Goal: Information Seeking & Learning: Learn about a topic

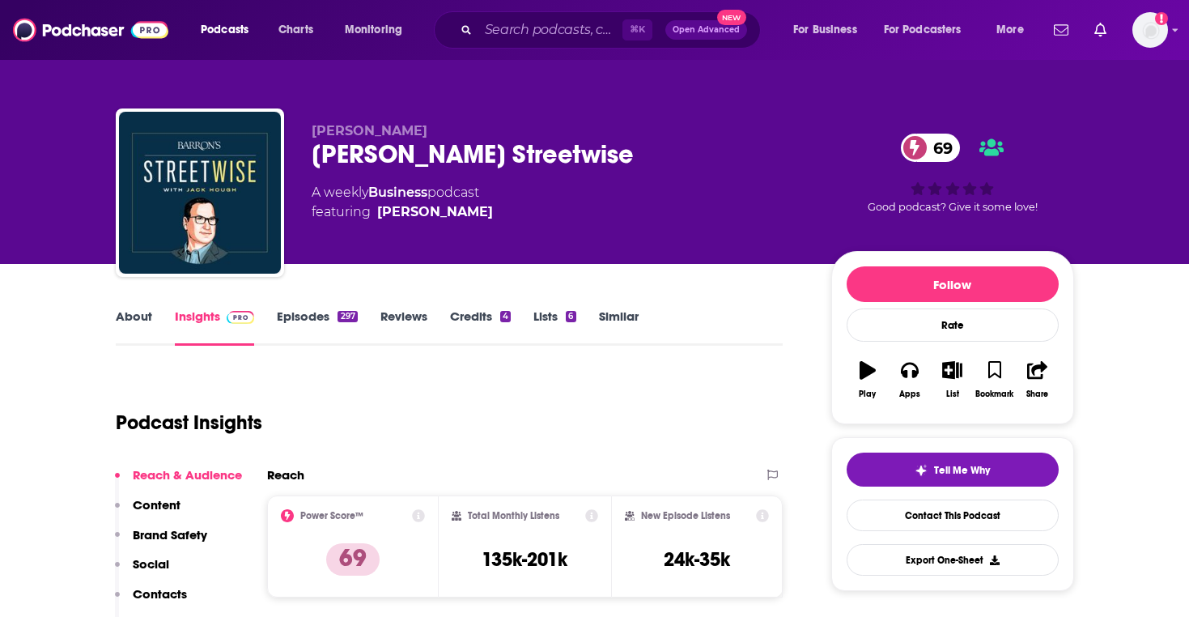
click at [307, 315] on link "Episodes 297" at bounding box center [317, 326] width 80 height 37
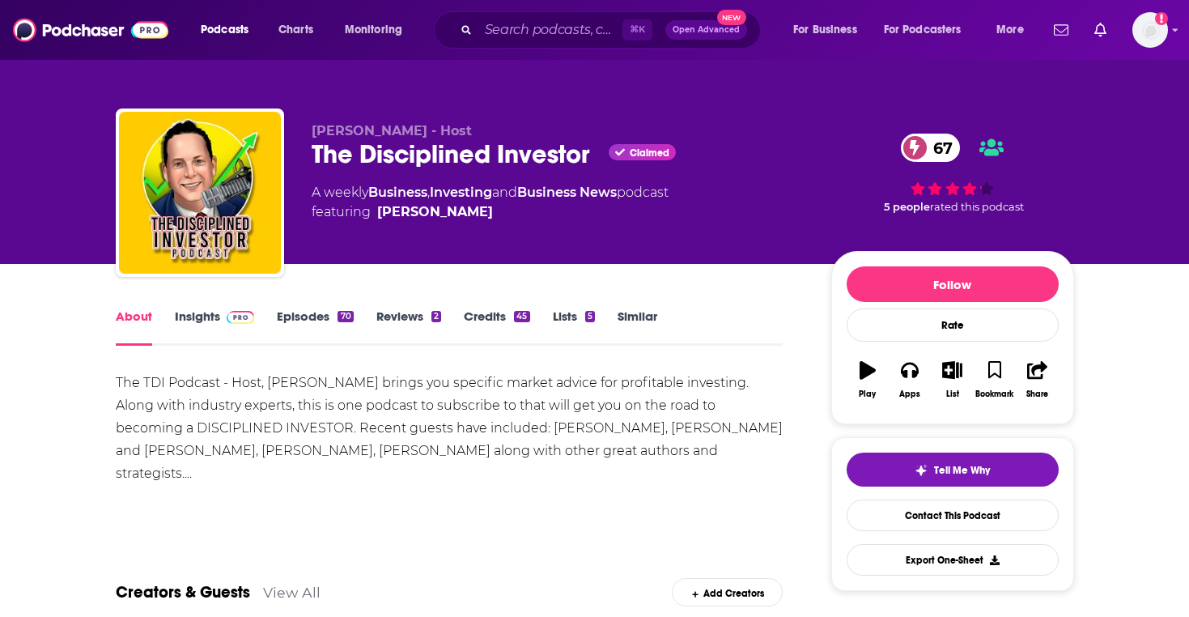
click at [313, 317] on link "Episodes 70" at bounding box center [315, 326] width 76 height 37
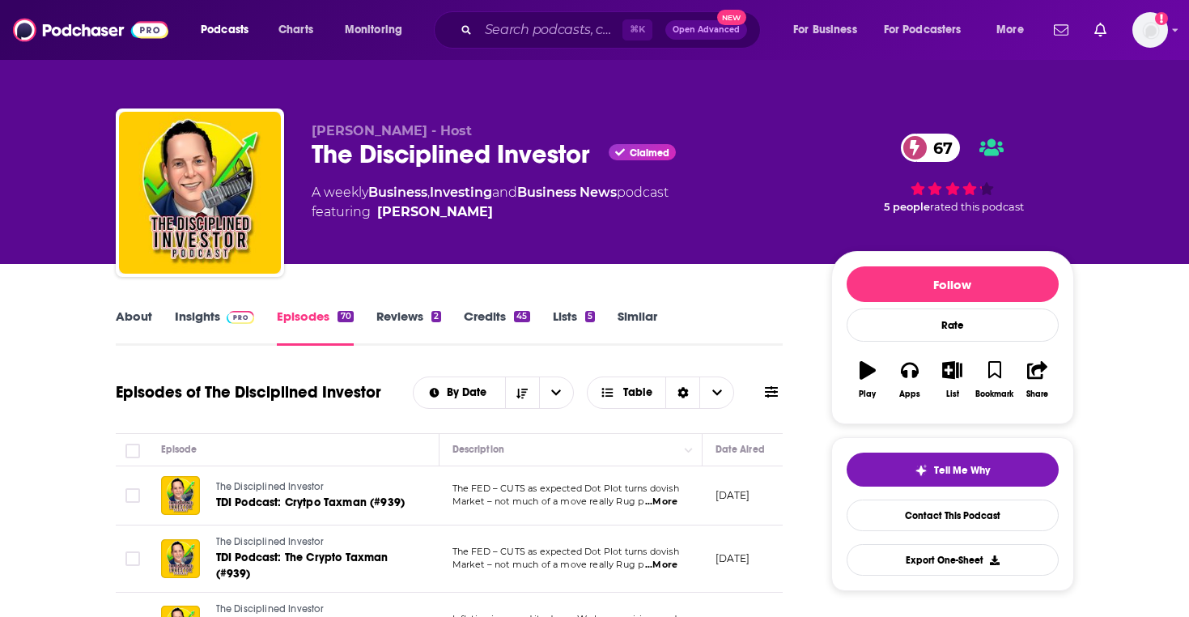
click at [185, 313] on link "Insights" at bounding box center [215, 326] width 80 height 37
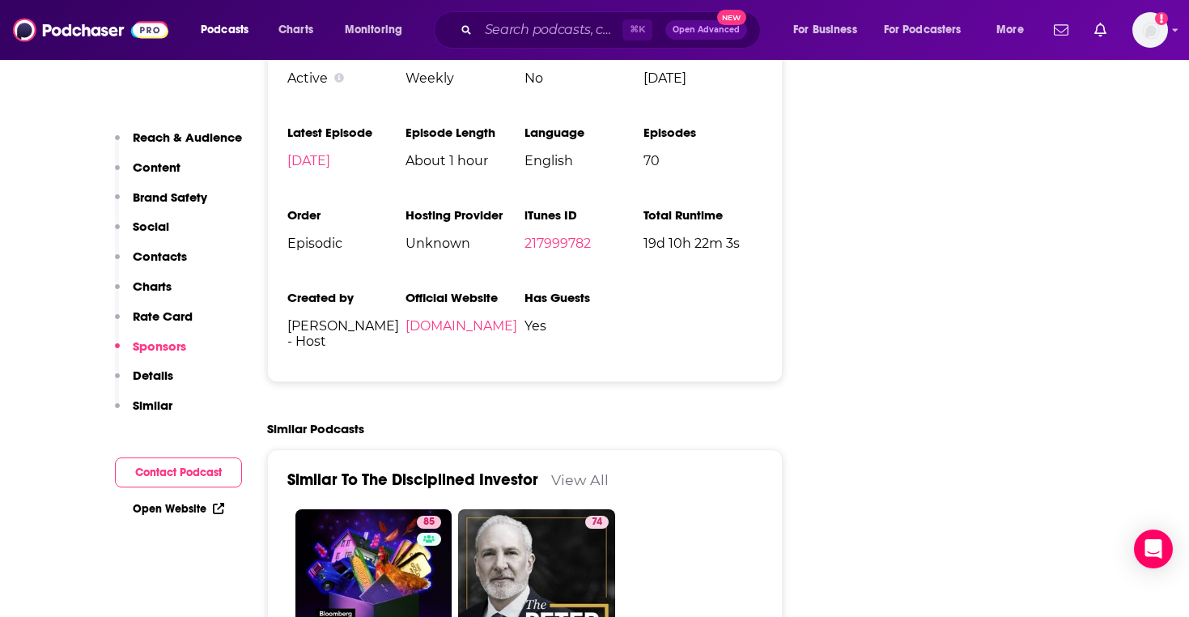
scroll to position [3564, 0]
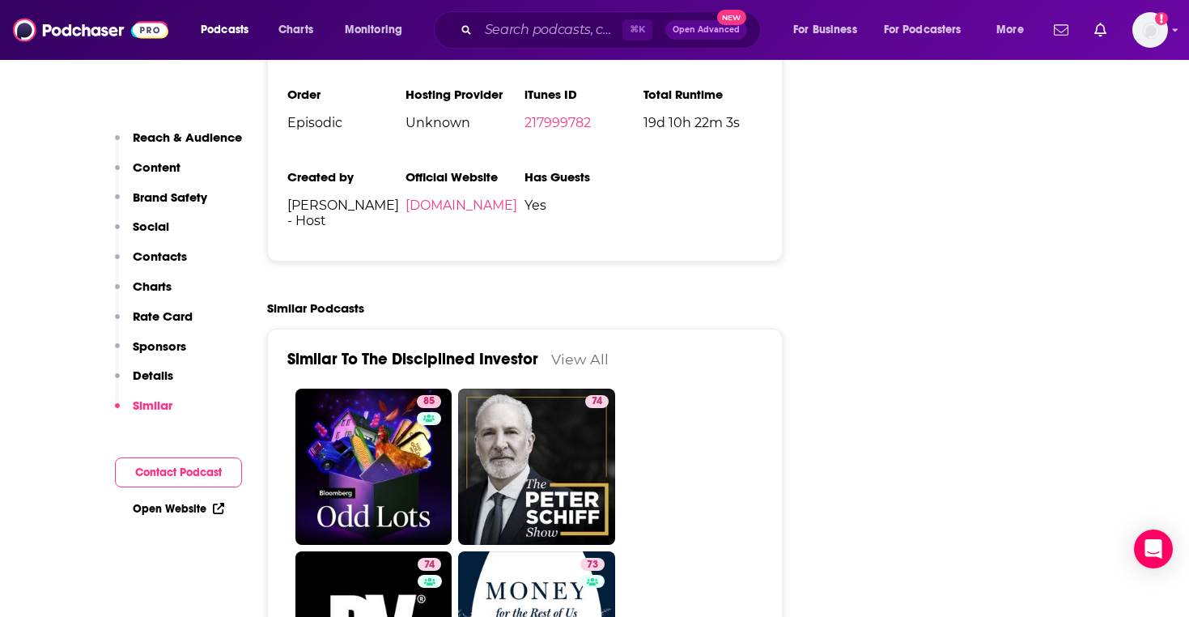
click at [568, 350] on link "View All" at bounding box center [579, 358] width 57 height 17
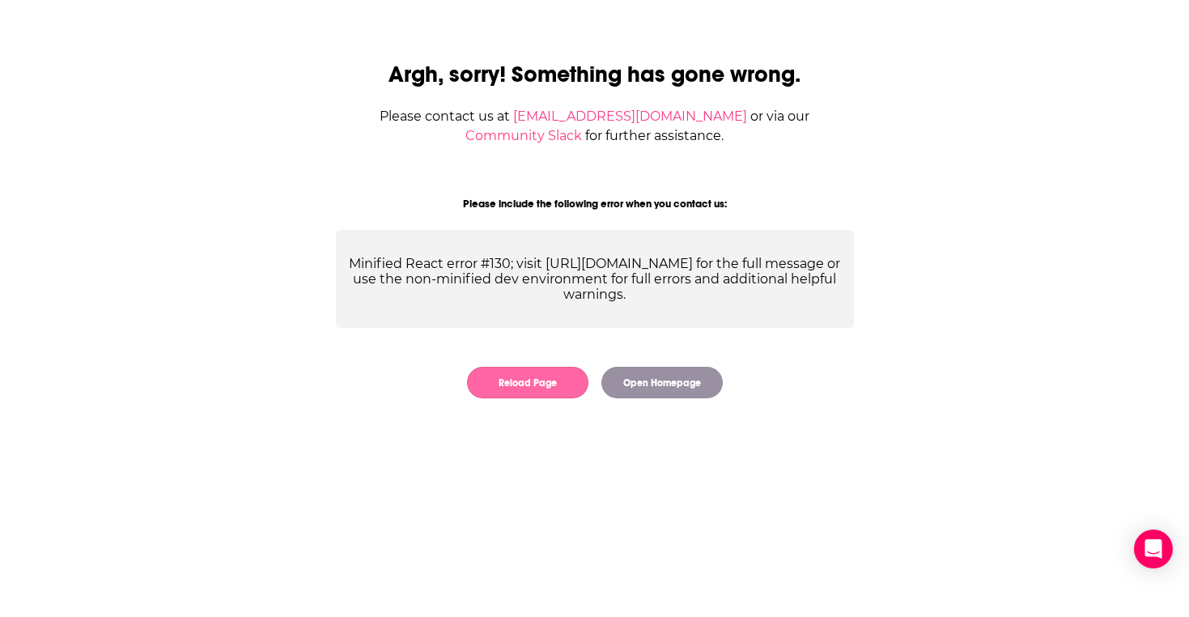
click at [570, 386] on button "Reload Page" at bounding box center [527, 383] width 121 height 32
click at [643, 375] on button "Open Homepage" at bounding box center [661, 383] width 121 height 32
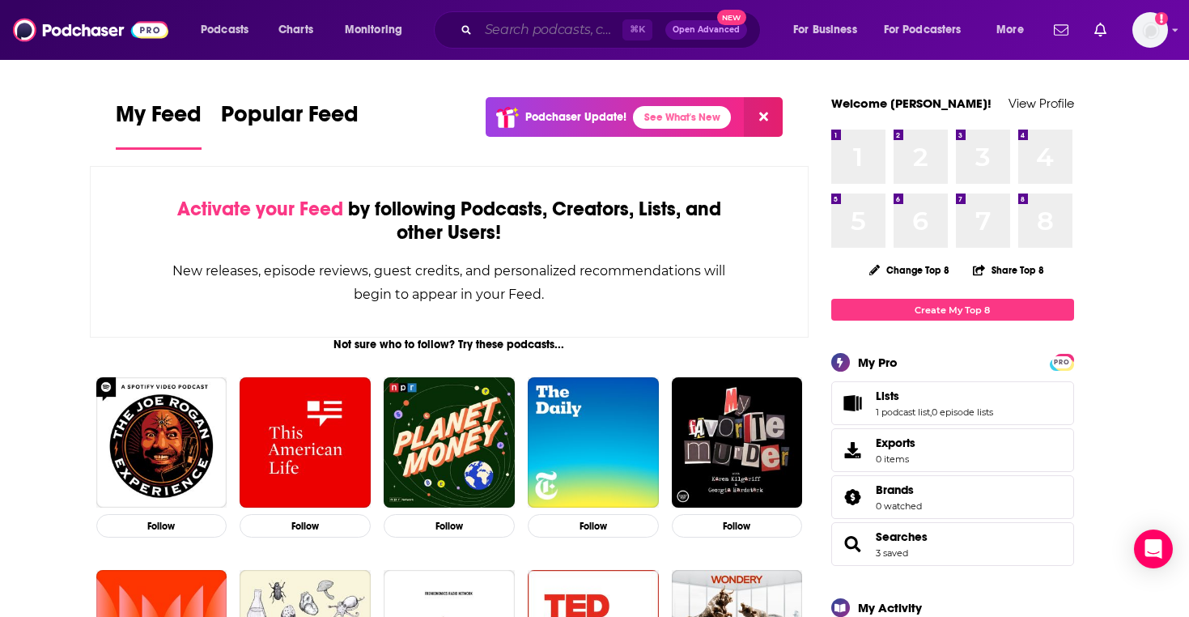
click at [534, 33] on input "Search podcasts, credits, & more..." at bounding box center [550, 30] width 144 height 26
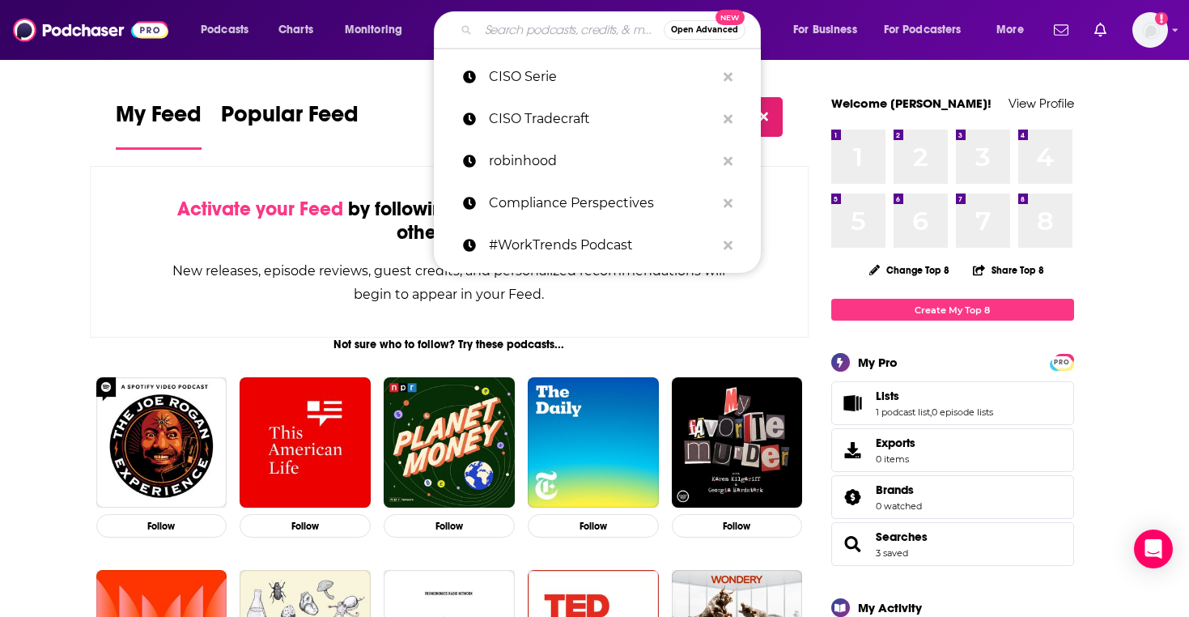
click at [687, 34] on span "Open Advanced" at bounding box center [704, 30] width 67 height 8
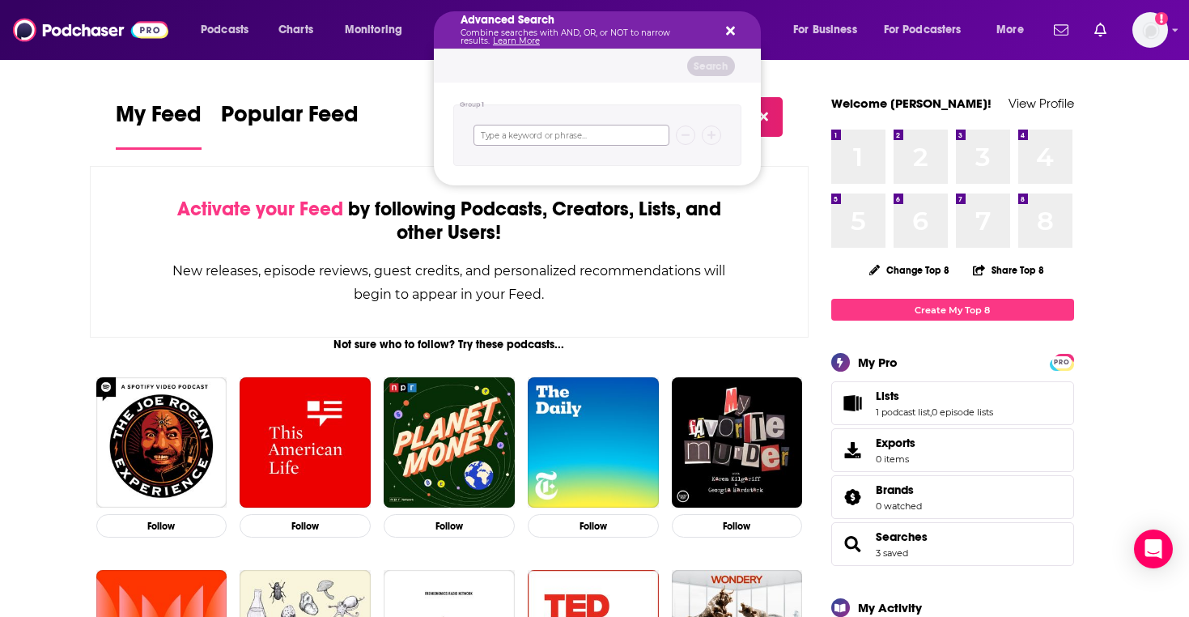
click at [607, 132] on input "Search podcasts, credits, & more..." at bounding box center [571, 135] width 196 height 21
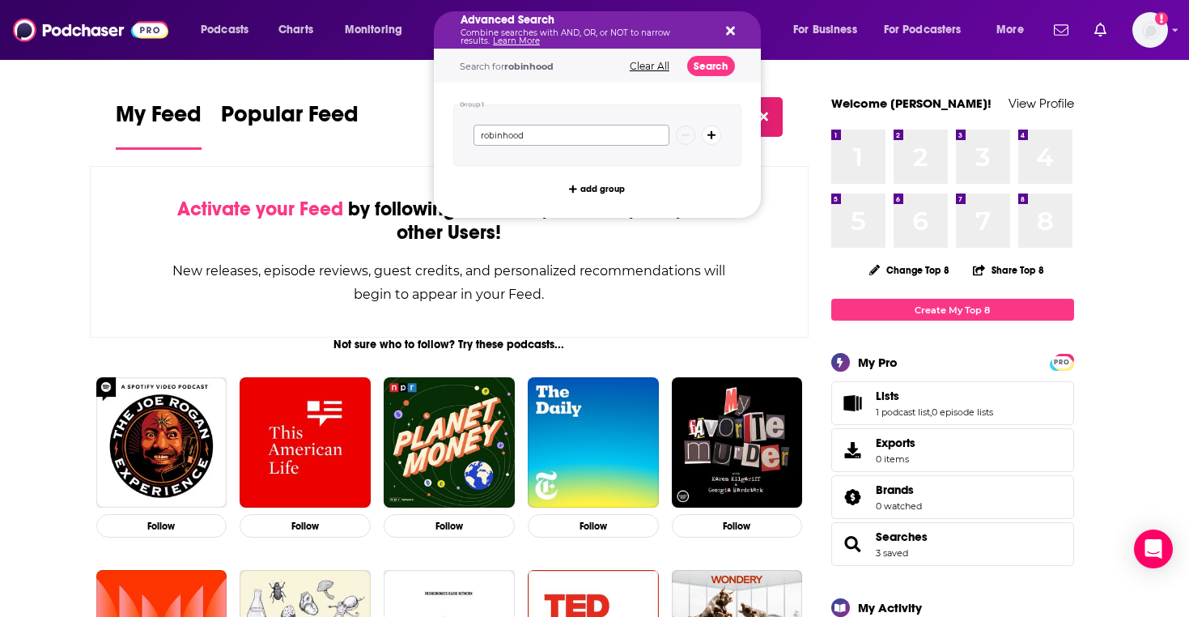
type input "robinhood"
click at [714, 58] on button "Search" at bounding box center [711, 66] width 48 height 20
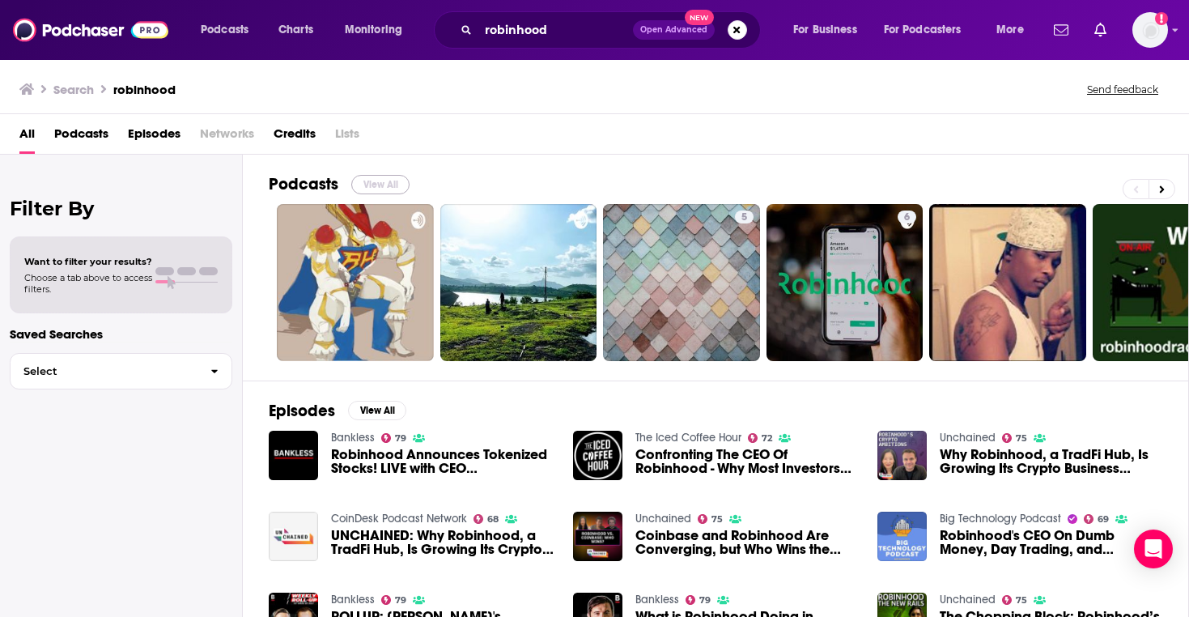
click at [403, 183] on button "View All" at bounding box center [380, 184] width 58 height 19
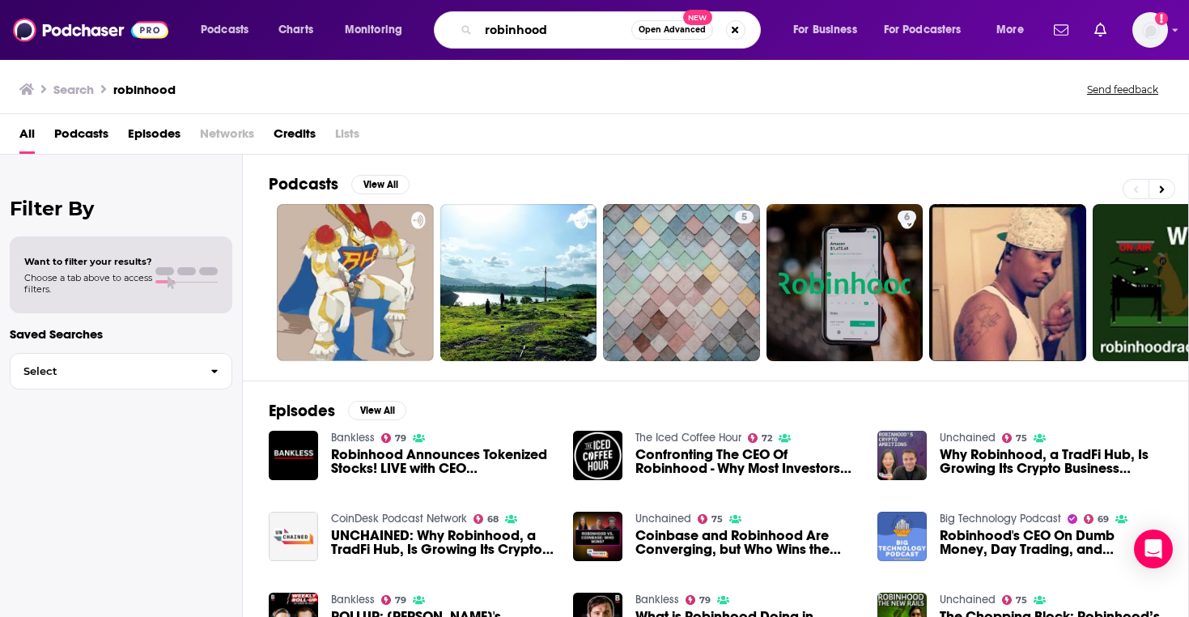
click at [569, 35] on input "robinhood" at bounding box center [554, 30] width 153 height 26
click at [570, 34] on input "robinhood" at bounding box center [554, 30] width 153 height 26
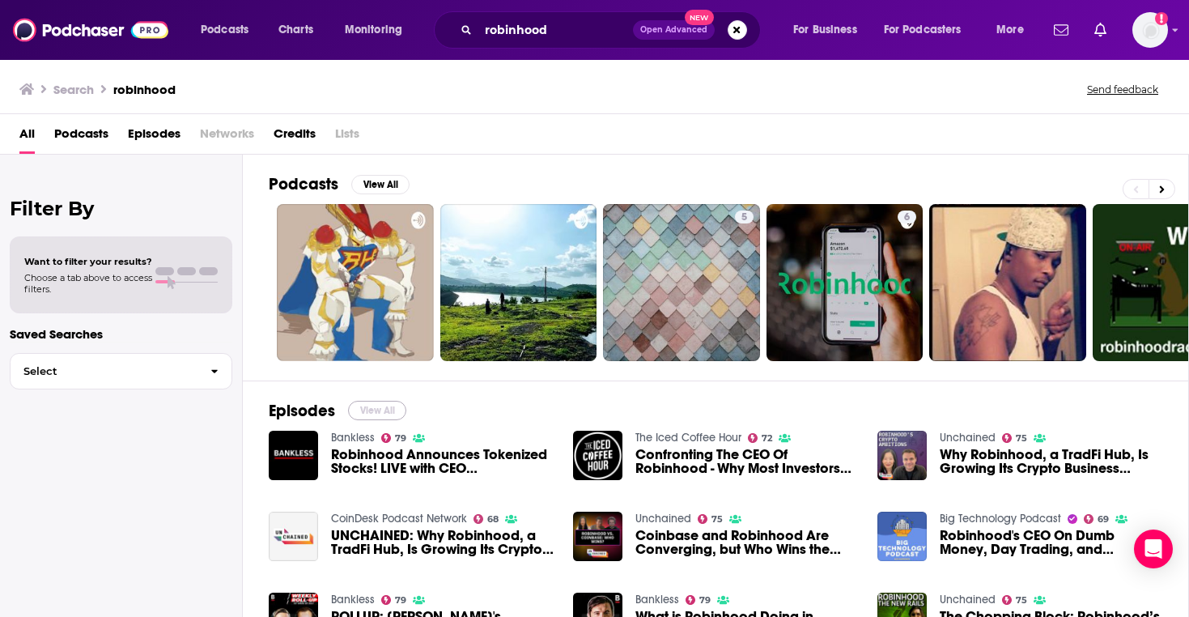
click at [366, 403] on button "View All" at bounding box center [377, 410] width 58 height 19
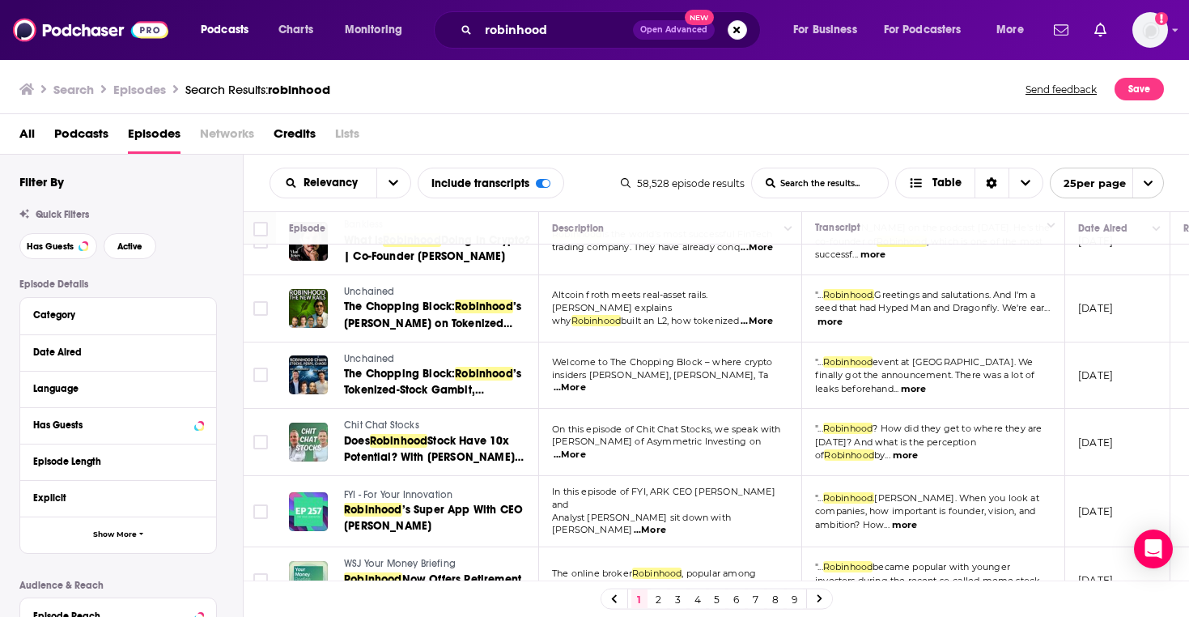
scroll to position [645, 0]
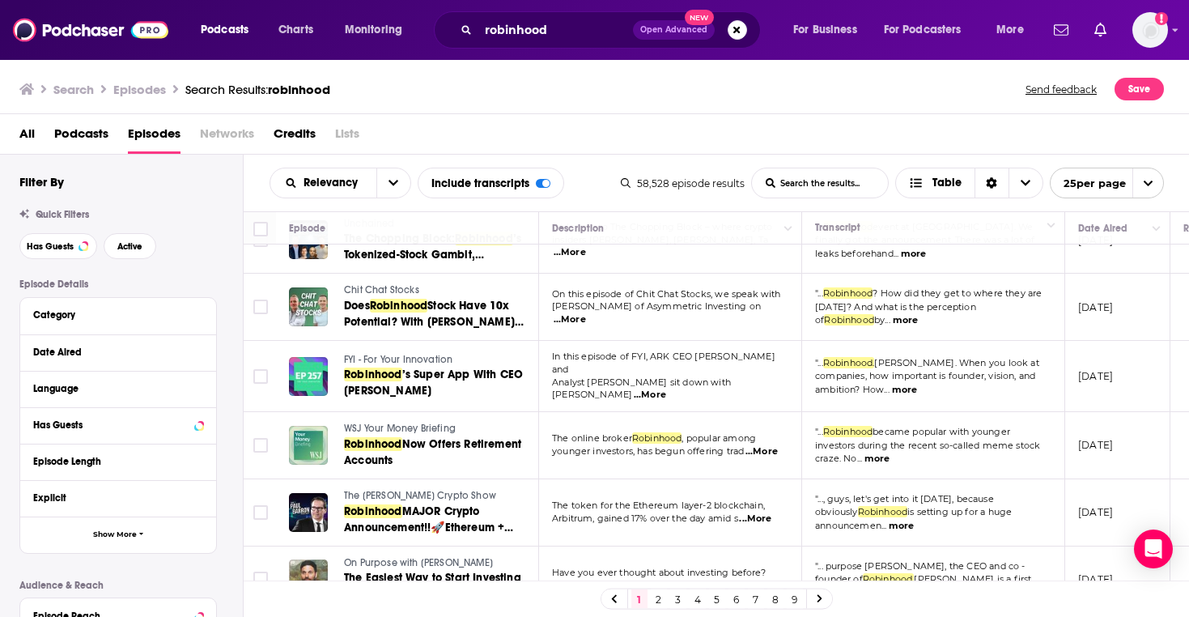
click at [519, 147] on div "All Podcasts Episodes Networks Credits Lists" at bounding box center [597, 137] width 1157 height 33
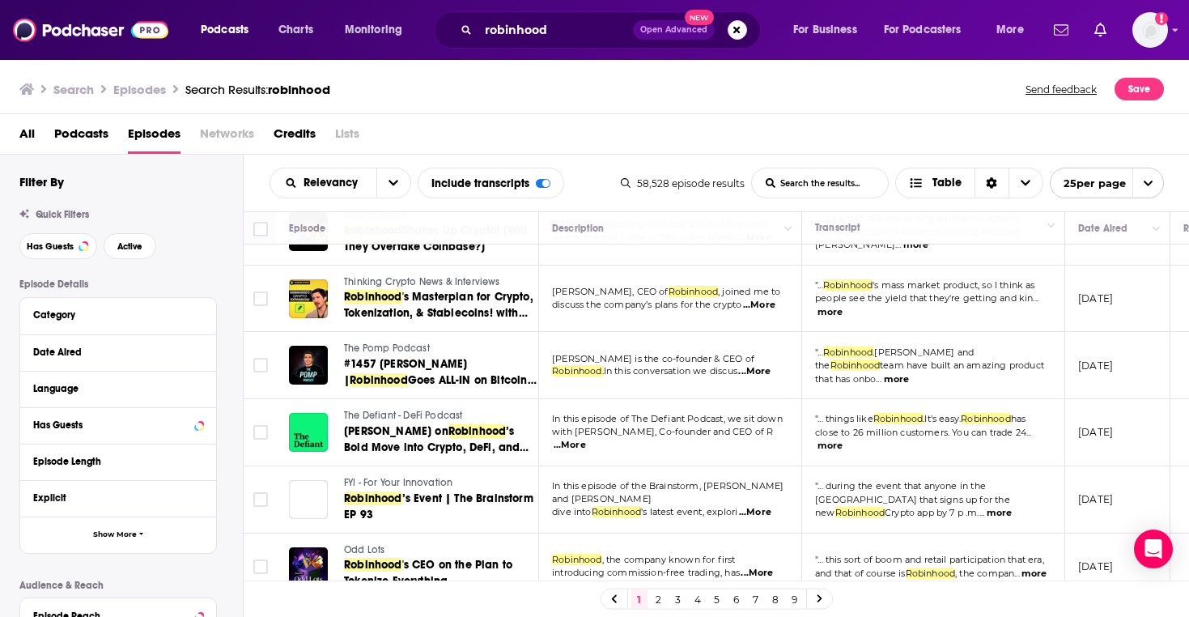
scroll to position [1332, 0]
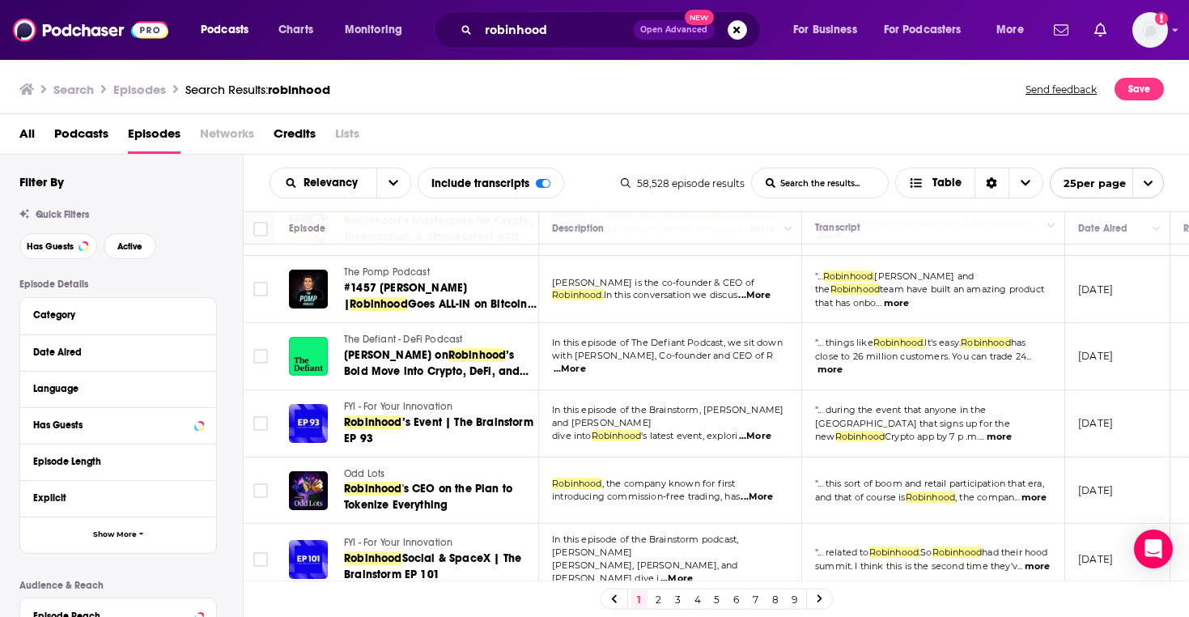
click at [659, 595] on link "2" at bounding box center [659, 598] width 16 height 19
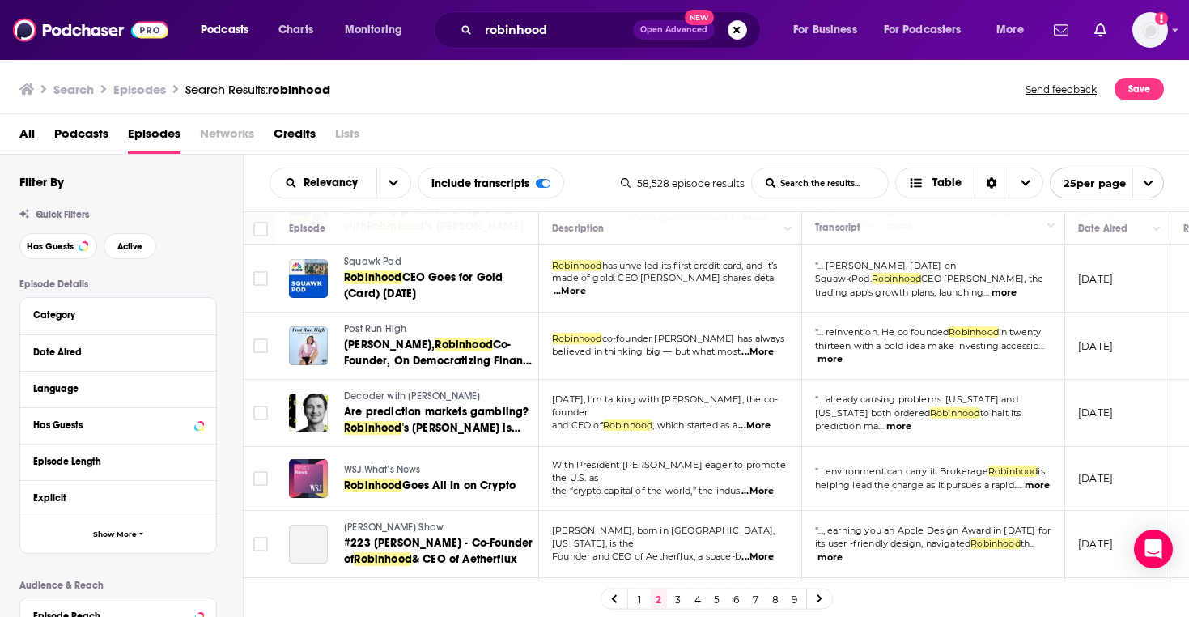
scroll to position [610, 0]
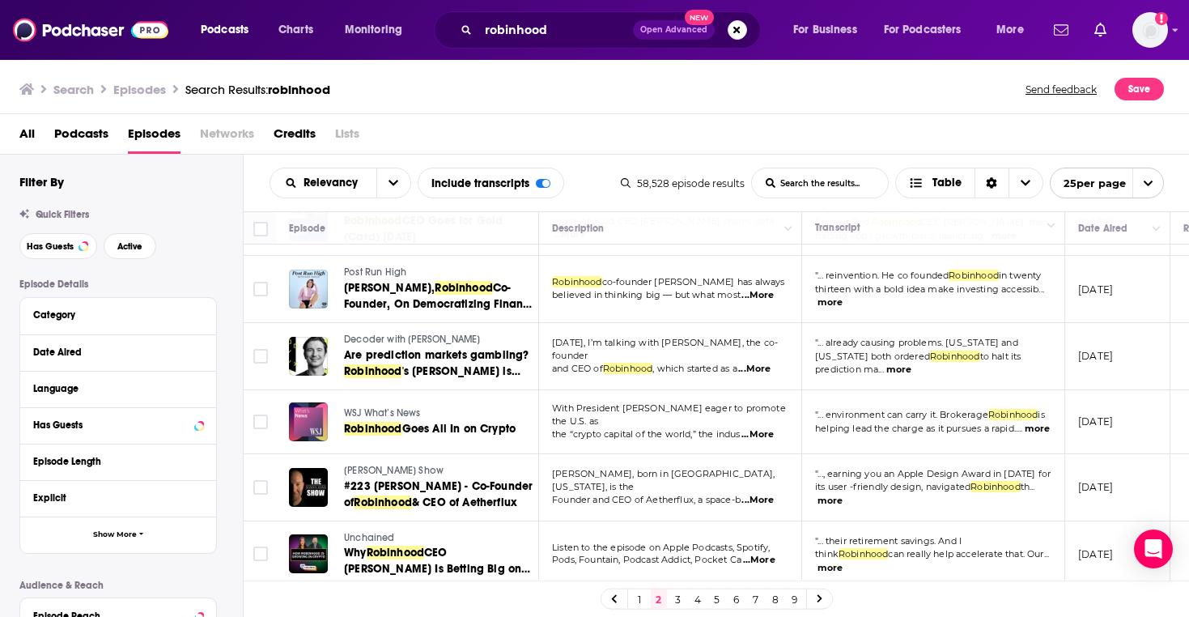
click at [598, 152] on div "All Podcasts Episodes Networks Credits Lists" at bounding box center [597, 137] width 1157 height 33
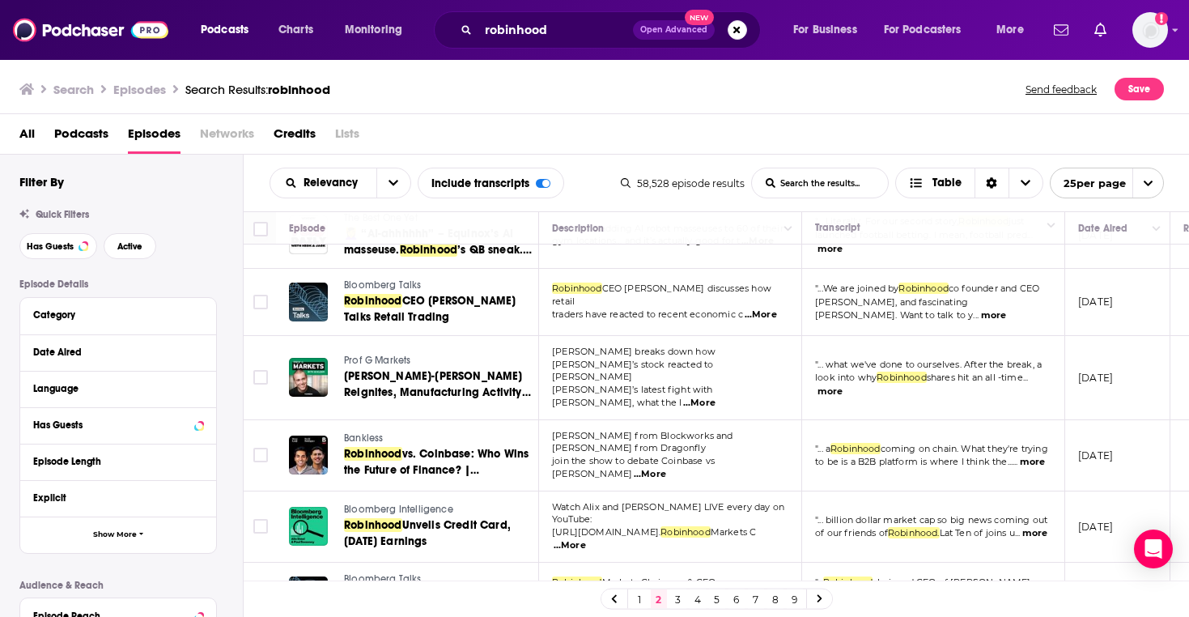
scroll to position [1343, 0]
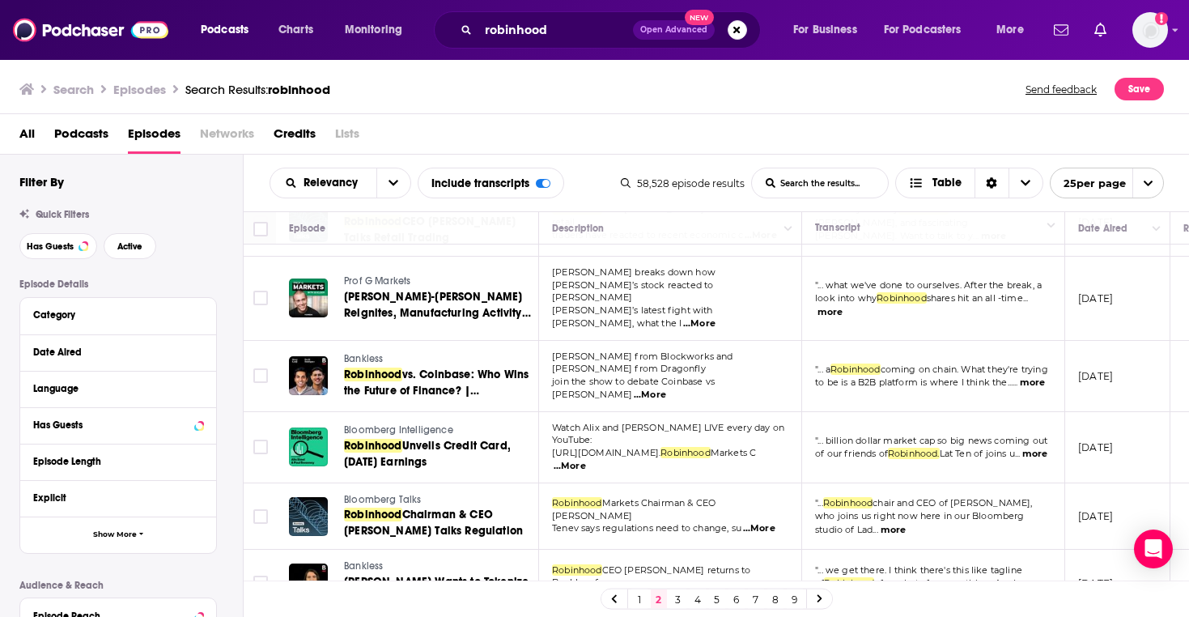
click at [675, 596] on link "3" at bounding box center [678, 598] width 16 height 19
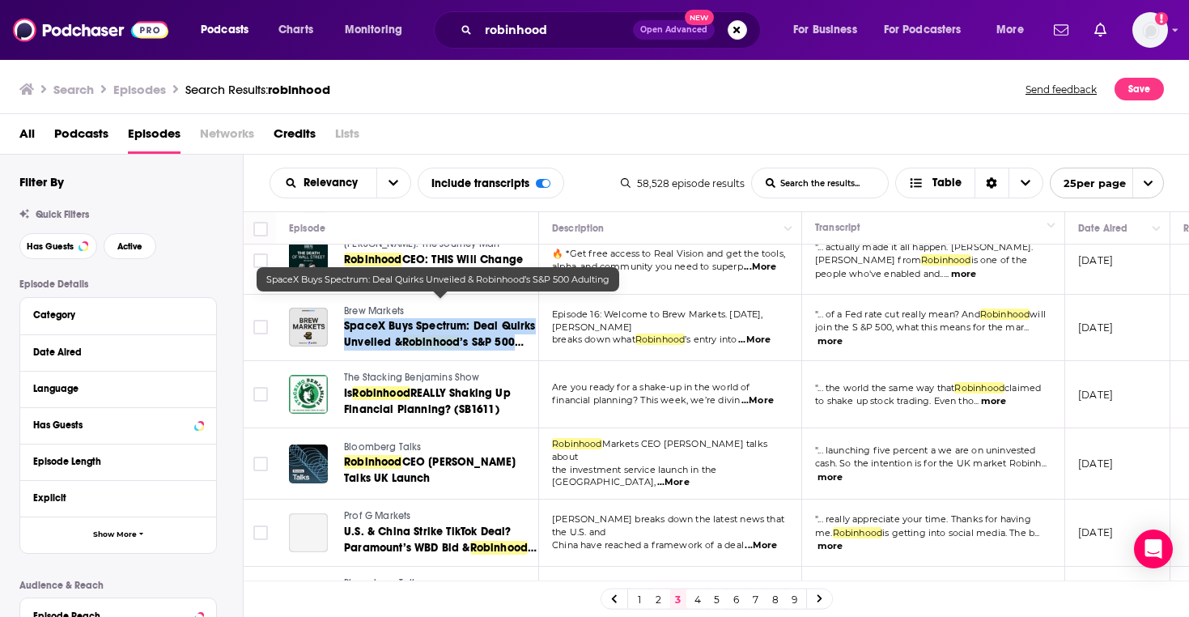
scroll to position [912, 0]
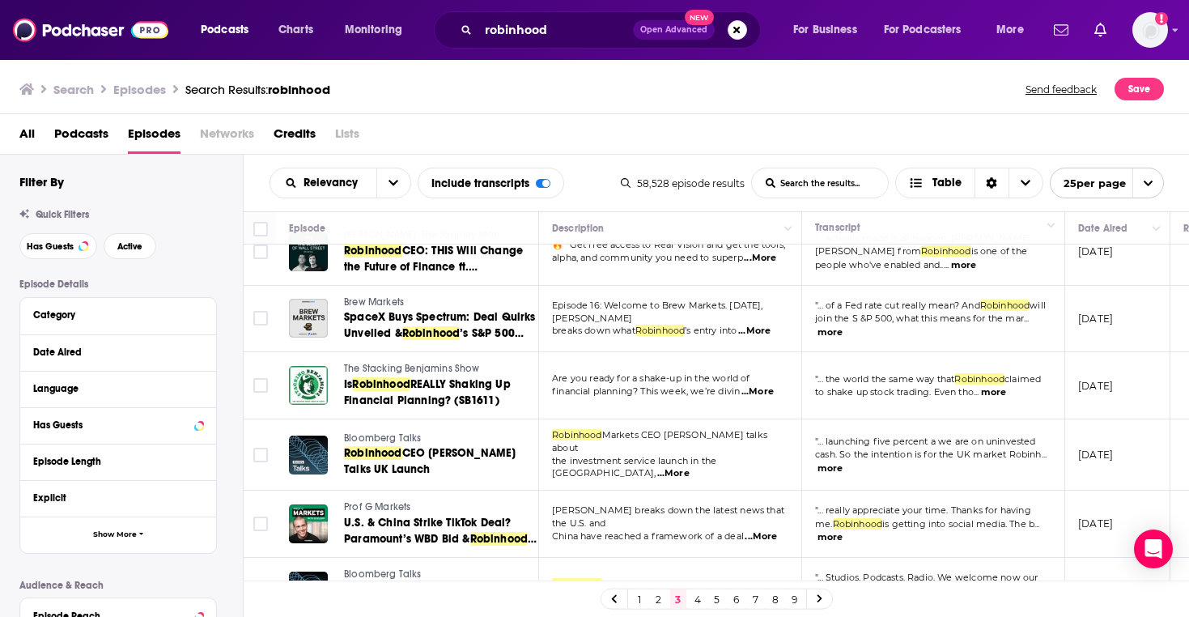
click at [485, 121] on div "All Podcasts Episodes Networks Credits Lists" at bounding box center [597, 137] width 1157 height 33
click at [991, 385] on button "more" at bounding box center [993, 392] width 25 height 14
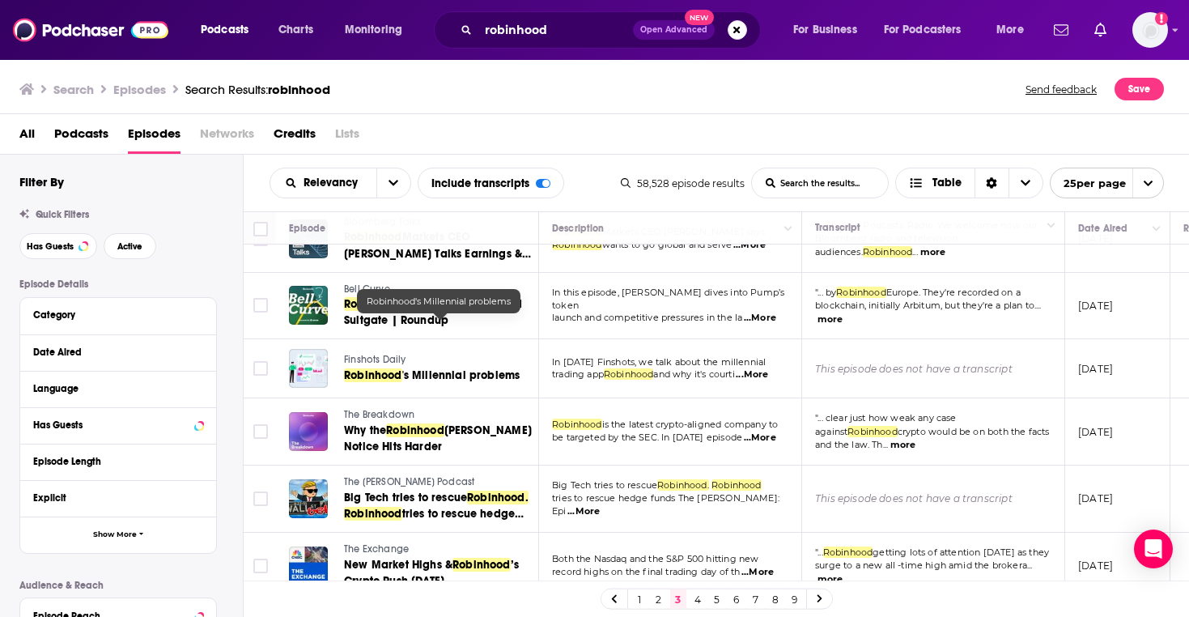
scroll to position [1417, 0]
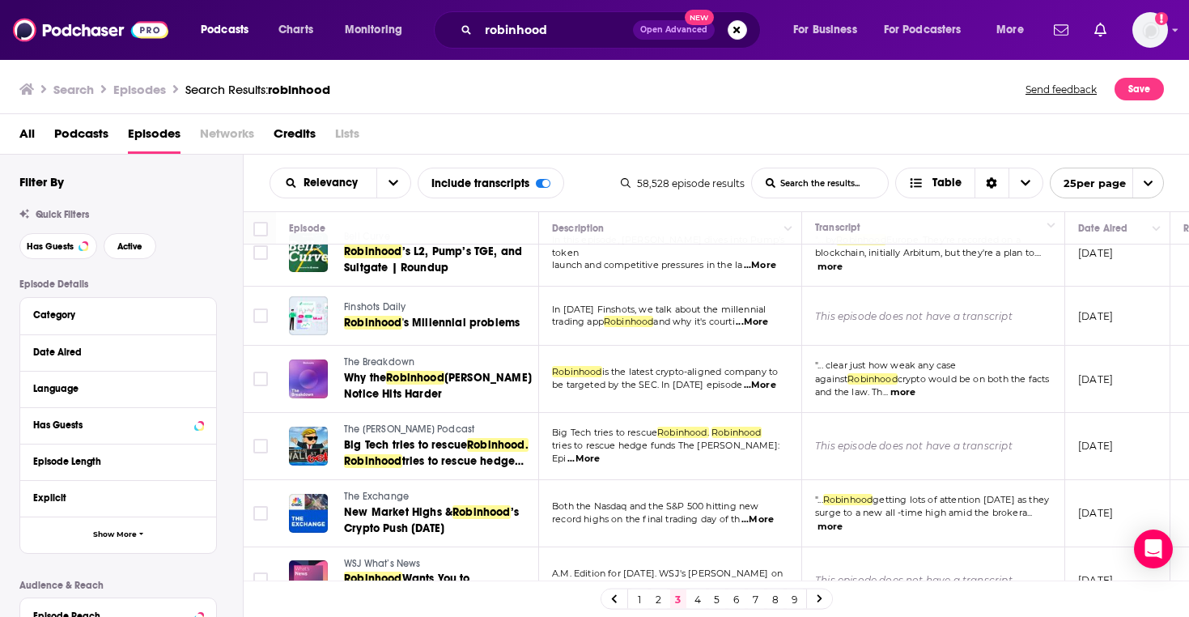
click at [692, 597] on link "4" at bounding box center [697, 598] width 16 height 19
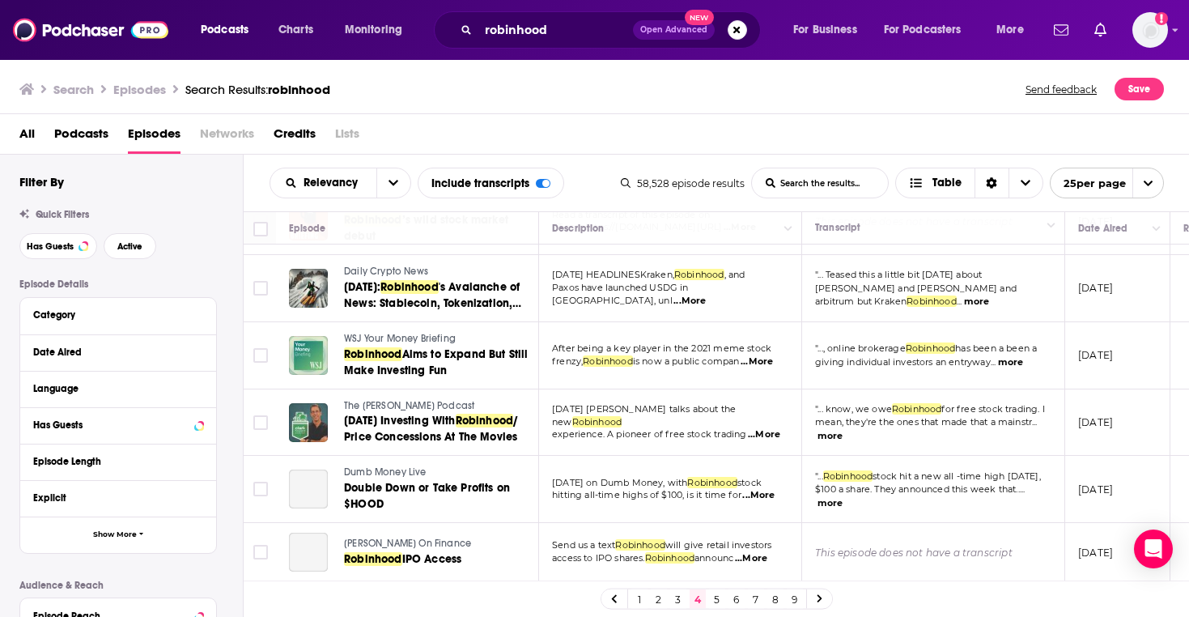
scroll to position [1350, 0]
click at [562, 138] on div "All Podcasts Episodes Networks Credits Lists" at bounding box center [597, 137] width 1157 height 33
click at [716, 592] on link "5" at bounding box center [717, 598] width 16 height 19
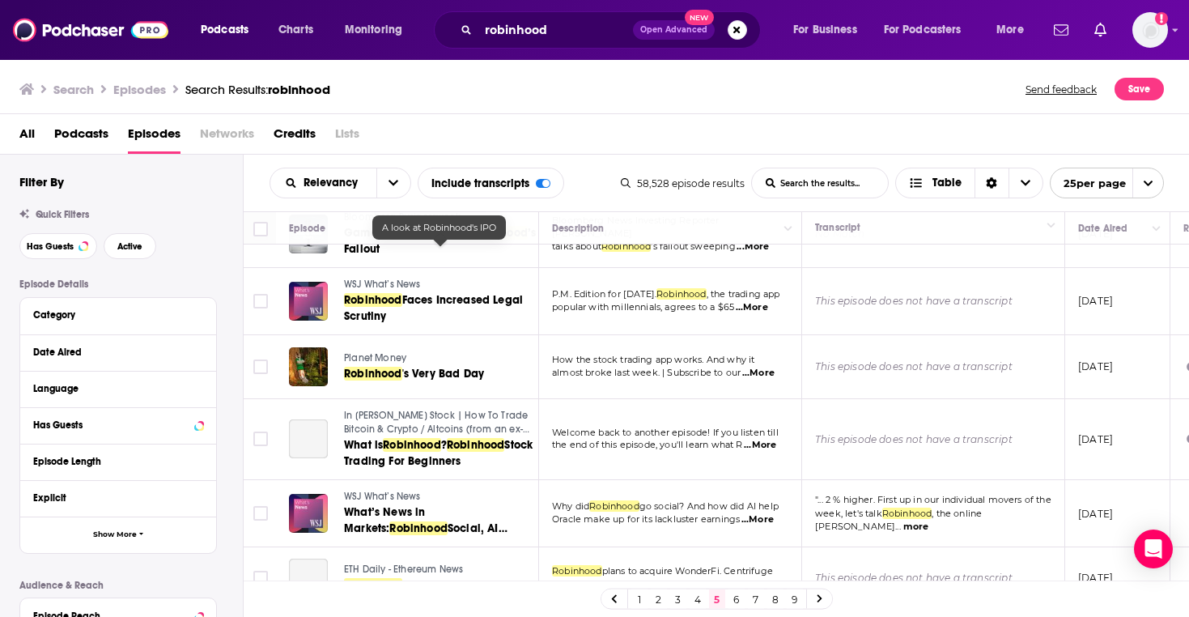
scroll to position [721, 0]
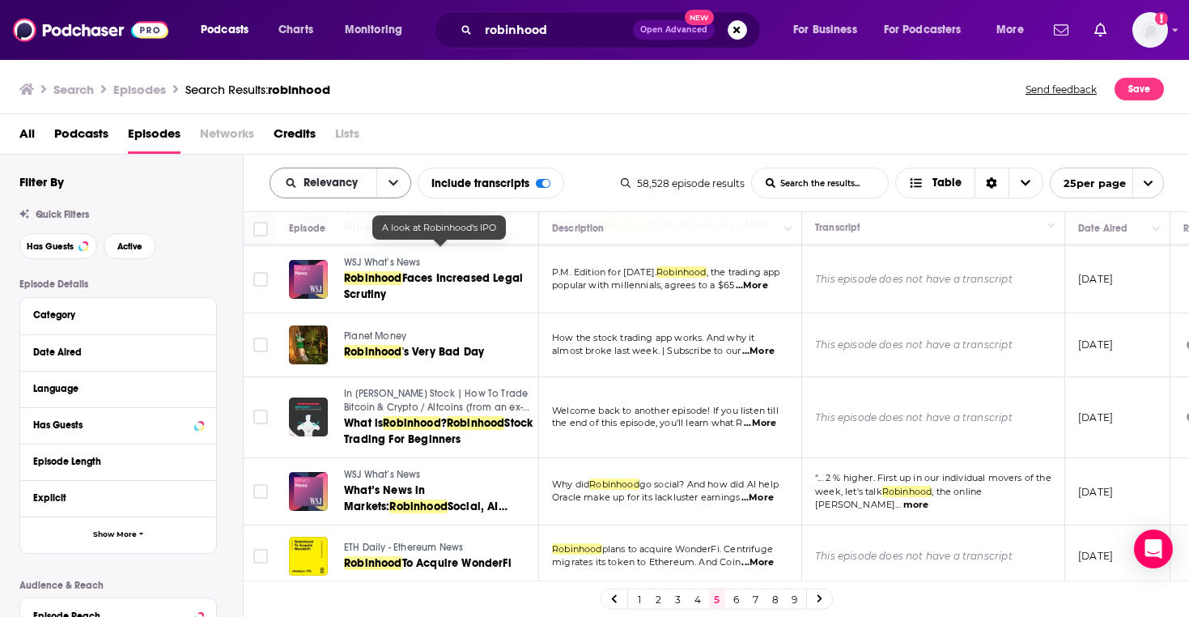
click at [397, 184] on button "open menu" at bounding box center [393, 182] width 34 height 29
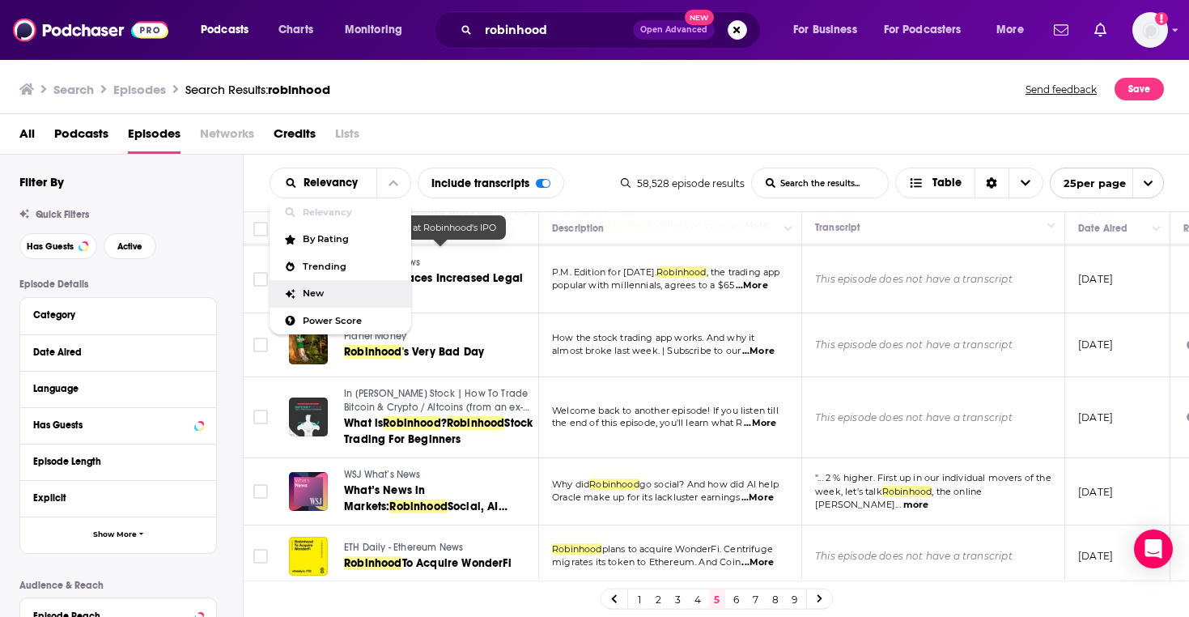
click at [365, 289] on span "New" at bounding box center [350, 293] width 95 height 9
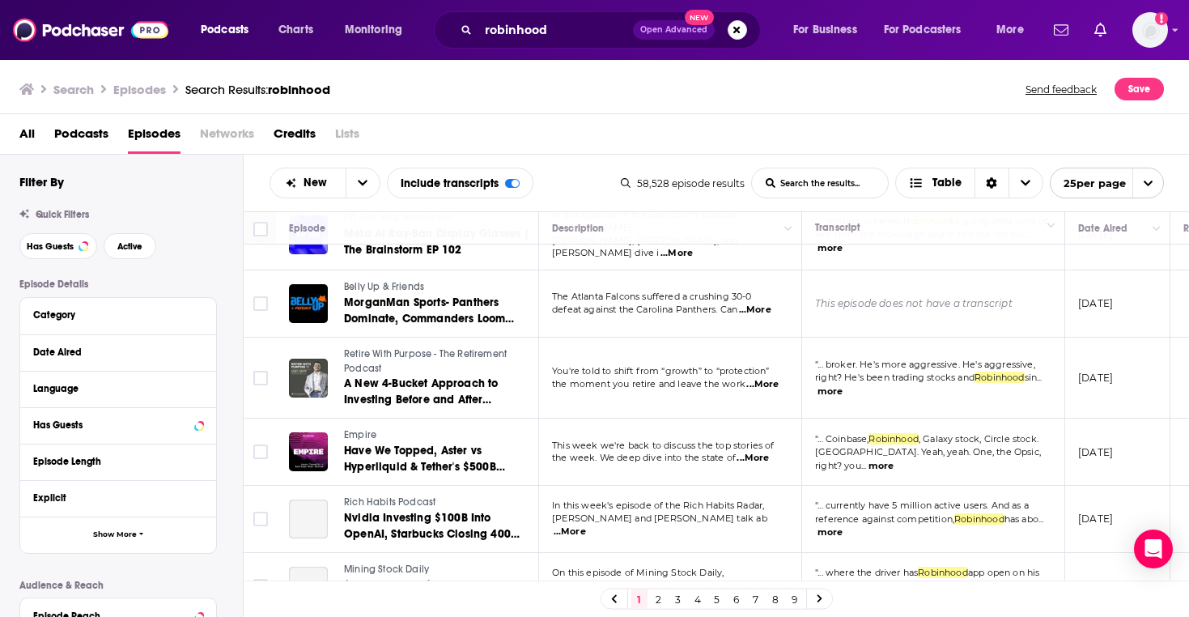
scroll to position [134, 0]
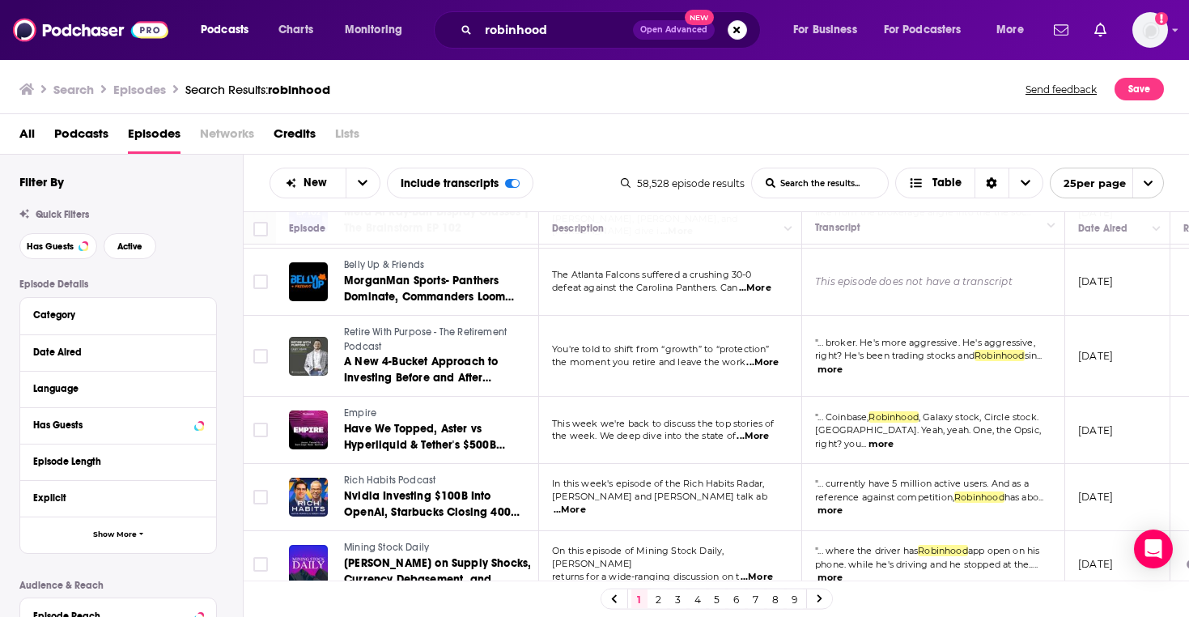
click at [582, 137] on div "All Podcasts Episodes Networks Credits Lists" at bounding box center [597, 137] width 1157 height 33
click at [578, 104] on div "Search Episodes Search Results: robinhood Send feedback Save" at bounding box center [594, 86] width 1189 height 56
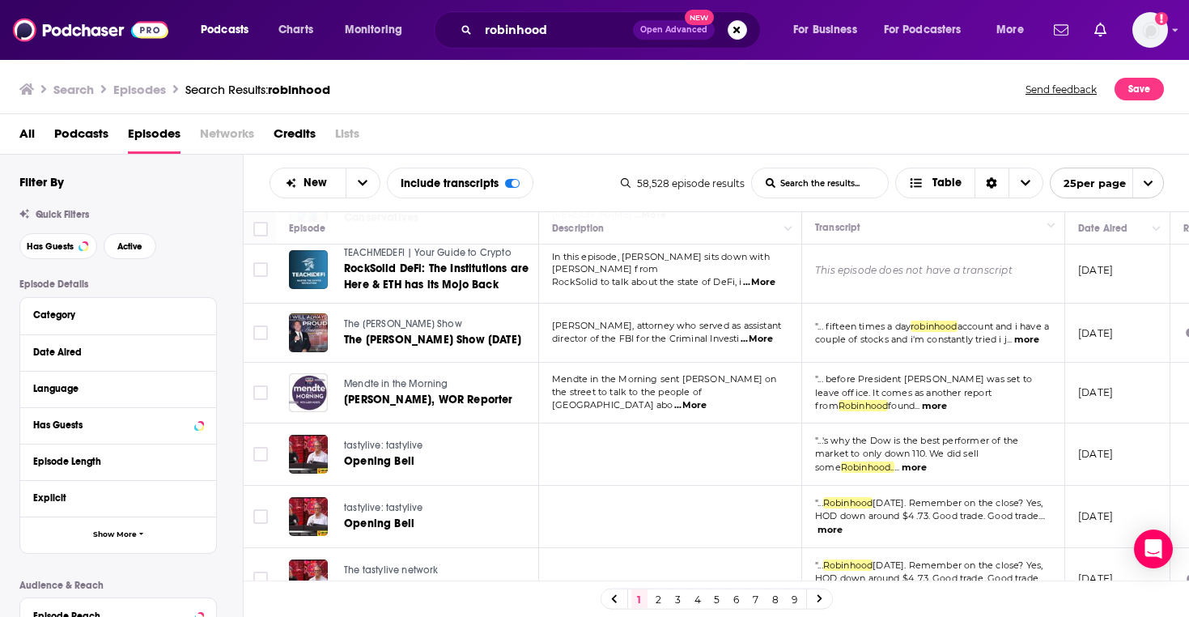
scroll to position [1338, 0]
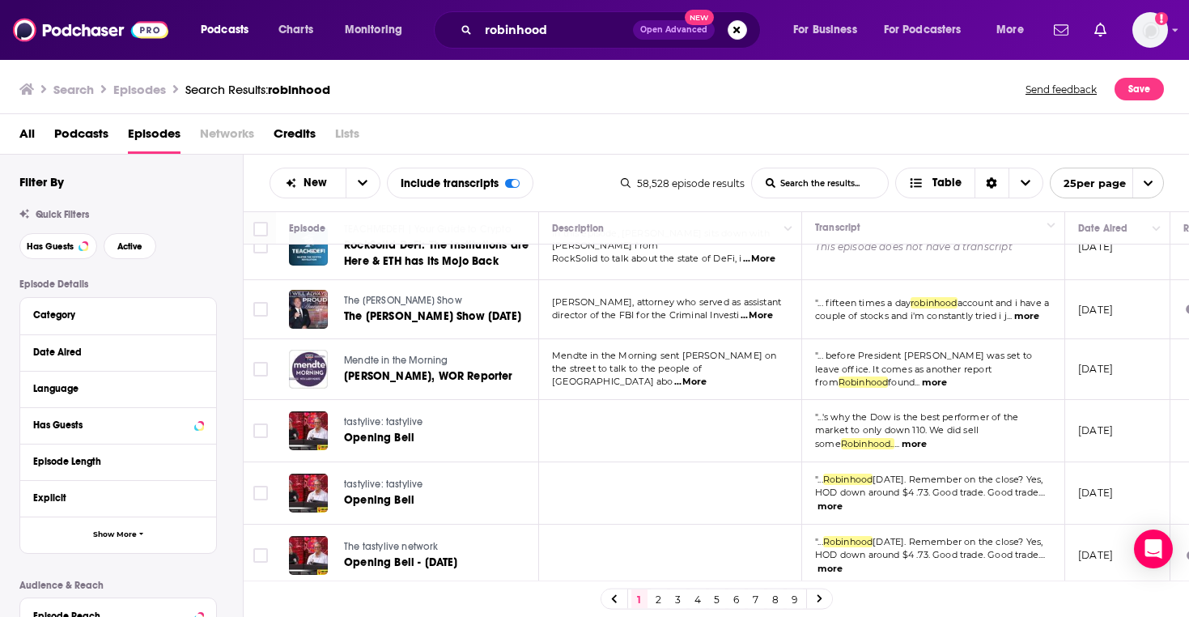
click at [653, 598] on link "2" at bounding box center [659, 598] width 16 height 19
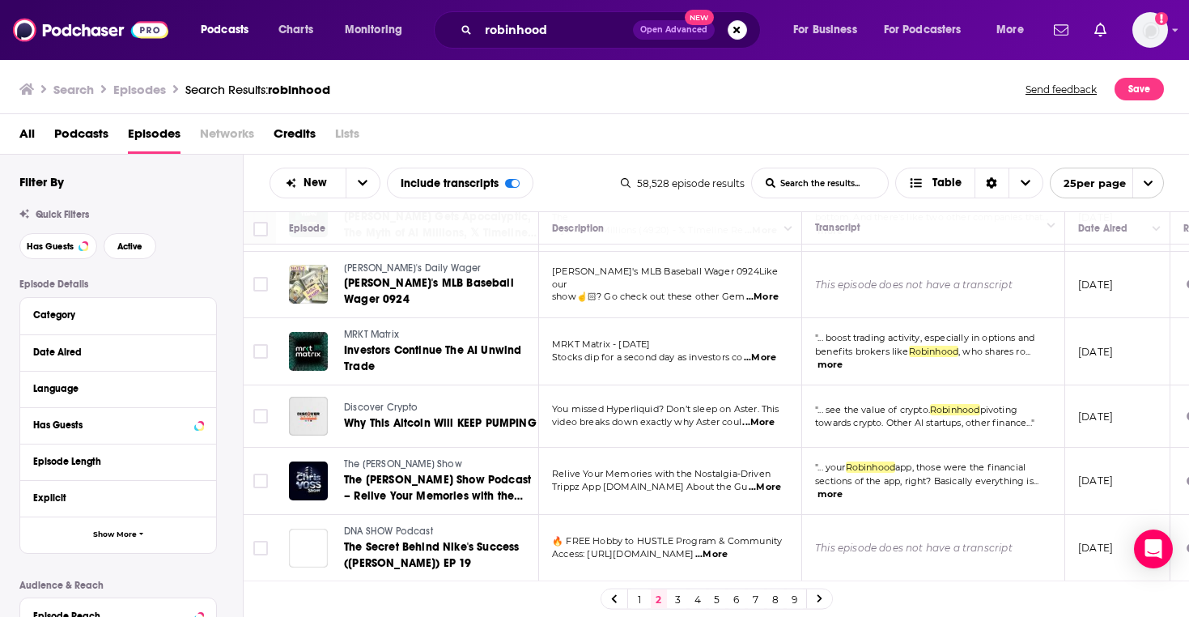
scroll to position [1041, 0]
click at [552, 121] on div "All Podcasts Episodes Networks Credits Lists" at bounding box center [597, 137] width 1157 height 33
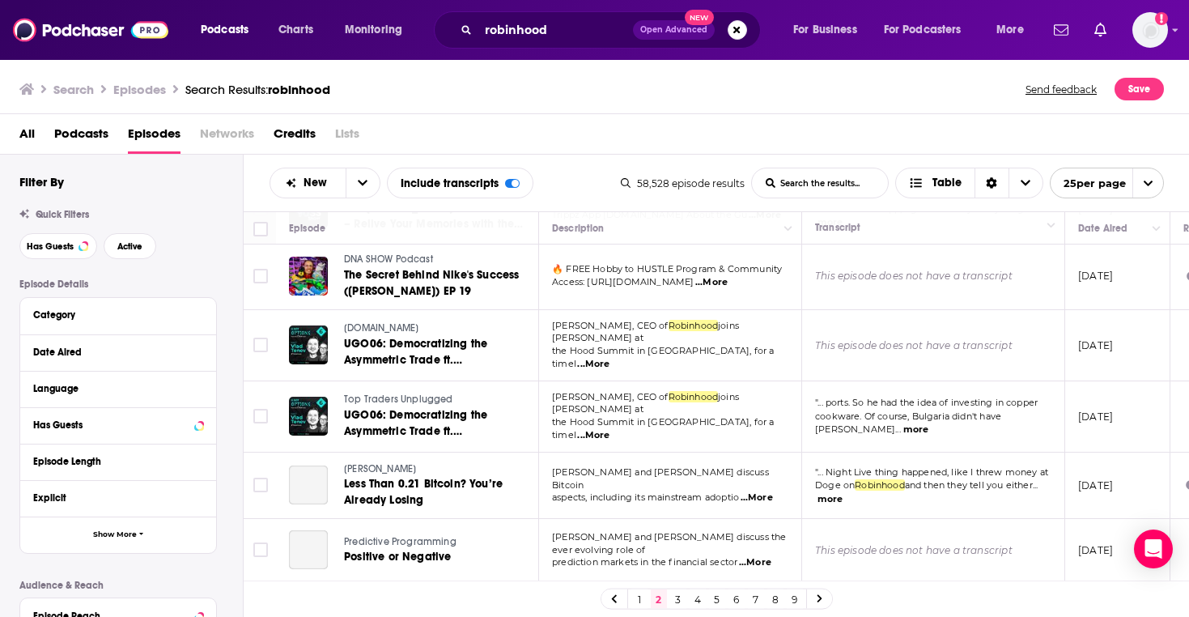
scroll to position [1358, 0]
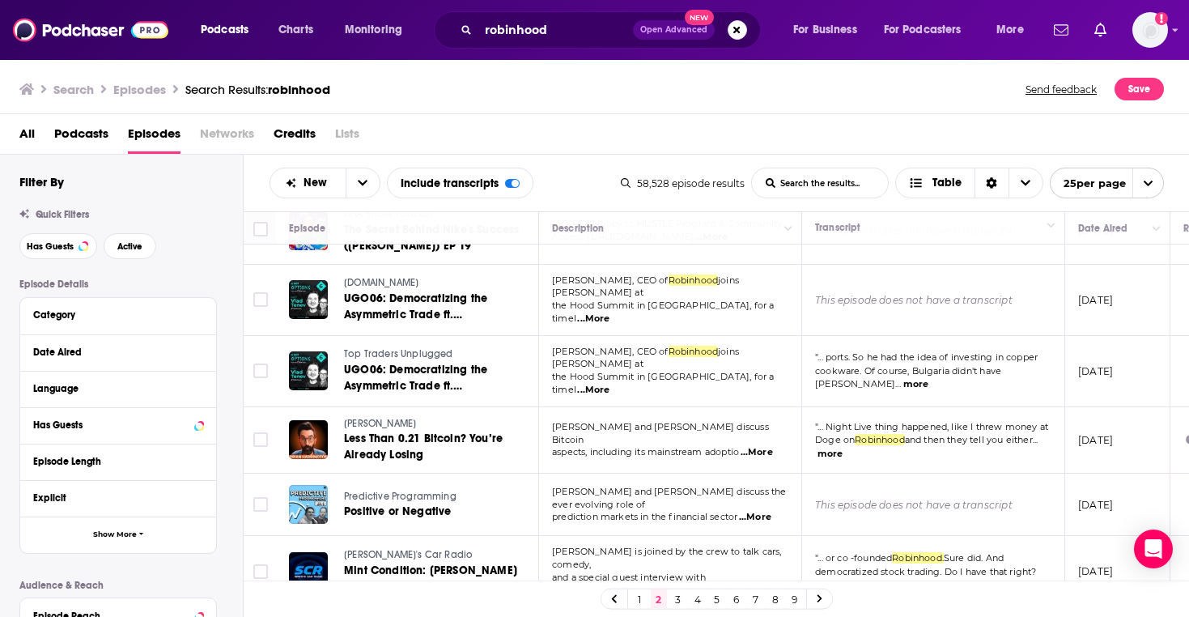
click at [672, 598] on link "3" at bounding box center [678, 598] width 16 height 19
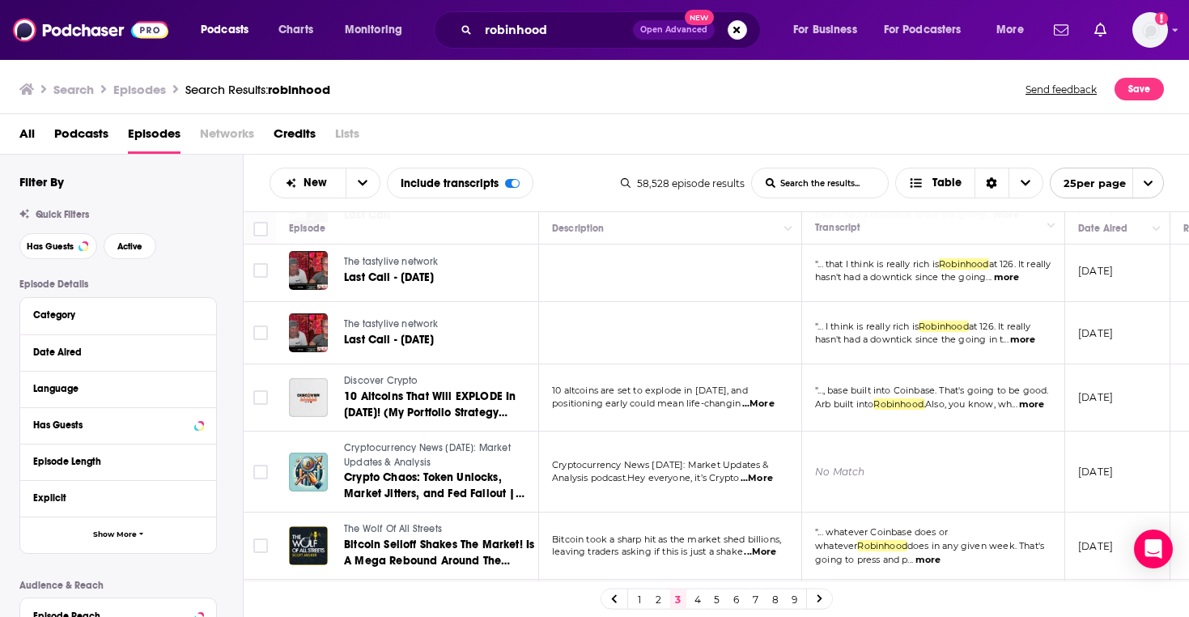
scroll to position [1323, 0]
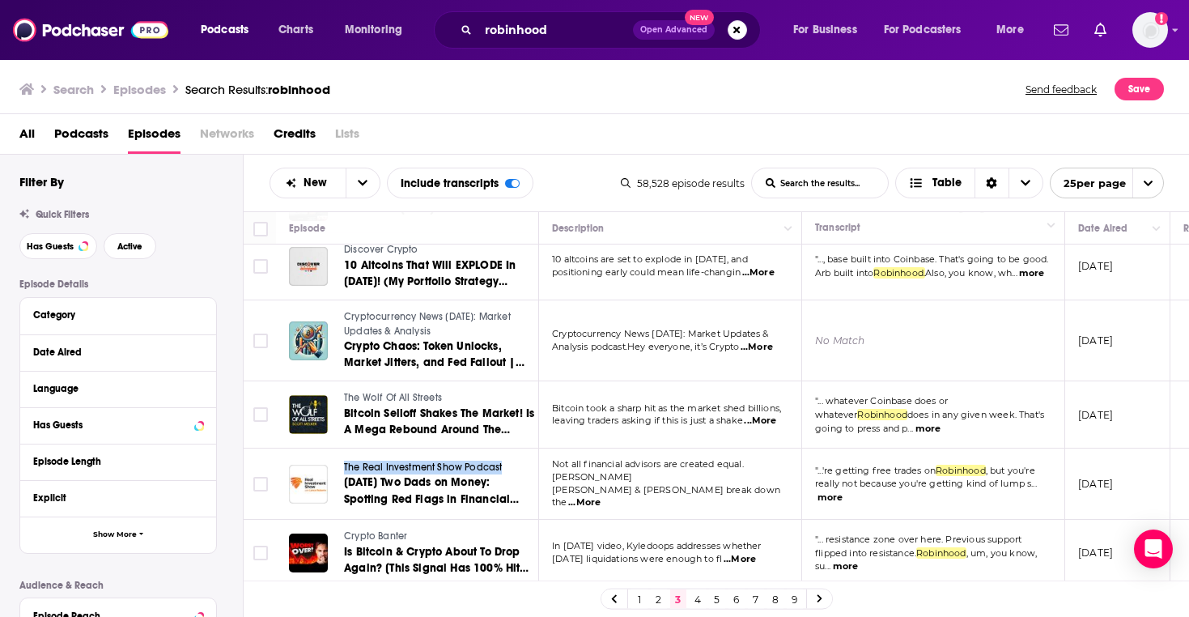
click at [693, 599] on link "4" at bounding box center [697, 598] width 16 height 19
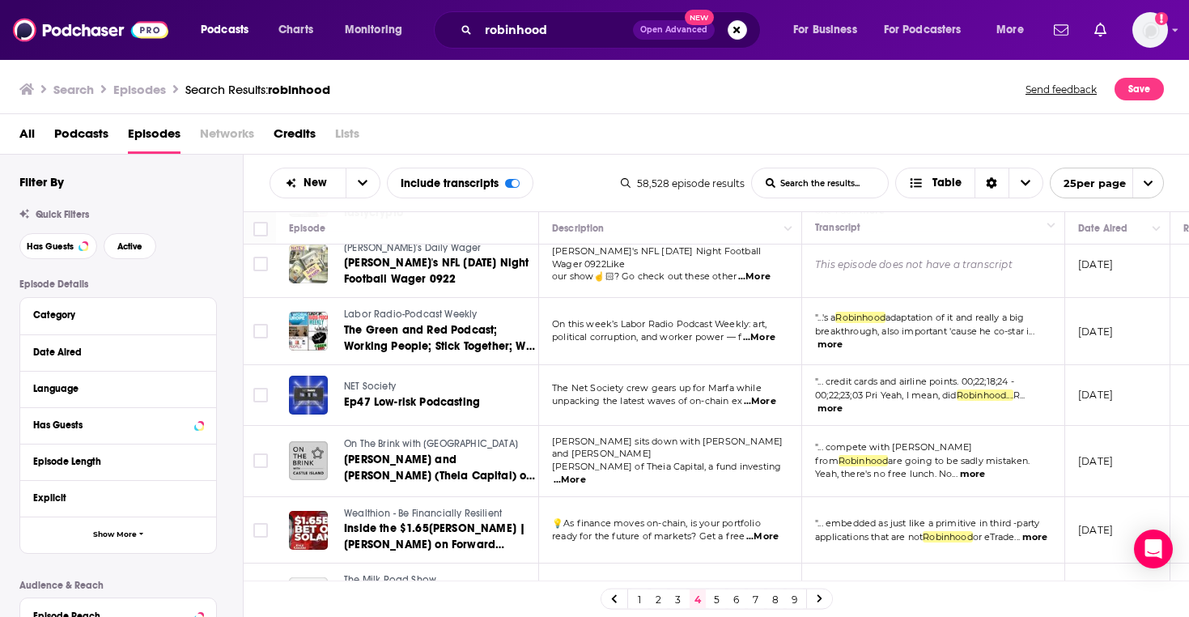
scroll to position [1298, 0]
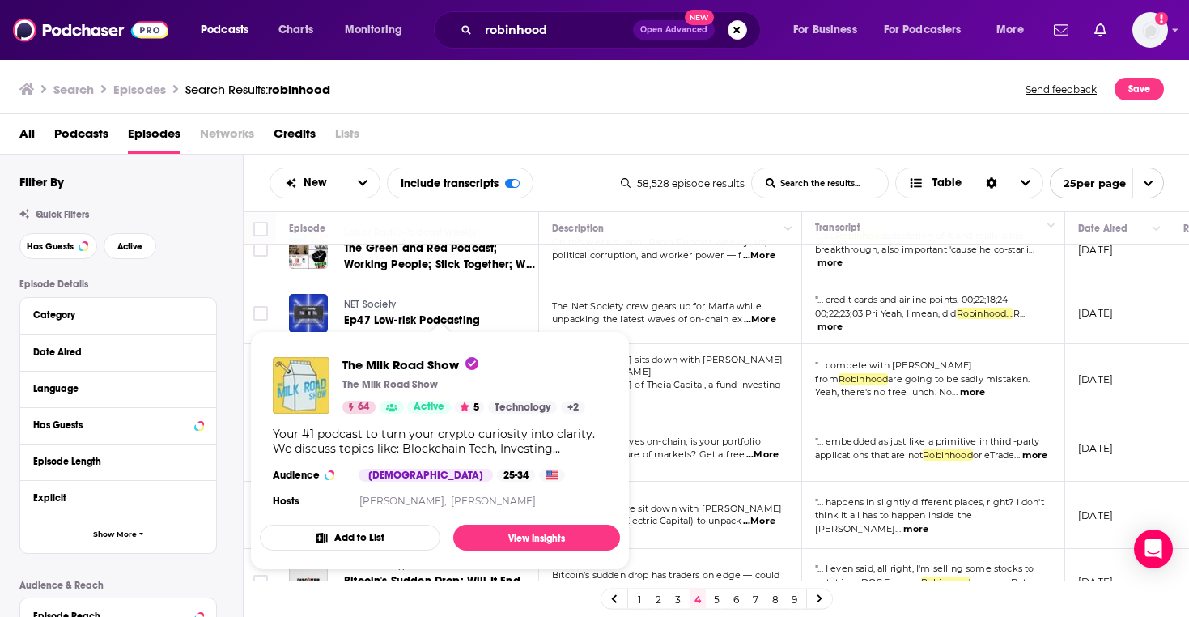
click at [569, 151] on div "All Podcasts Episodes Networks Credits Lists" at bounding box center [597, 137] width 1157 height 33
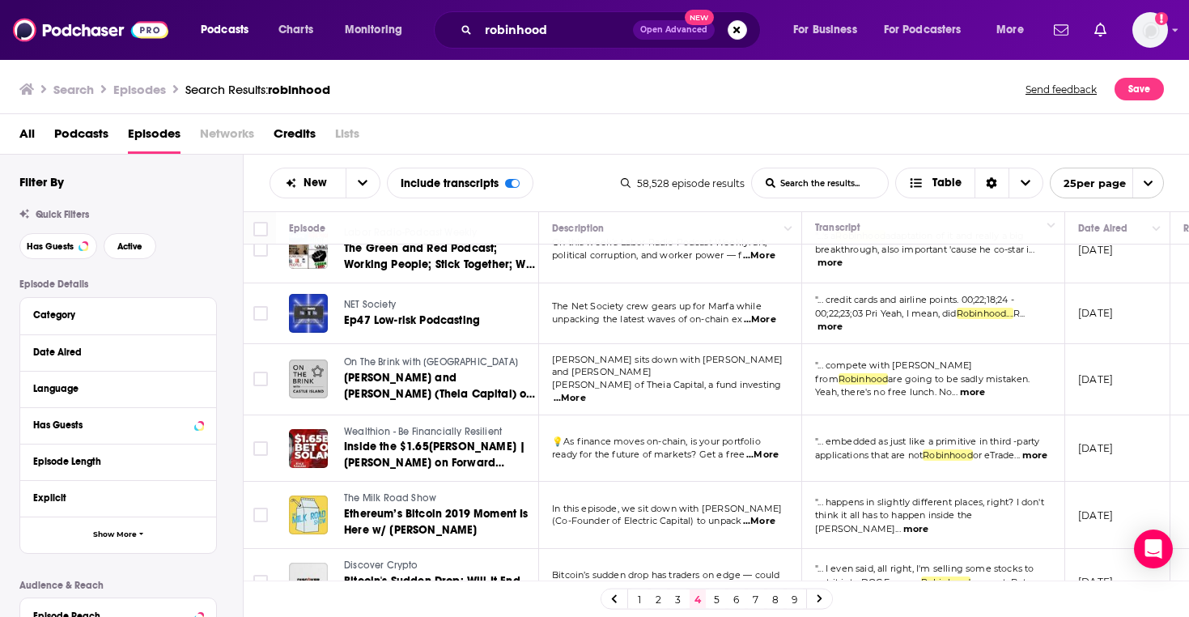
click at [714, 602] on link "5" at bounding box center [717, 598] width 16 height 19
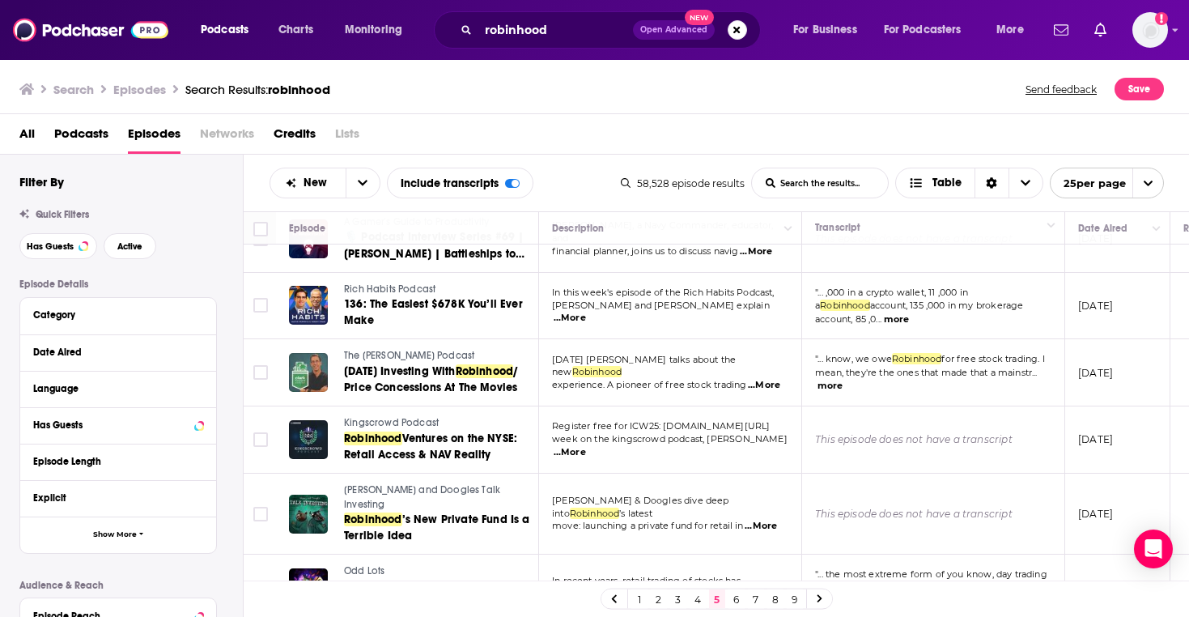
scroll to position [803, 0]
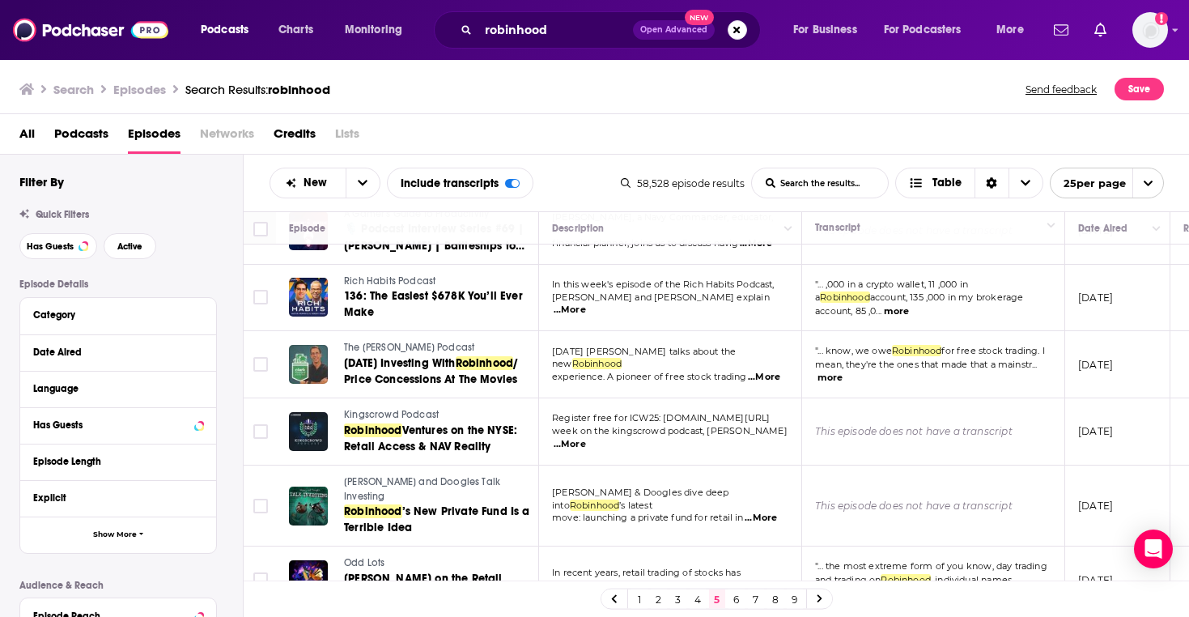
click at [577, 163] on div "New List Search Input Search the results... Include transcripts Table 58,528 ep…" at bounding box center [717, 183] width 946 height 57
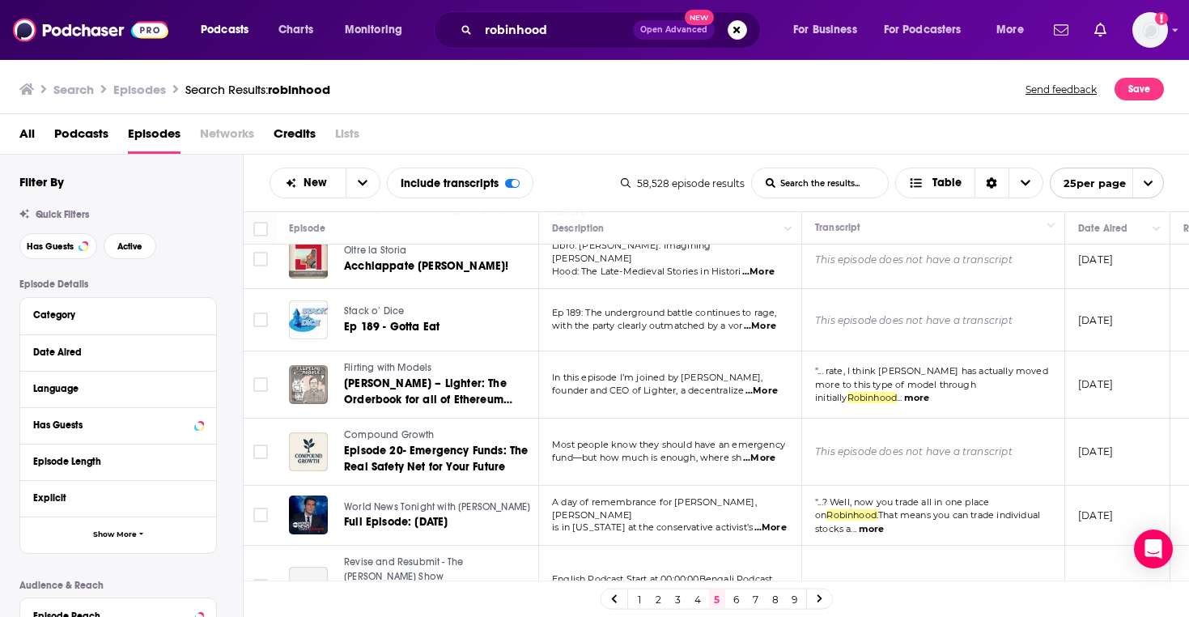
scroll to position [1343, 0]
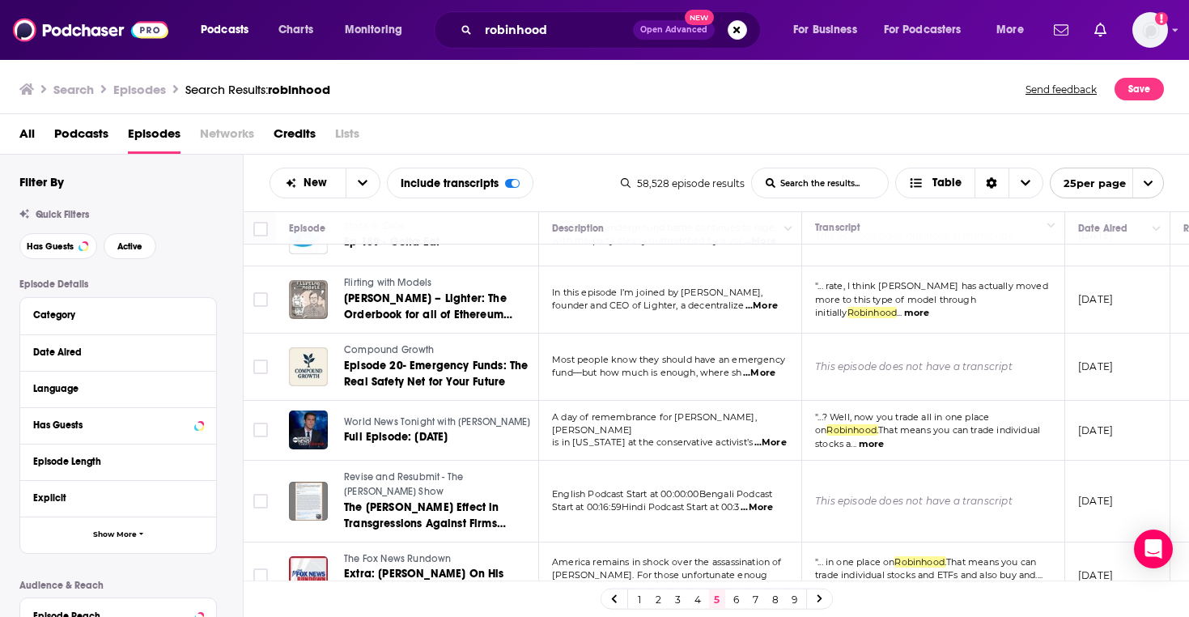
click at [736, 603] on link "6" at bounding box center [736, 598] width 16 height 19
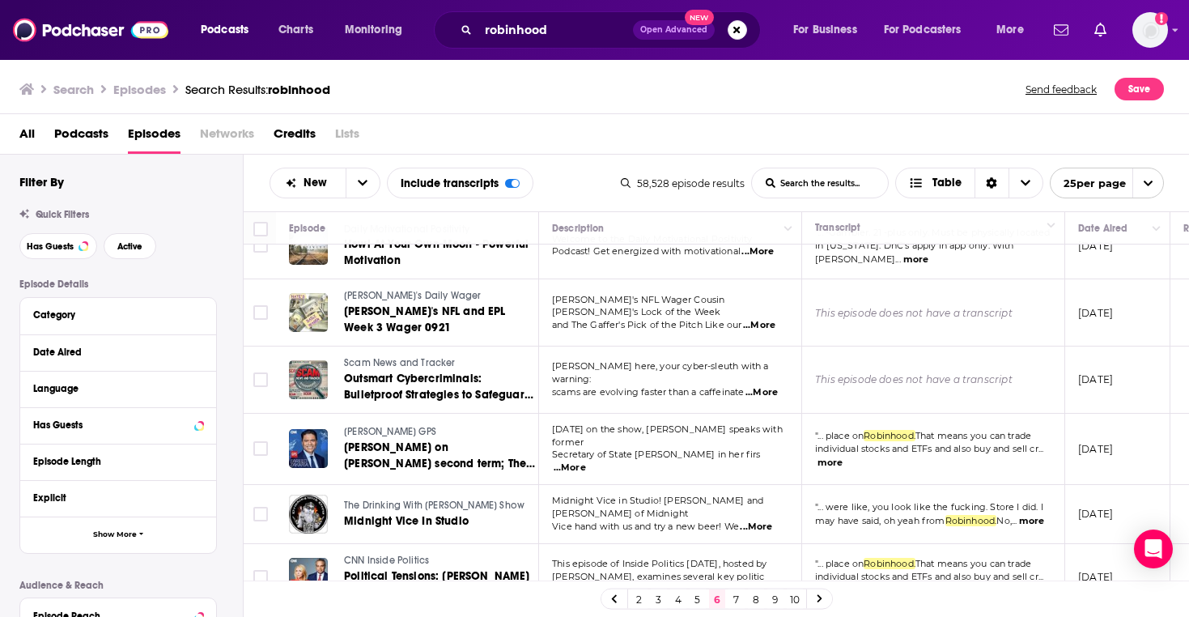
scroll to position [1288, 0]
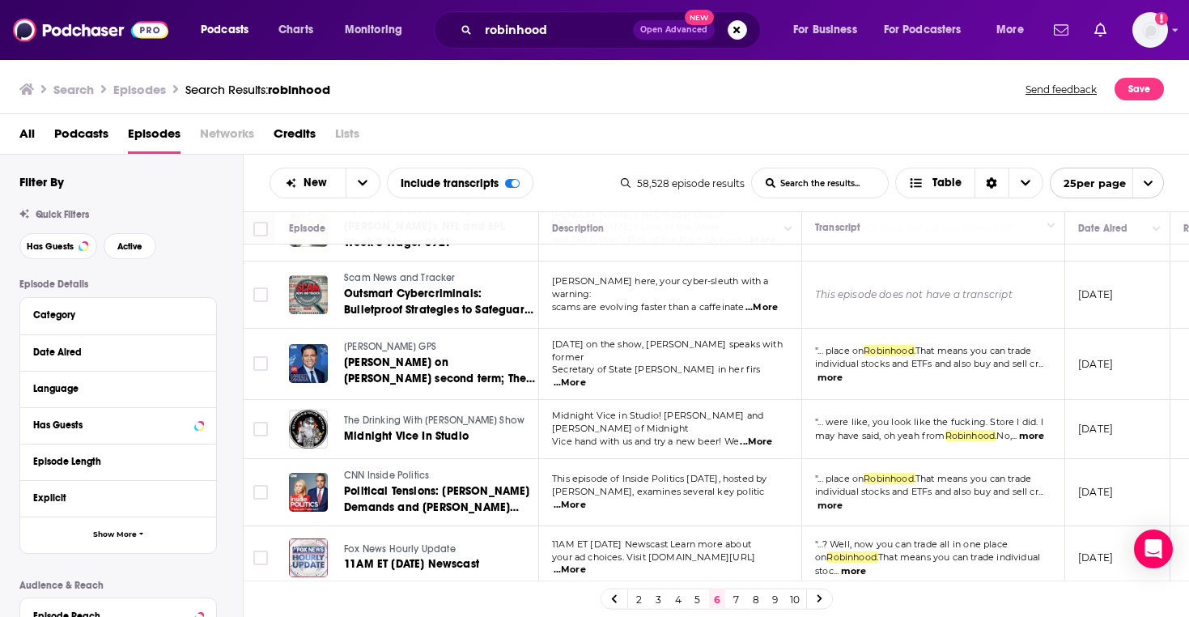
click at [733, 598] on link "7" at bounding box center [736, 598] width 16 height 19
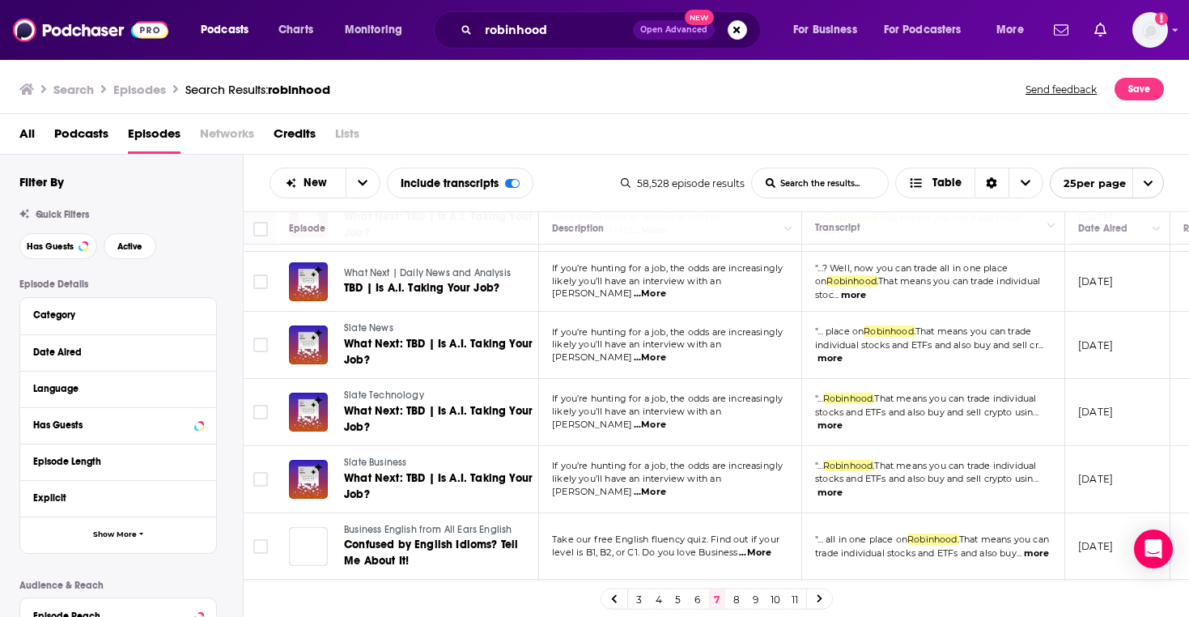
scroll to position [1332, 0]
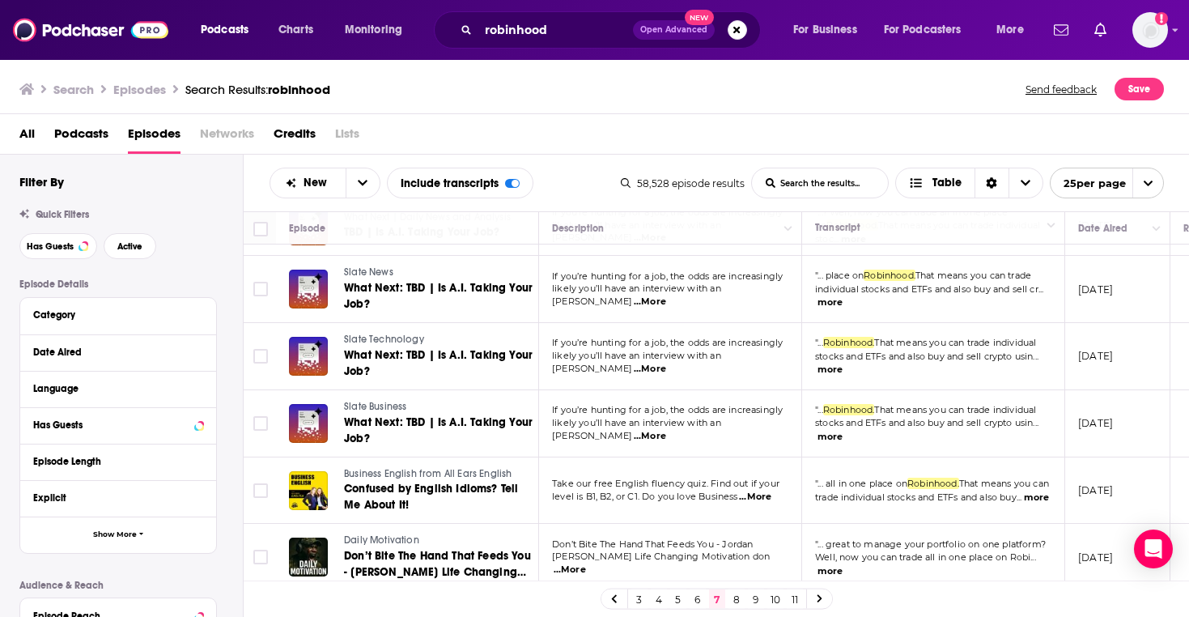
click at [733, 596] on link "8" at bounding box center [736, 598] width 16 height 19
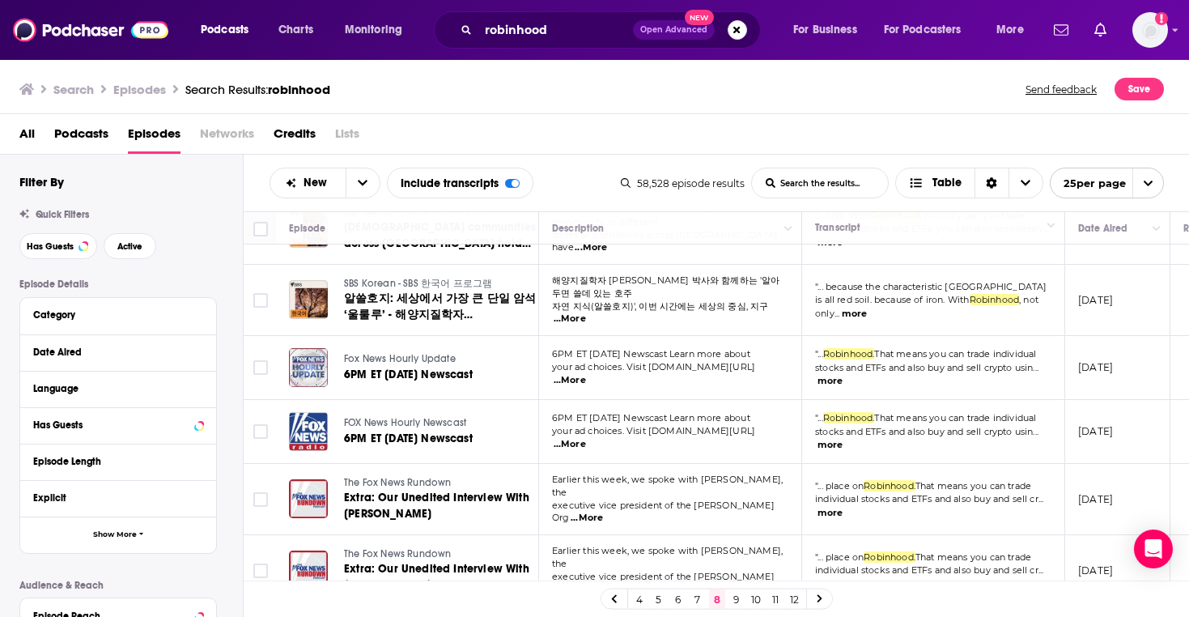
scroll to position [1144, 0]
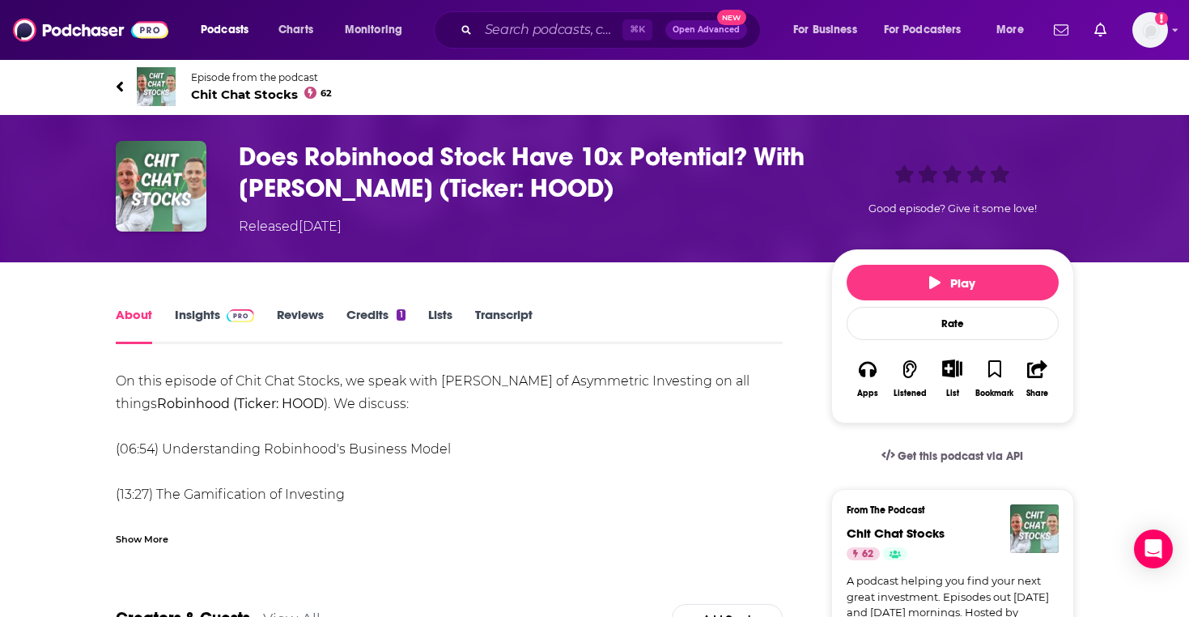
click at [248, 98] on span "Chit Chat Stocks 62" at bounding box center [262, 94] width 142 height 15
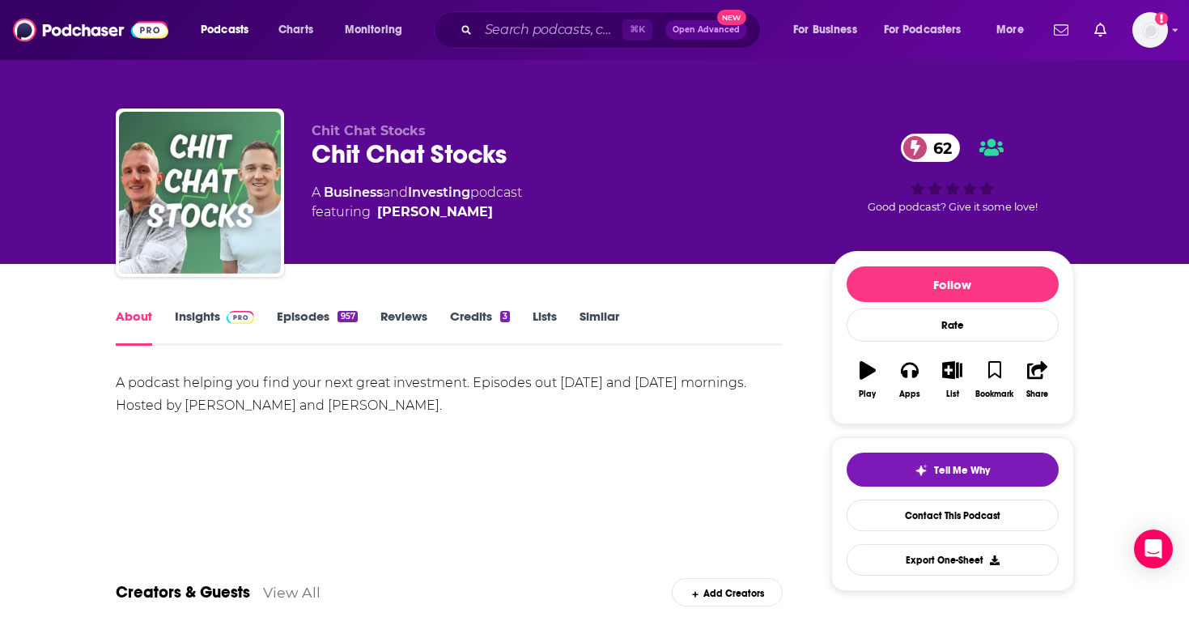
click at [205, 314] on link "Insights" at bounding box center [215, 326] width 80 height 37
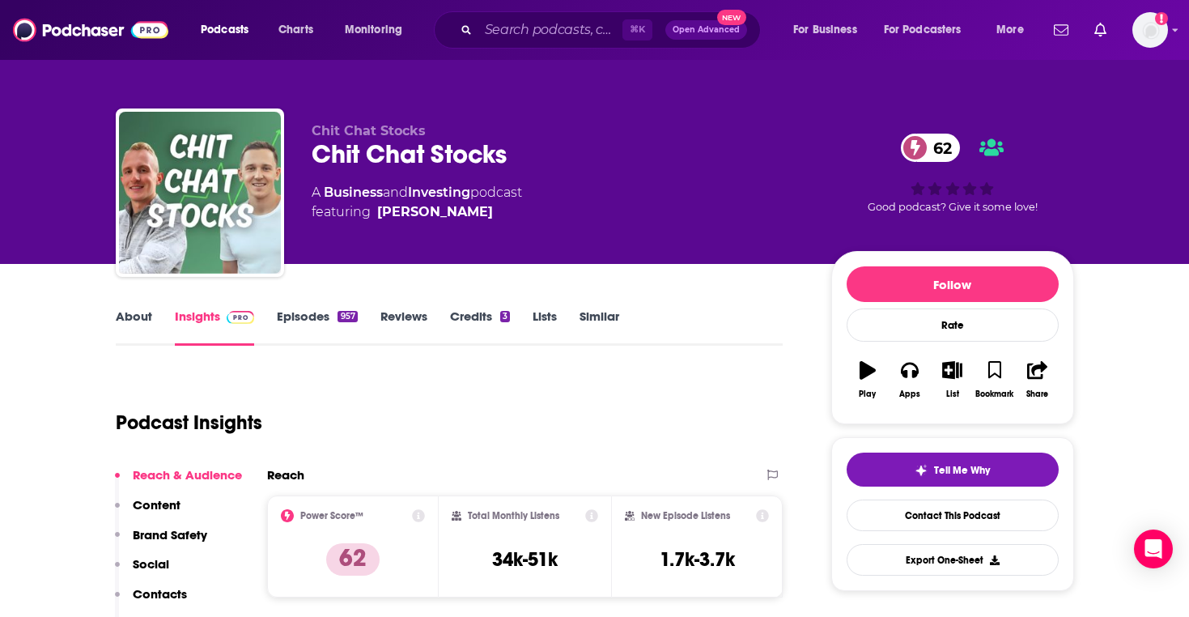
click at [316, 320] on link "Episodes 957" at bounding box center [317, 326] width 80 height 37
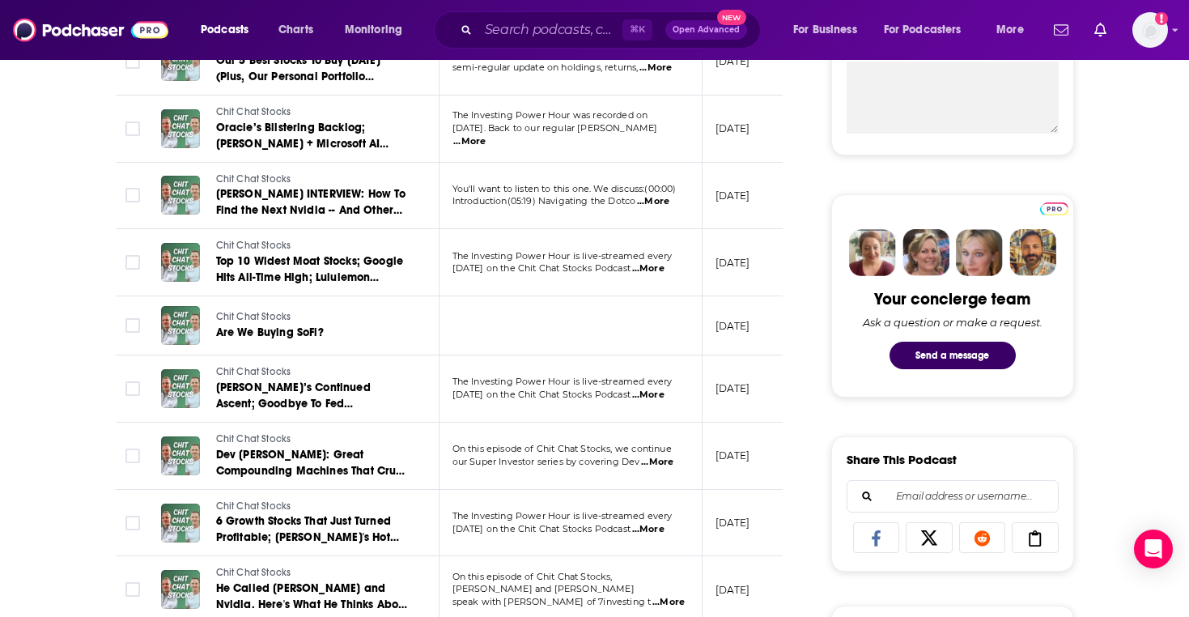
scroll to position [850, 0]
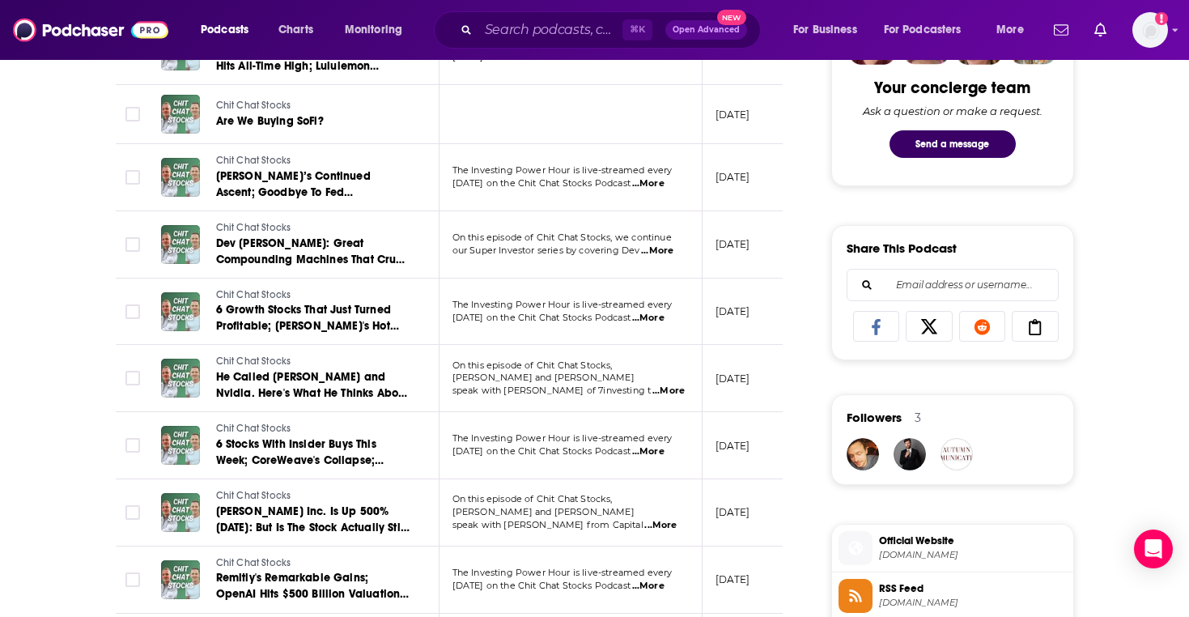
click at [654, 256] on span "...More" at bounding box center [657, 250] width 32 height 13
click at [894, 384] on div "Follow Rate Play Apps List Bookmark Share Tell Me Why Contact This Podcast Expo…" at bounding box center [952, 484] width 243 height 2166
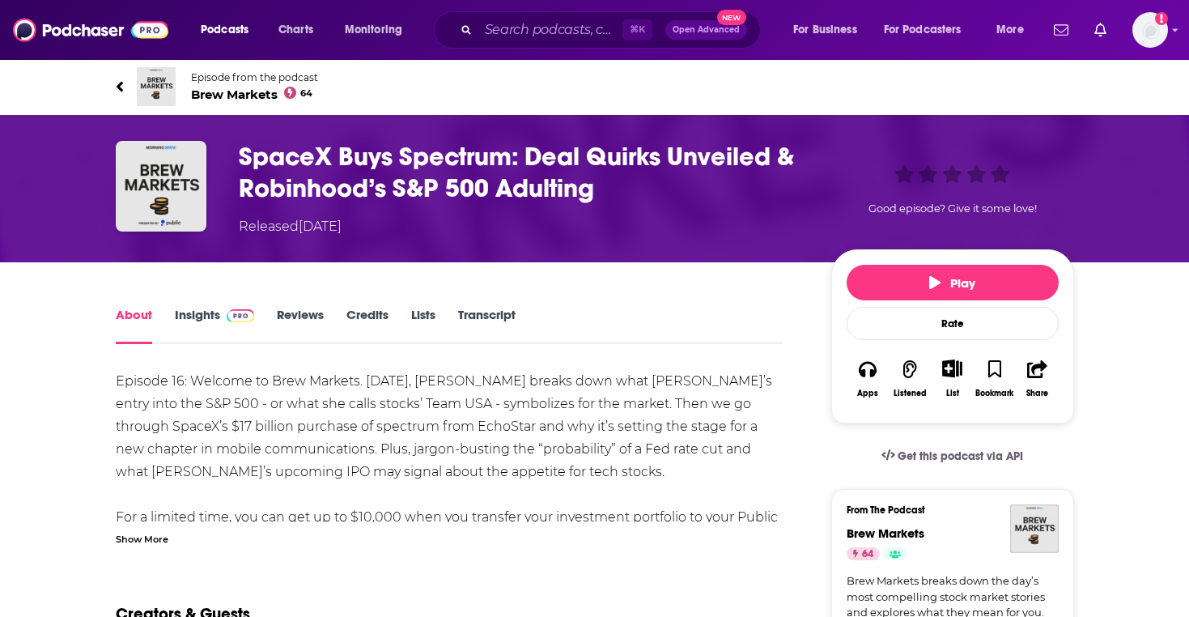
click at [247, 96] on span "Brew Markets 64" at bounding box center [254, 94] width 127 height 15
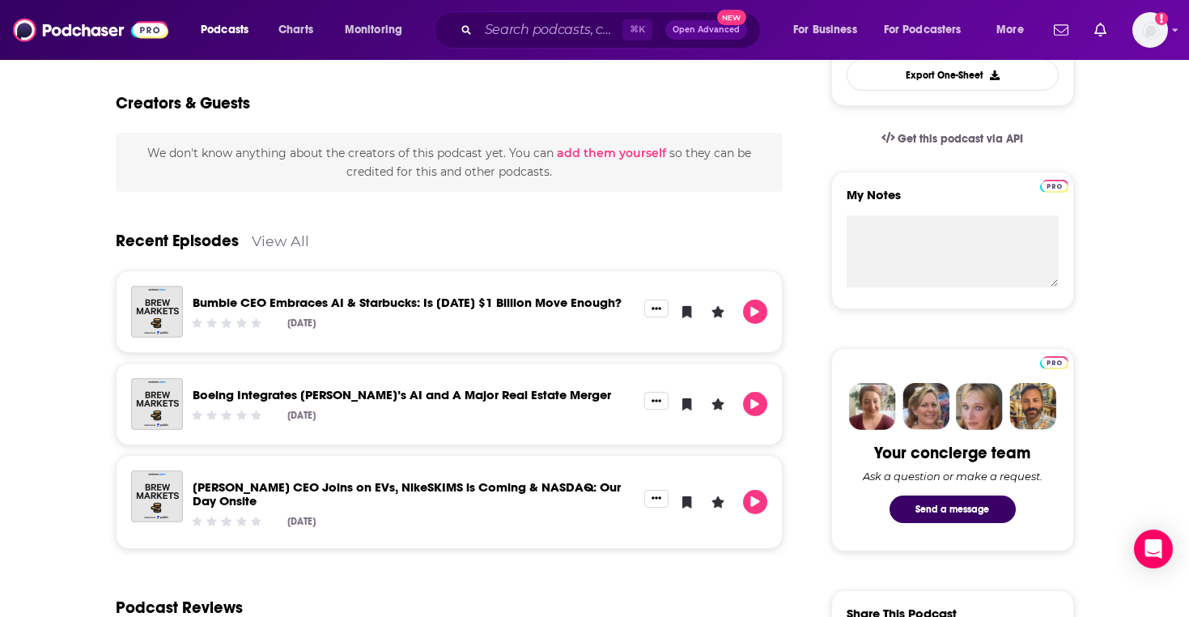
scroll to position [53, 0]
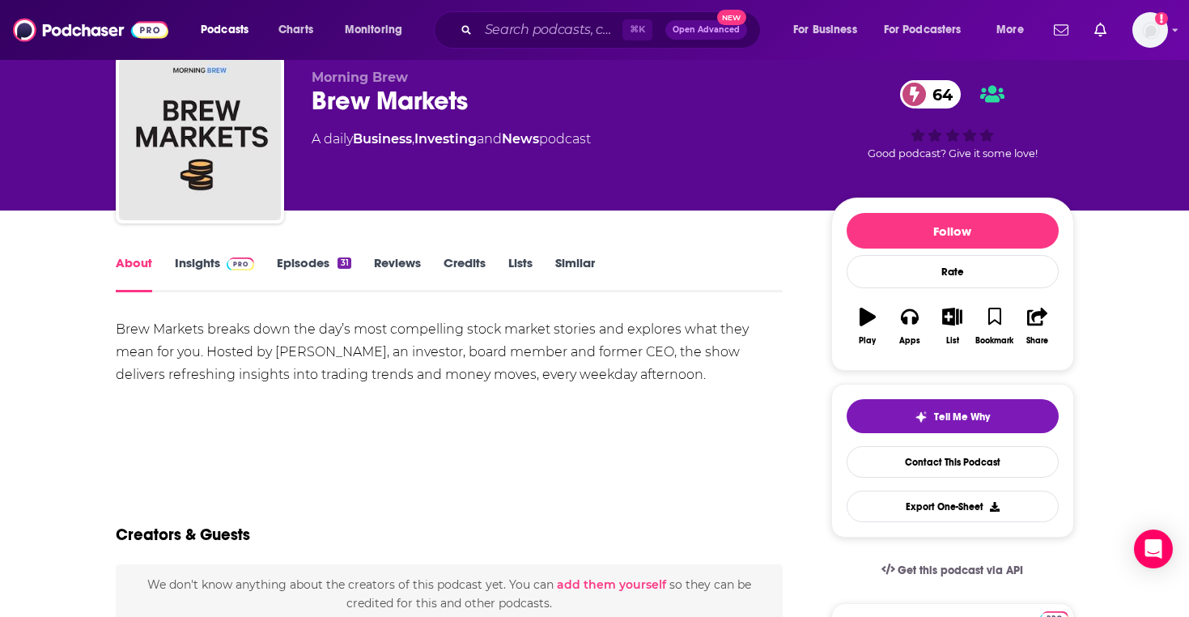
click at [202, 282] on link "Insights" at bounding box center [215, 273] width 80 height 37
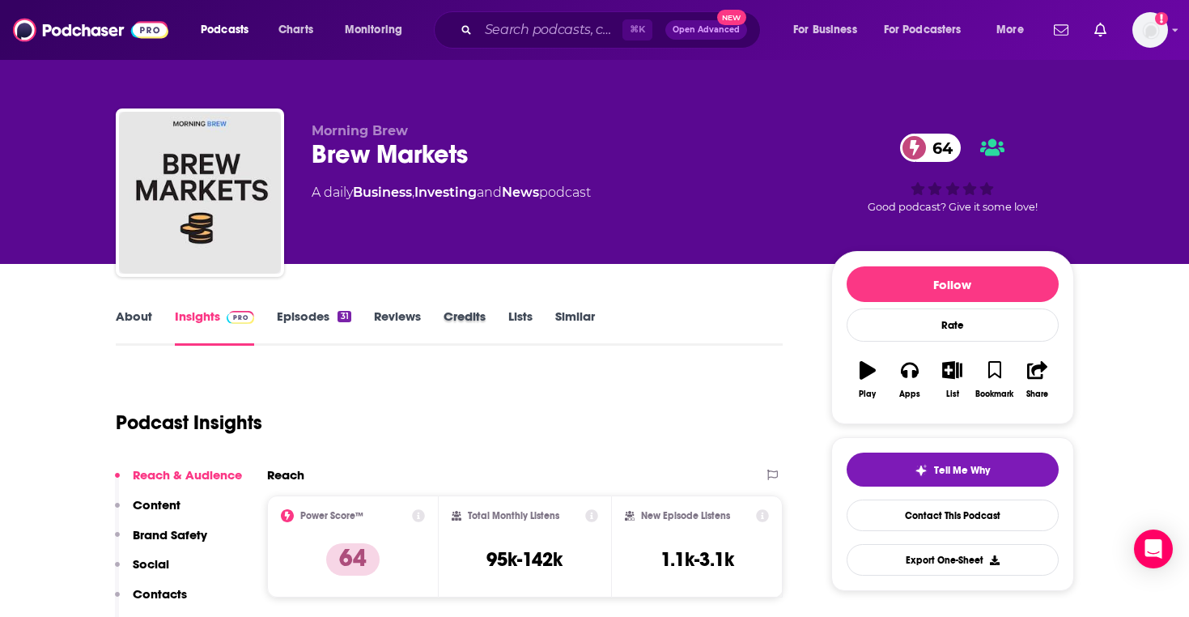
click at [492, 333] on div "Credits" at bounding box center [475, 326] width 65 height 37
click at [470, 319] on link "Credits" at bounding box center [464, 326] width 42 height 37
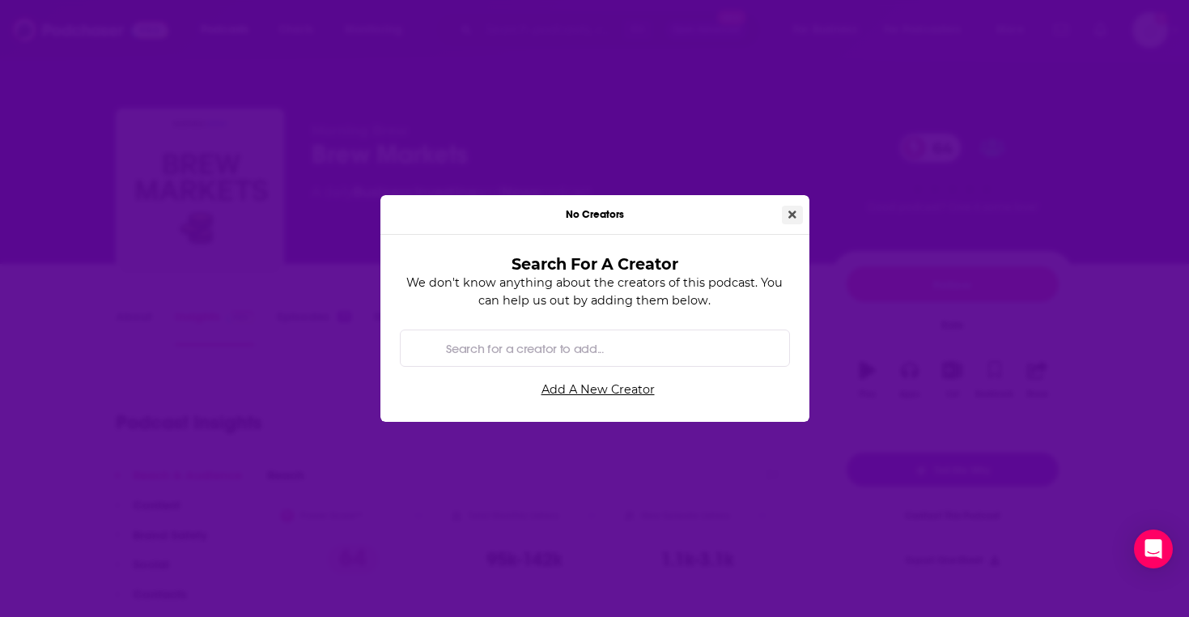
click at [793, 218] on icon "Close" at bounding box center [792, 214] width 8 height 11
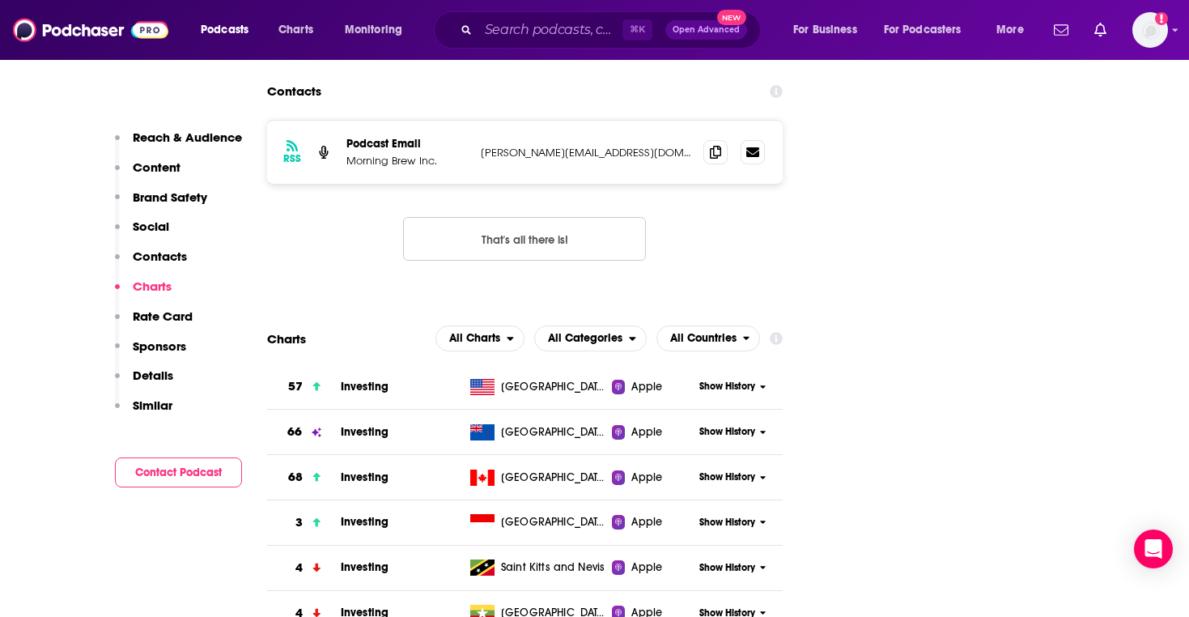
scroll to position [1671, 0]
click at [518, 151] on p "[PERSON_NAME][EMAIL_ADDRESS][DOMAIN_NAME]" at bounding box center [586, 153] width 210 height 14
click at [518, 151] on p "milliron@morningbrew.com" at bounding box center [586, 153] width 210 height 14
copy div "milliron@morningbrew.com milliron@morningbrew.com"
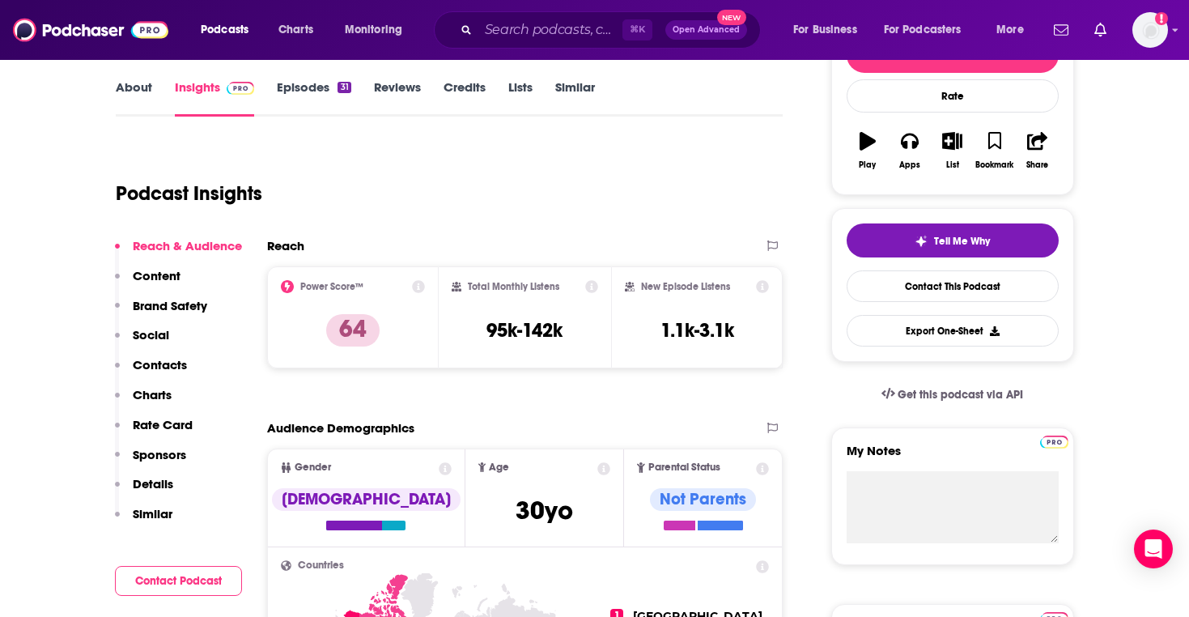
scroll to position [61, 0]
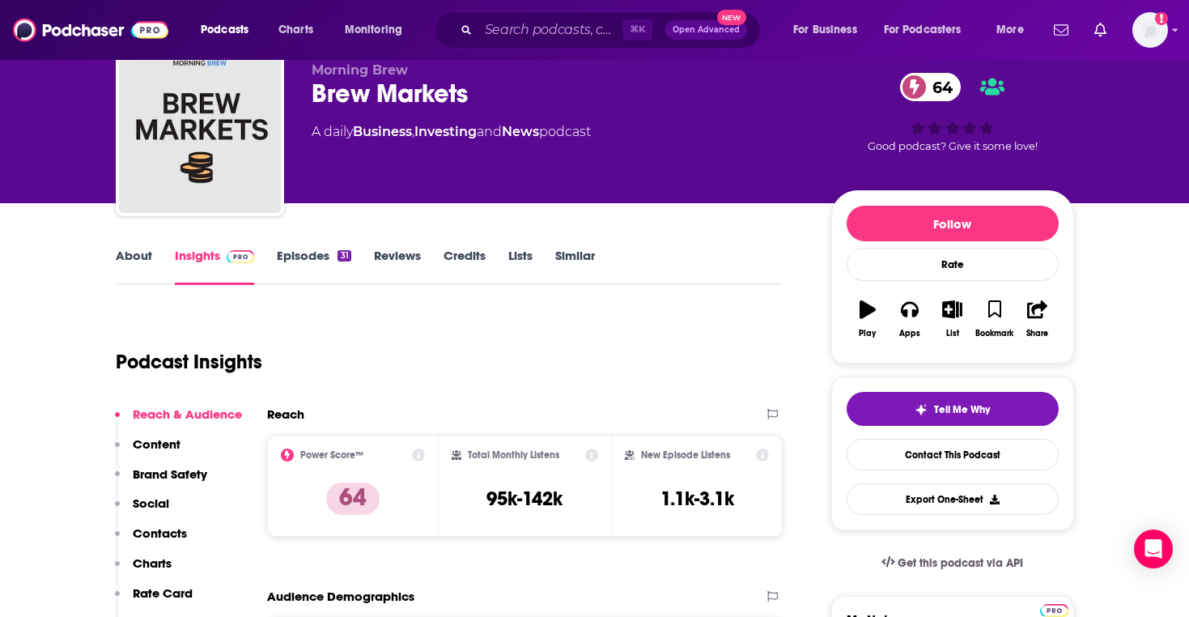
click at [307, 265] on link "Episodes 31" at bounding box center [314, 266] width 74 height 37
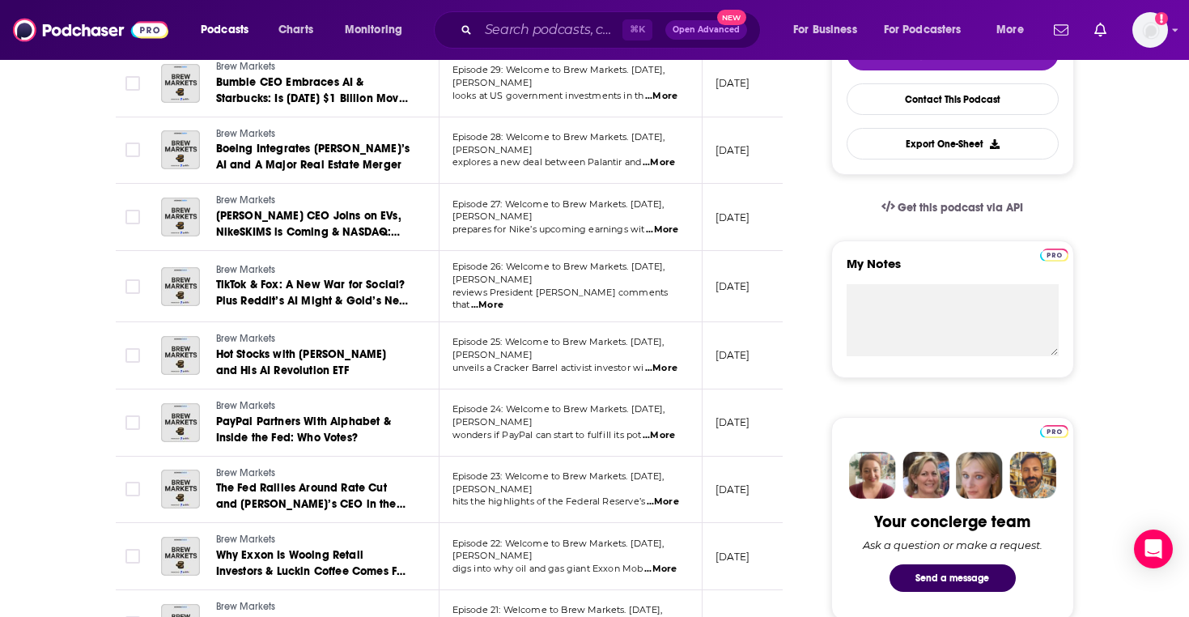
scroll to position [490, 0]
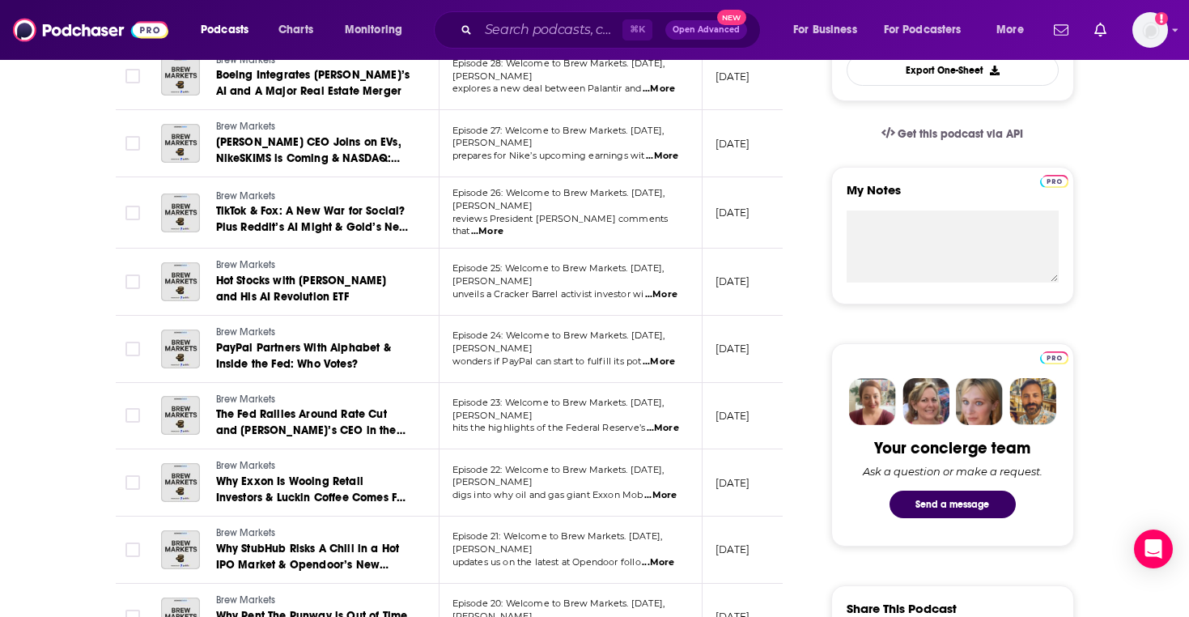
click at [668, 422] on span "...More" at bounding box center [663, 428] width 32 height 13
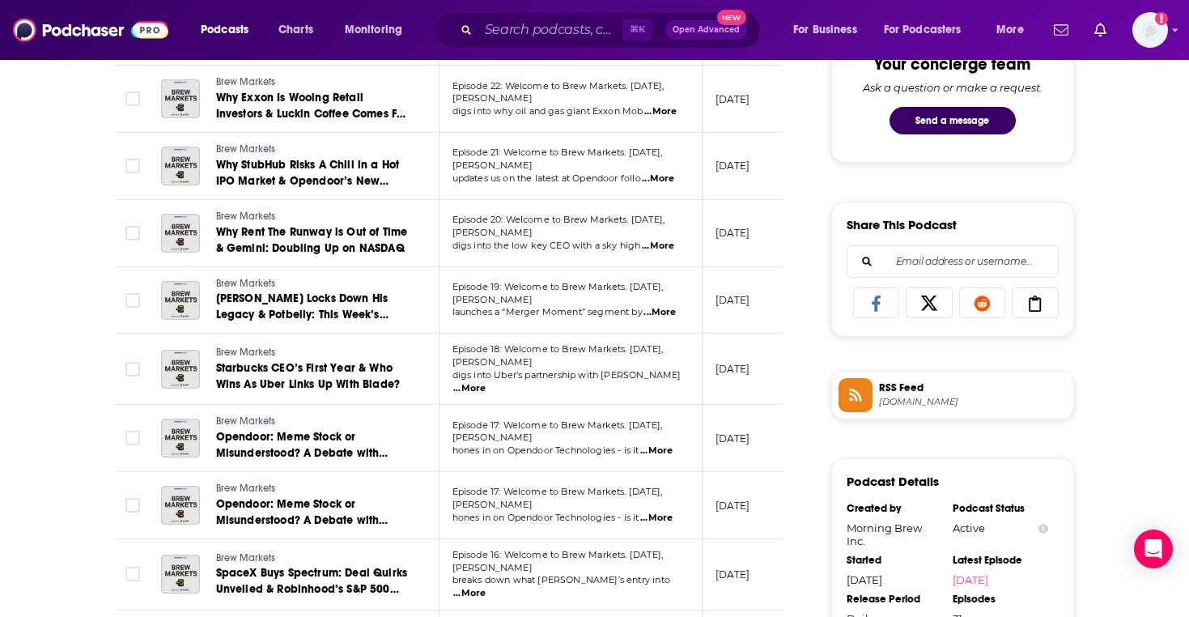
scroll to position [886, 0]
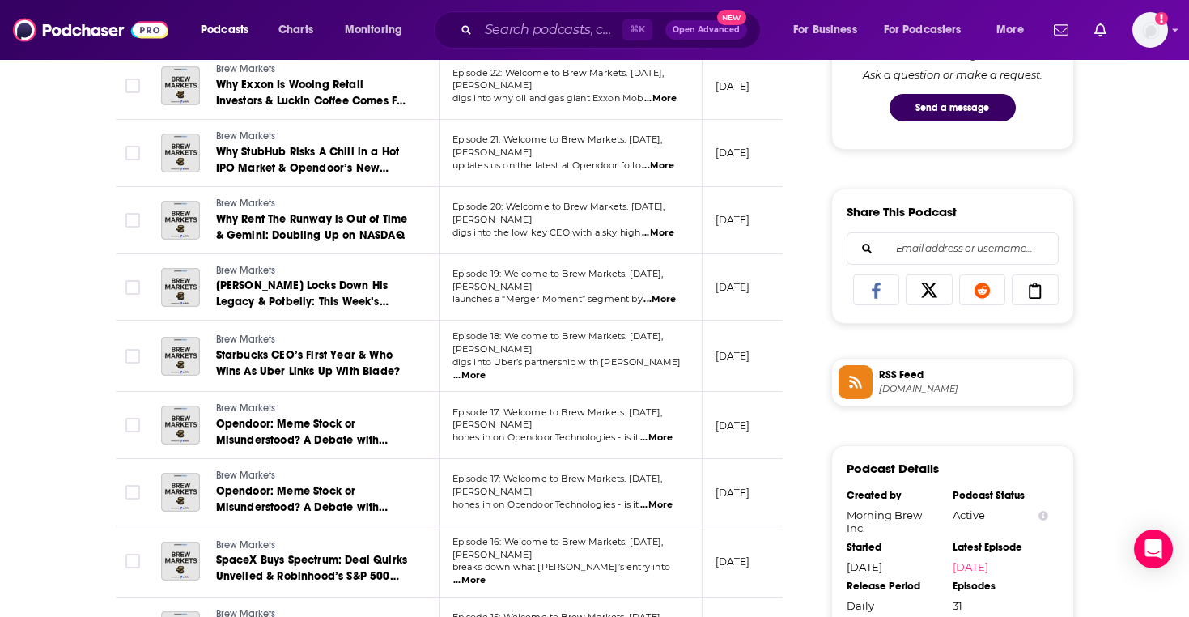
click at [485, 369] on span "...More" at bounding box center [469, 375] width 32 height 13
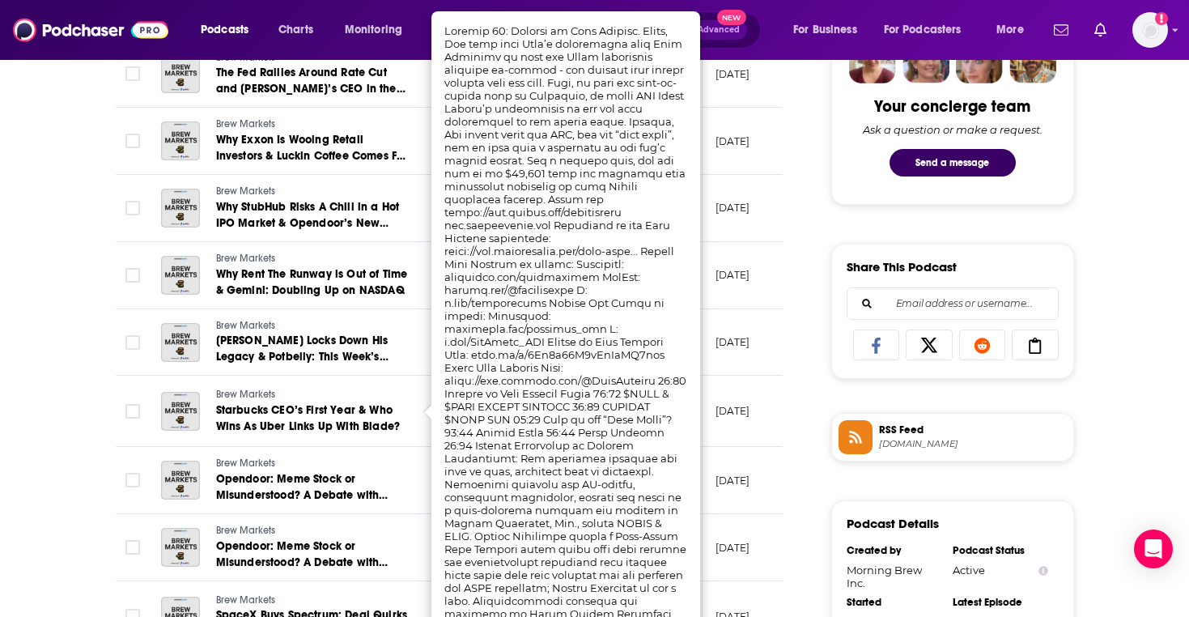
scroll to position [829, 0]
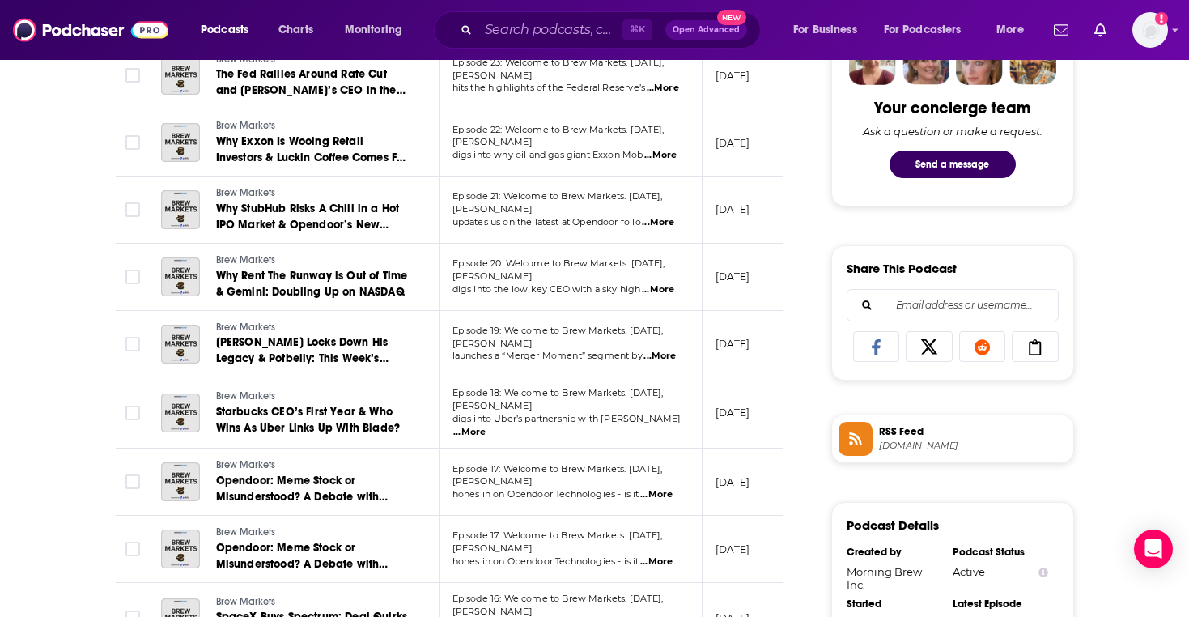
click at [61, 416] on div "About Insights Episodes 31 Reviews Credits Lists Similar Episodes of Brew Marke…" at bounding box center [594, 517] width 1189 height 2166
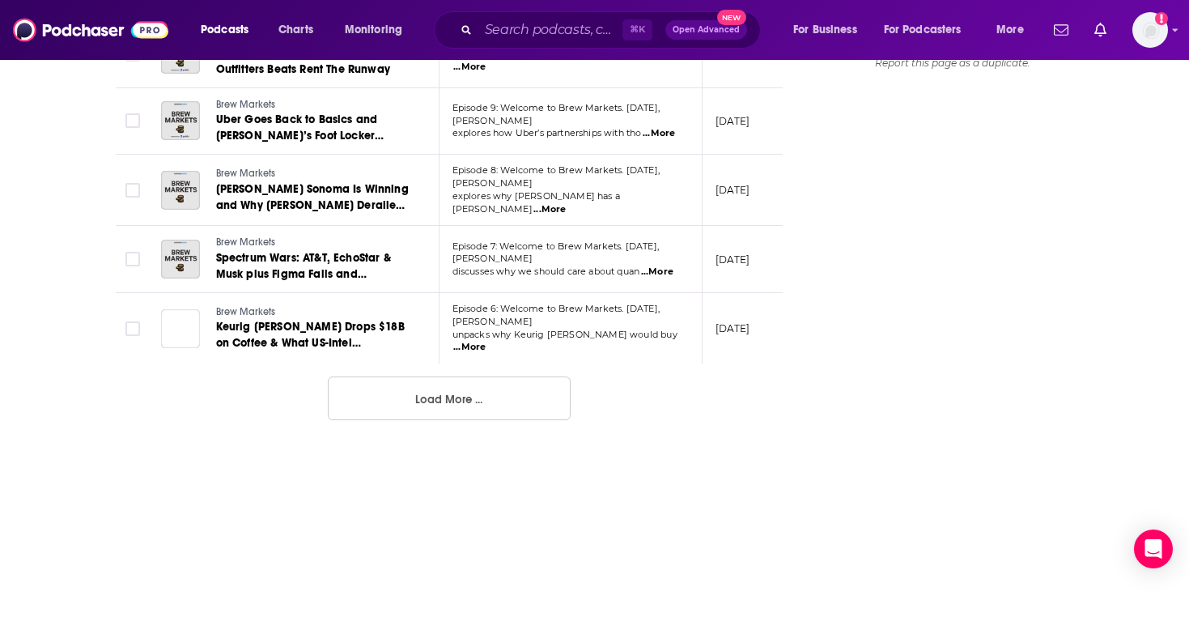
scroll to position [1813, 0]
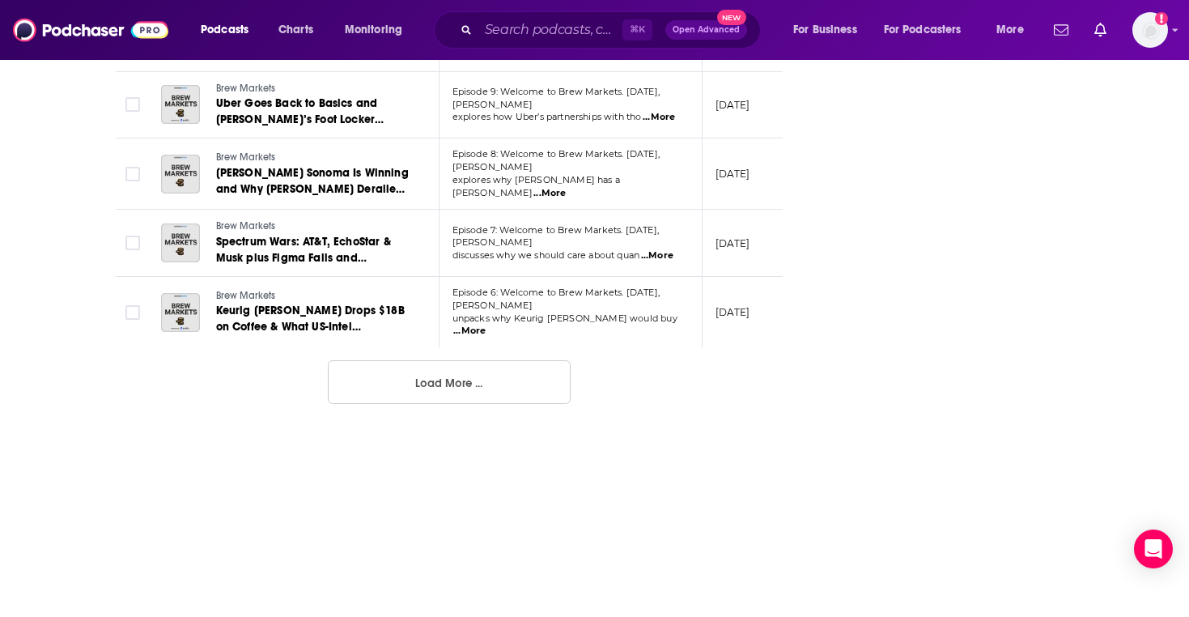
click at [384, 373] on button "Load More ..." at bounding box center [449, 382] width 243 height 44
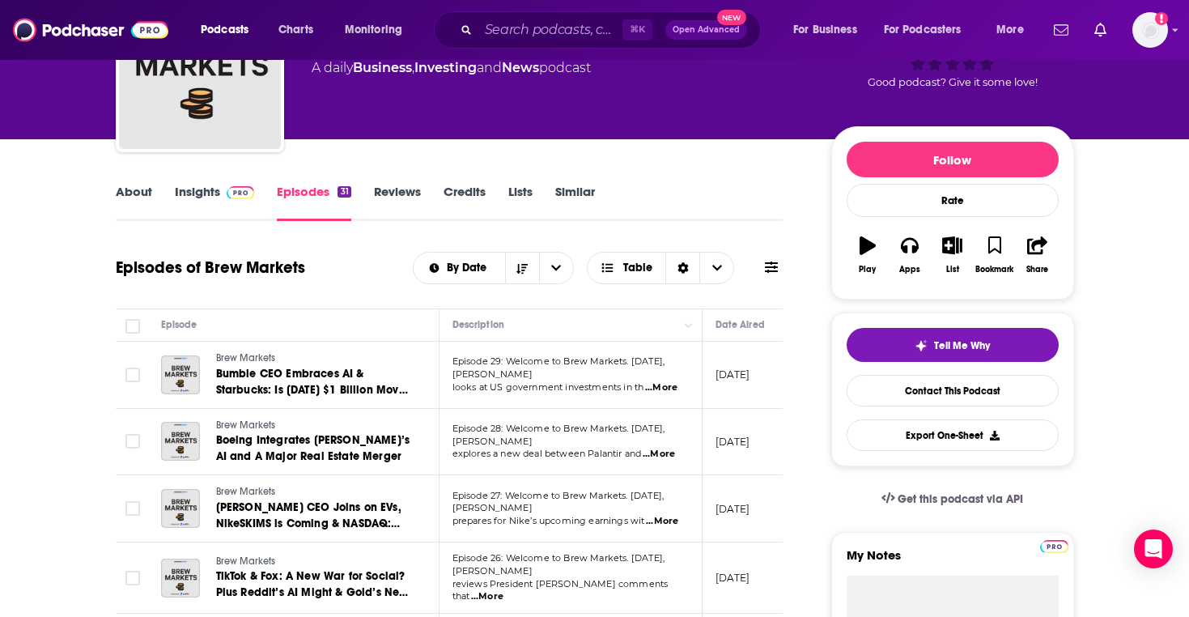
scroll to position [0, 0]
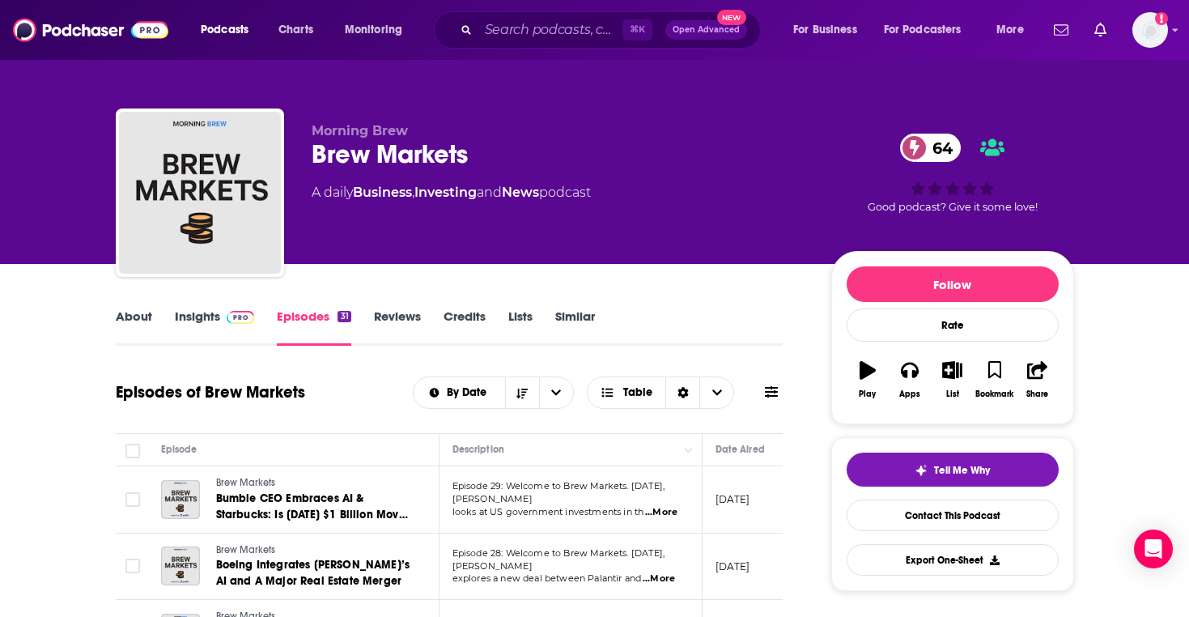
click at [424, 133] on p "Morning Brew" at bounding box center [559, 130] width 494 height 15
click at [426, 155] on div "Brew Markets 64" at bounding box center [559, 154] width 494 height 32
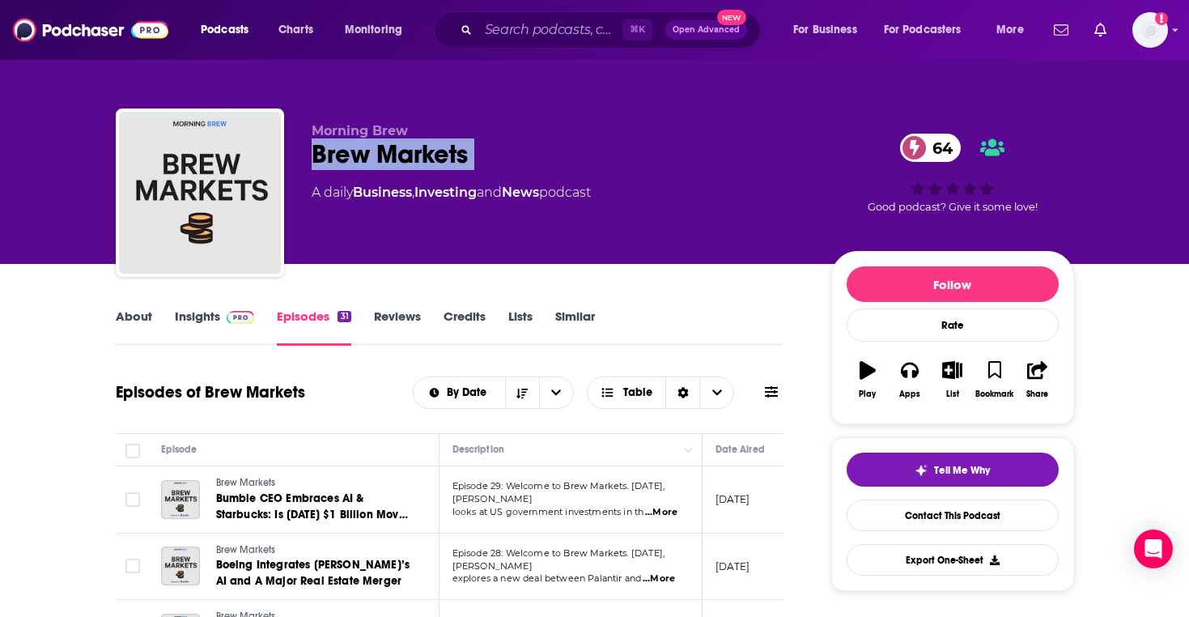
copy div "Brew Markets 64"
click at [581, 327] on link "Similar" at bounding box center [575, 326] width 40 height 37
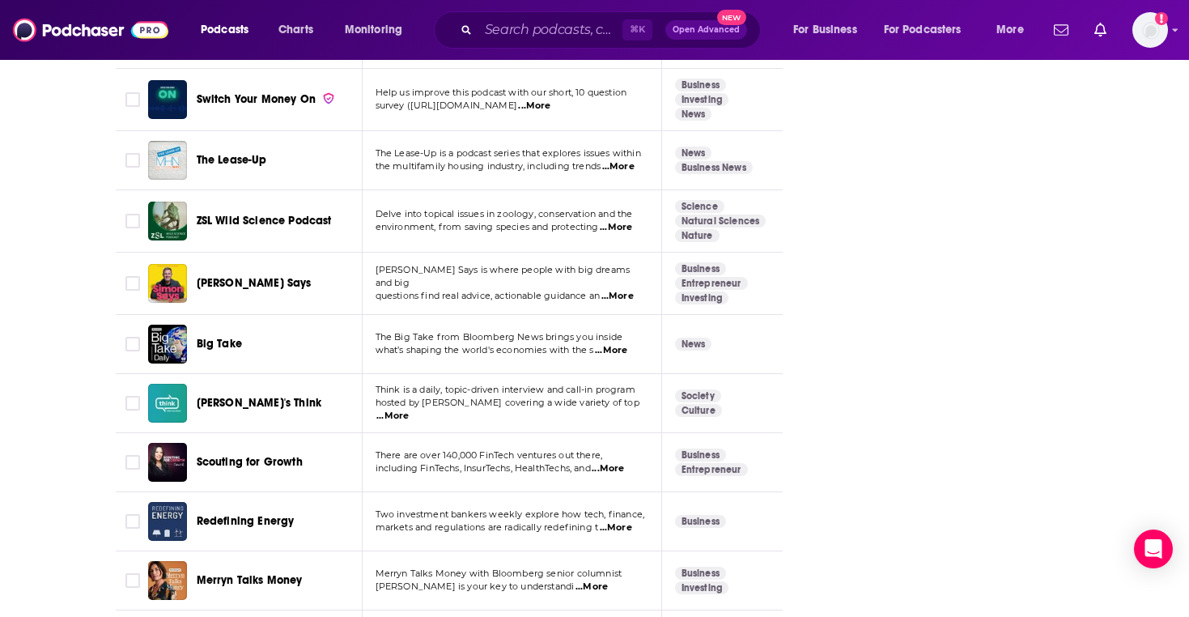
scroll to position [2181, 0]
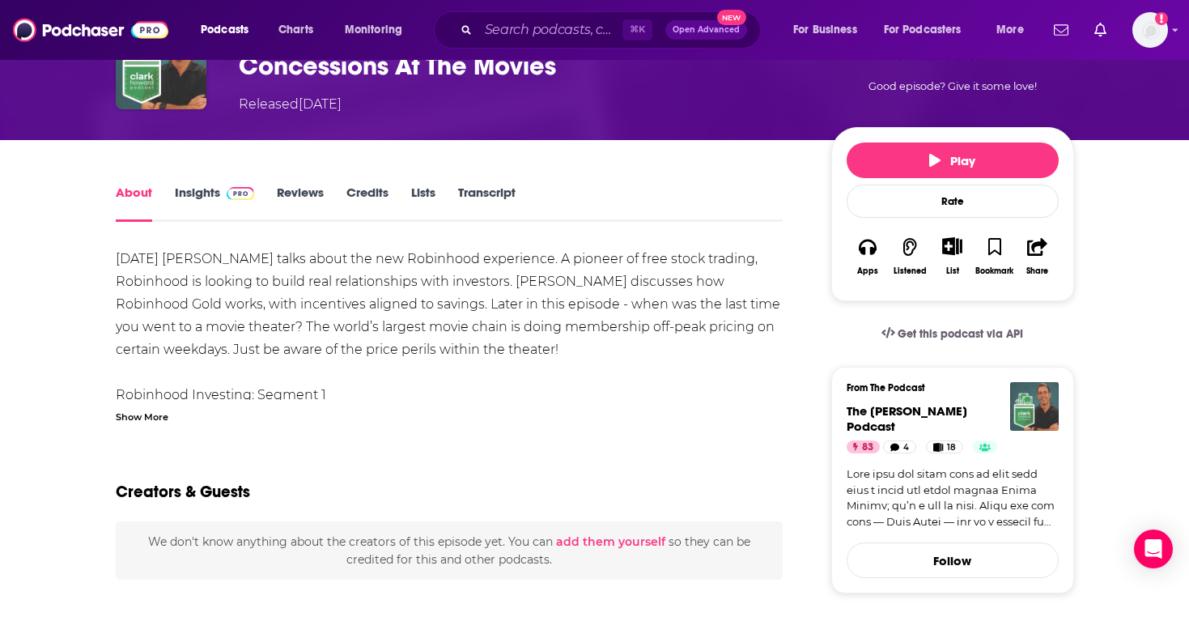
scroll to position [176, 0]
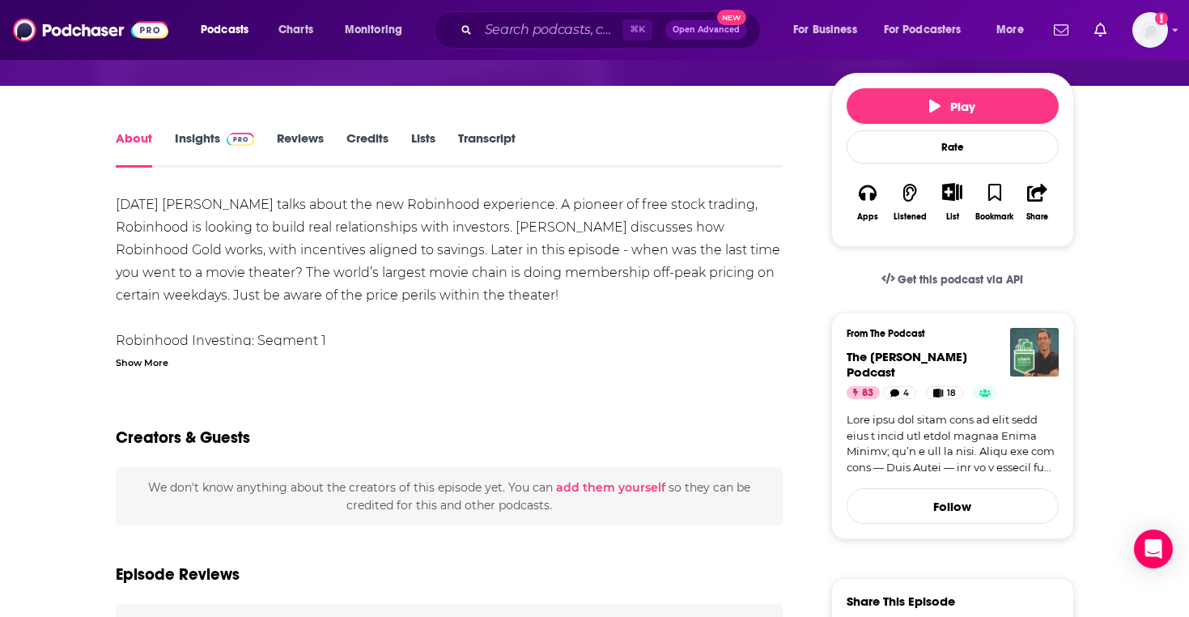
click at [154, 358] on div "Show More" at bounding box center [142, 361] width 53 height 15
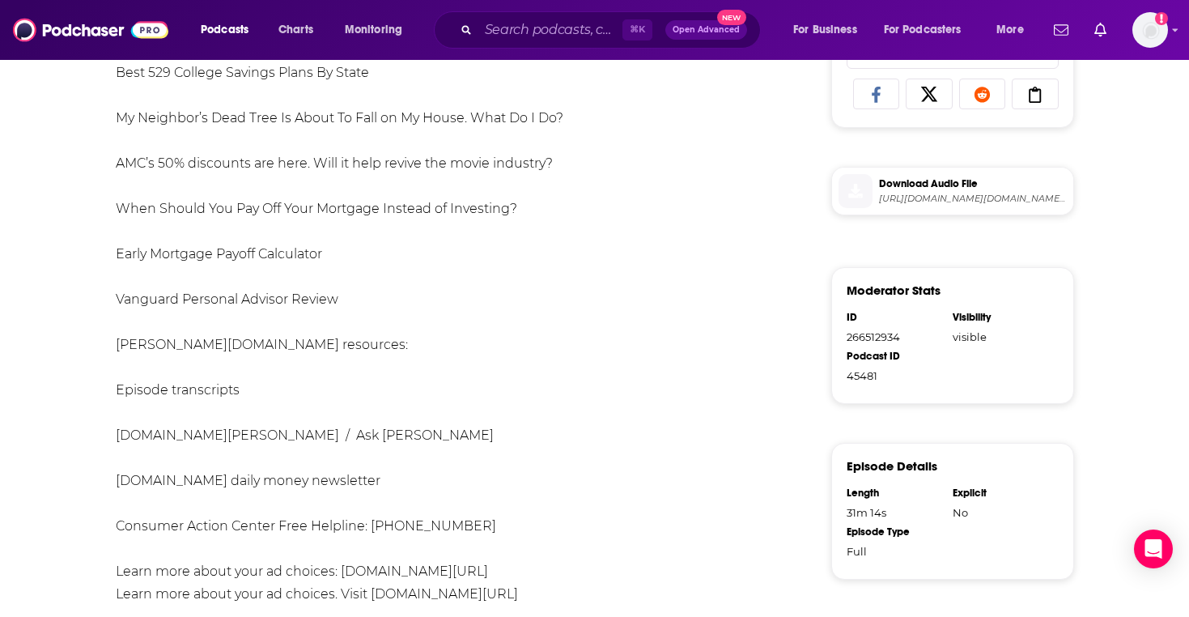
scroll to position [0, 0]
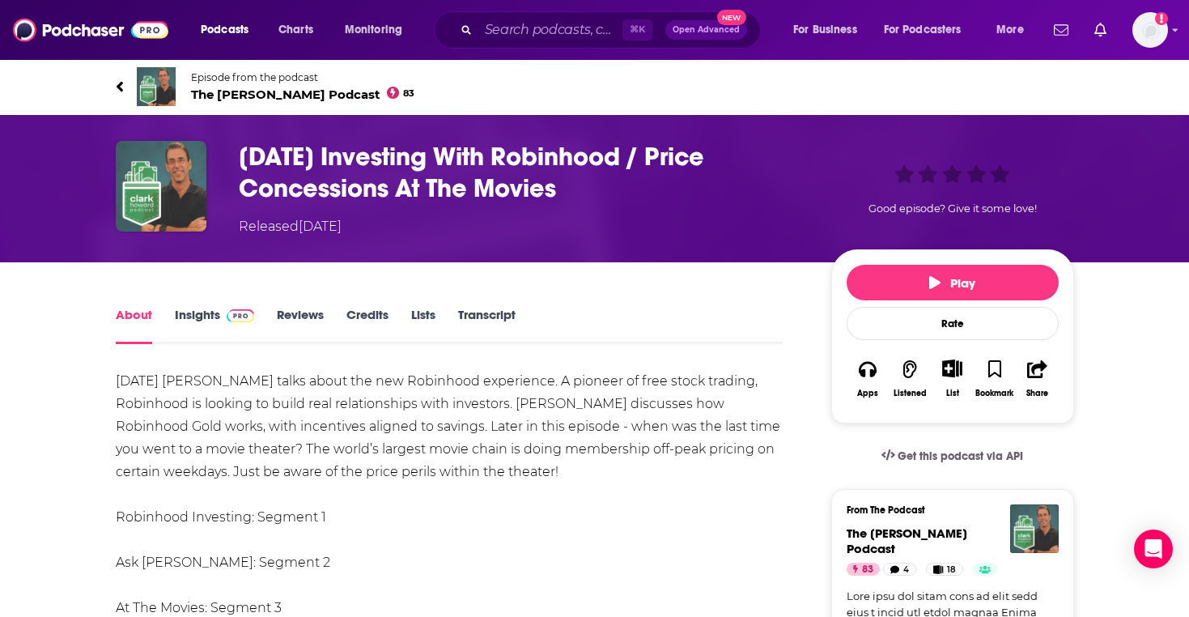
click at [208, 314] on link "Insights" at bounding box center [215, 325] width 80 height 37
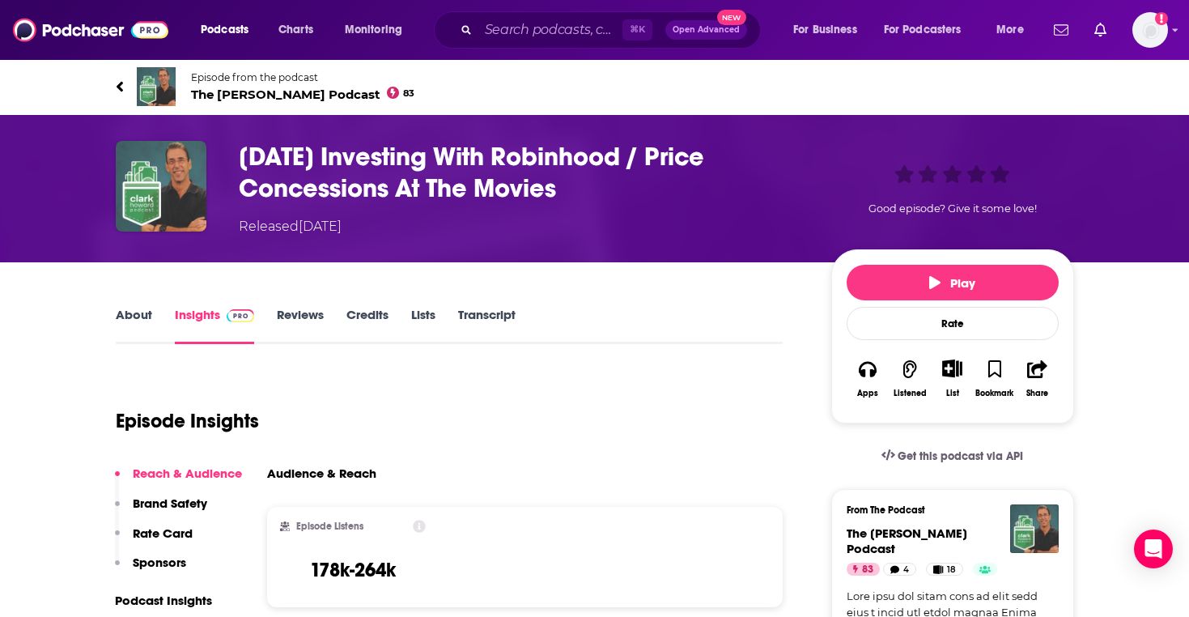
click at [313, 315] on link "Reviews" at bounding box center [300, 325] width 47 height 37
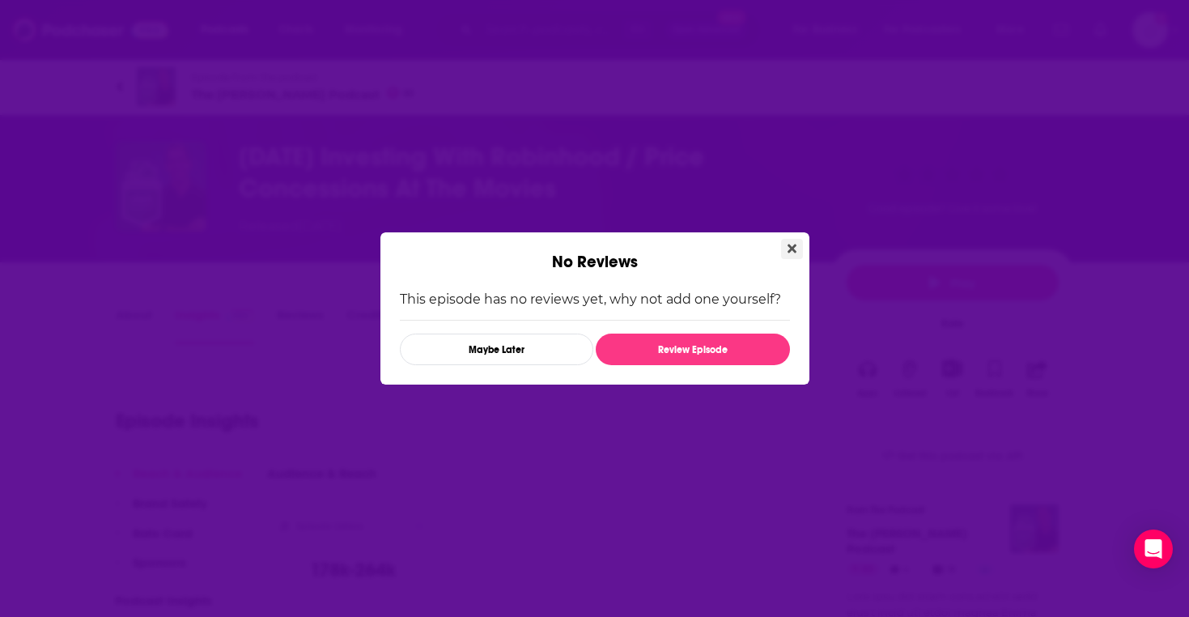
click at [791, 248] on icon "Close" at bounding box center [791, 248] width 9 height 9
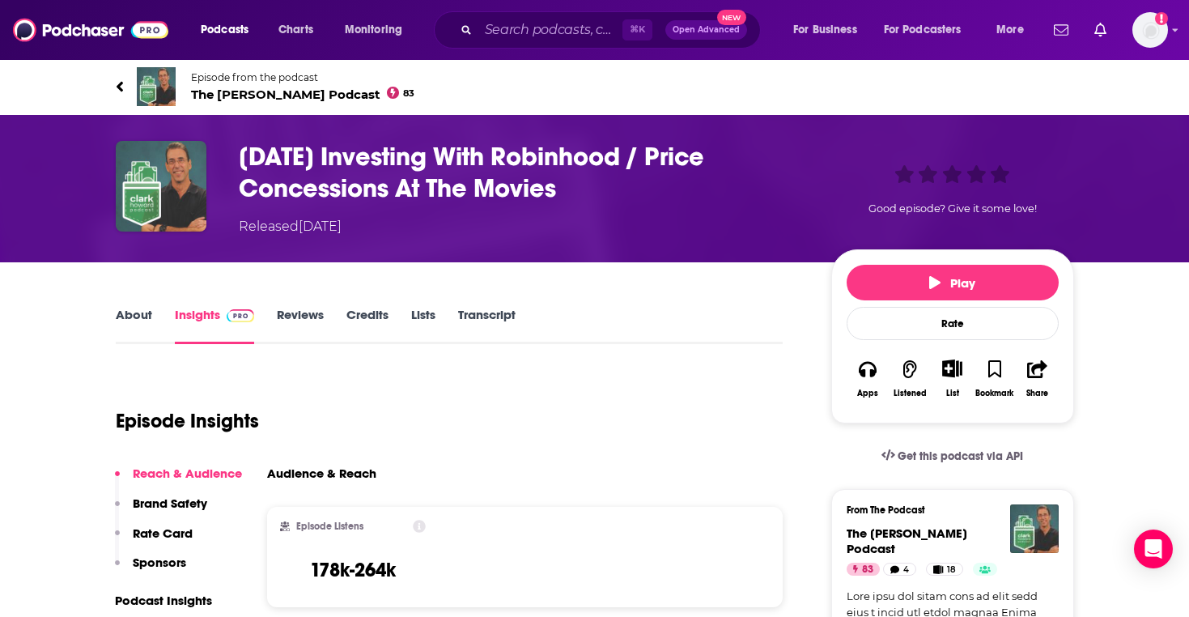
click at [264, 94] on span "The Clark Howard Podcast 83" at bounding box center [303, 94] width 224 height 15
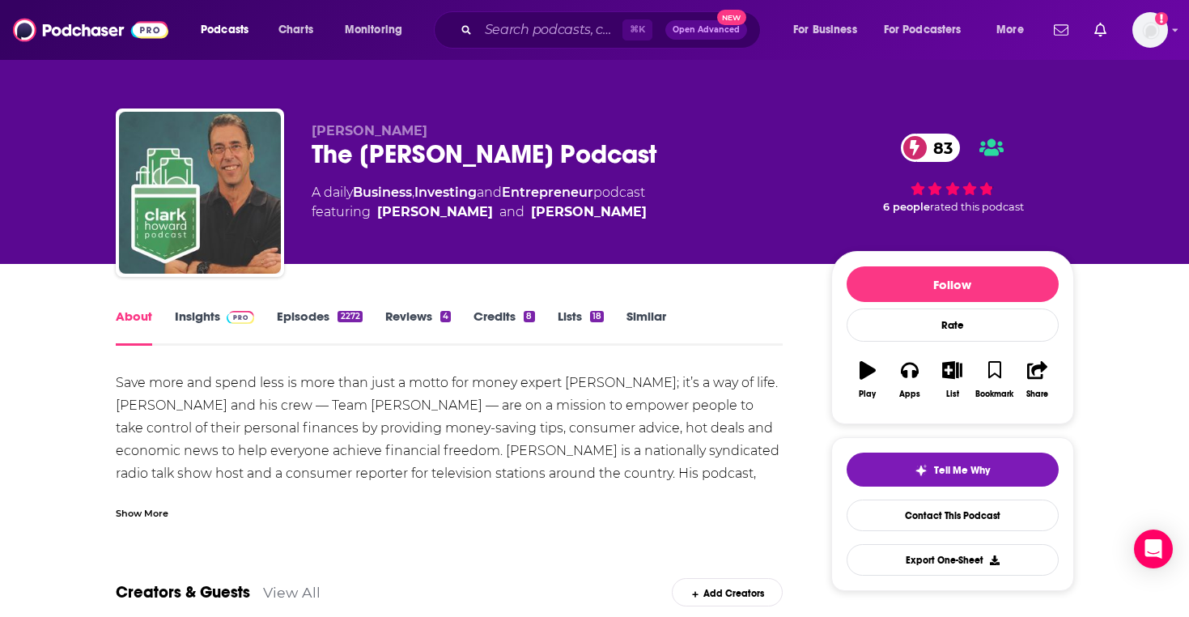
click at [312, 308] on link "Episodes 2272" at bounding box center [319, 326] width 85 height 37
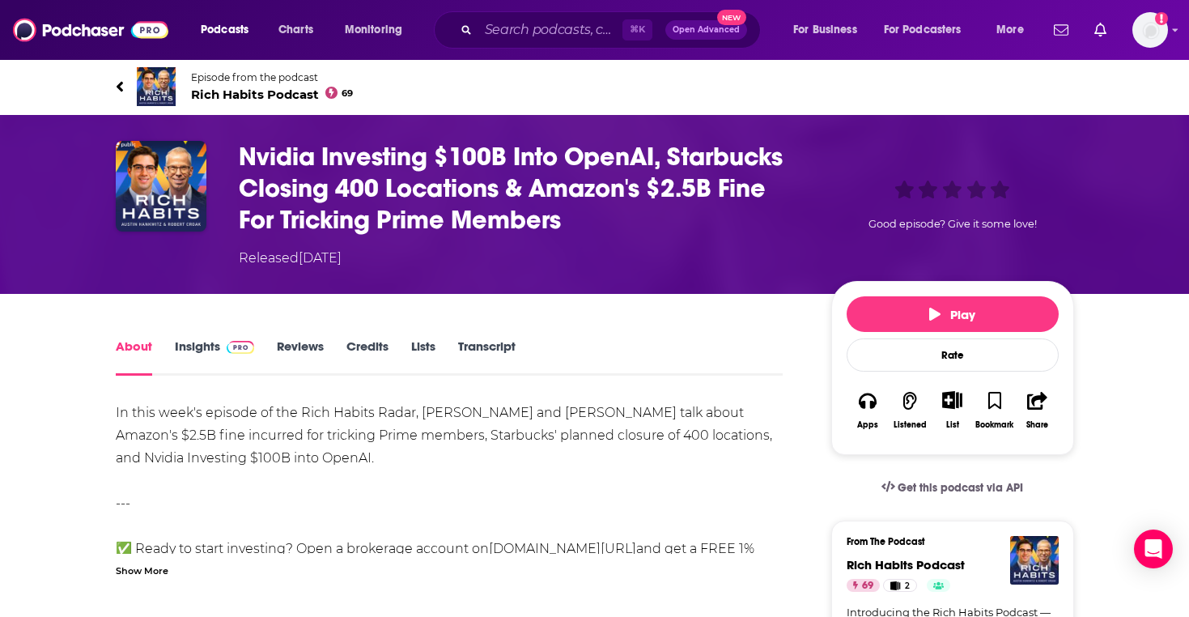
click at [202, 92] on span "Rich Habits Podcast 69" at bounding box center [272, 94] width 163 height 15
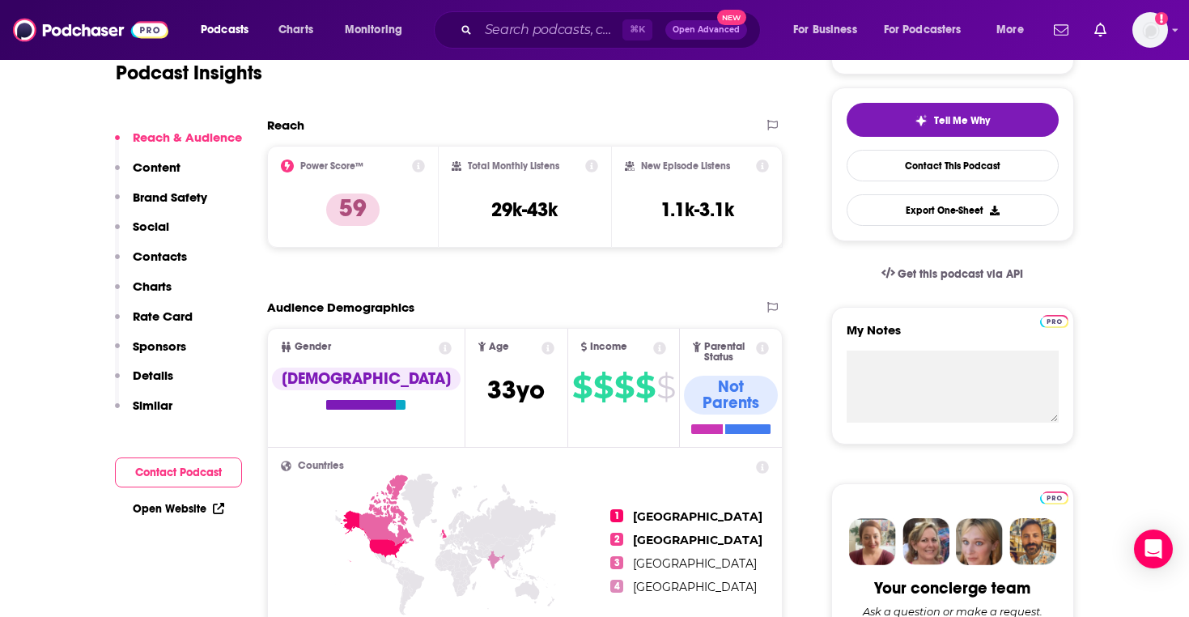
scroll to position [389, 0]
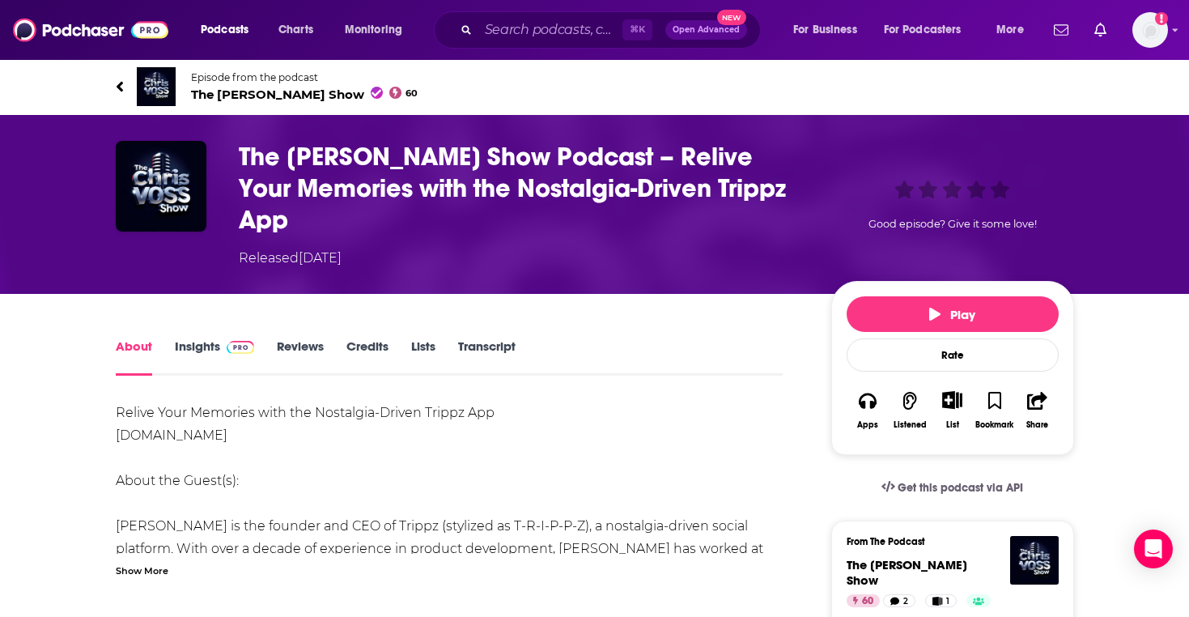
click at [273, 95] on span "The Chris Voss Show 60" at bounding box center [304, 94] width 227 height 15
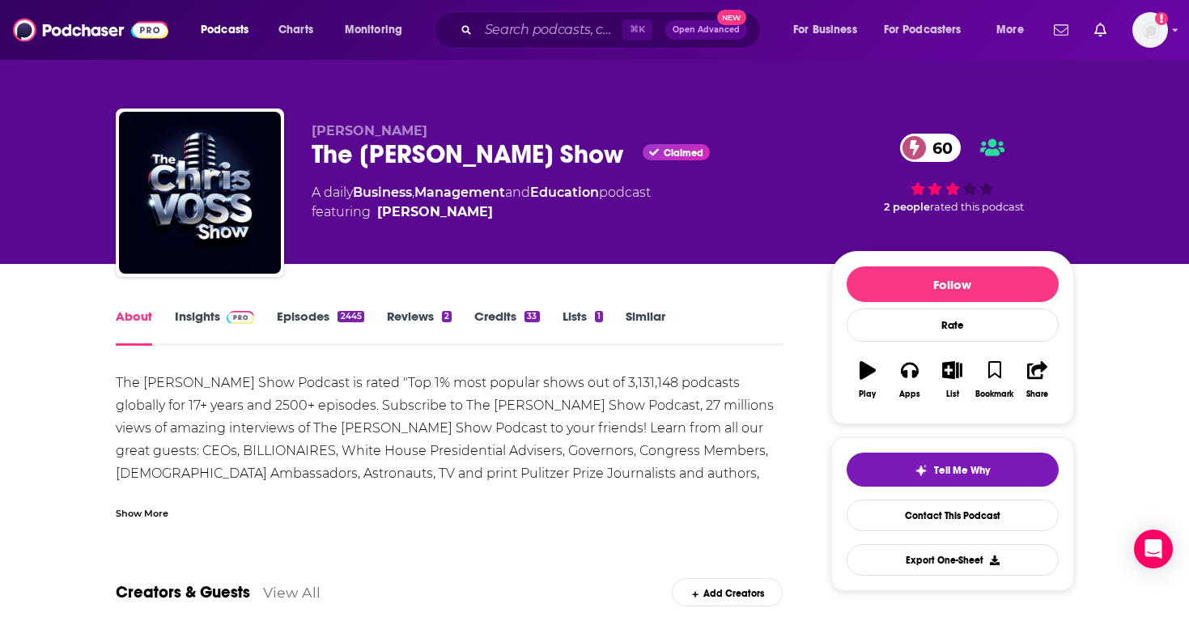
click at [295, 319] on link "Episodes 2445" at bounding box center [320, 326] width 87 height 37
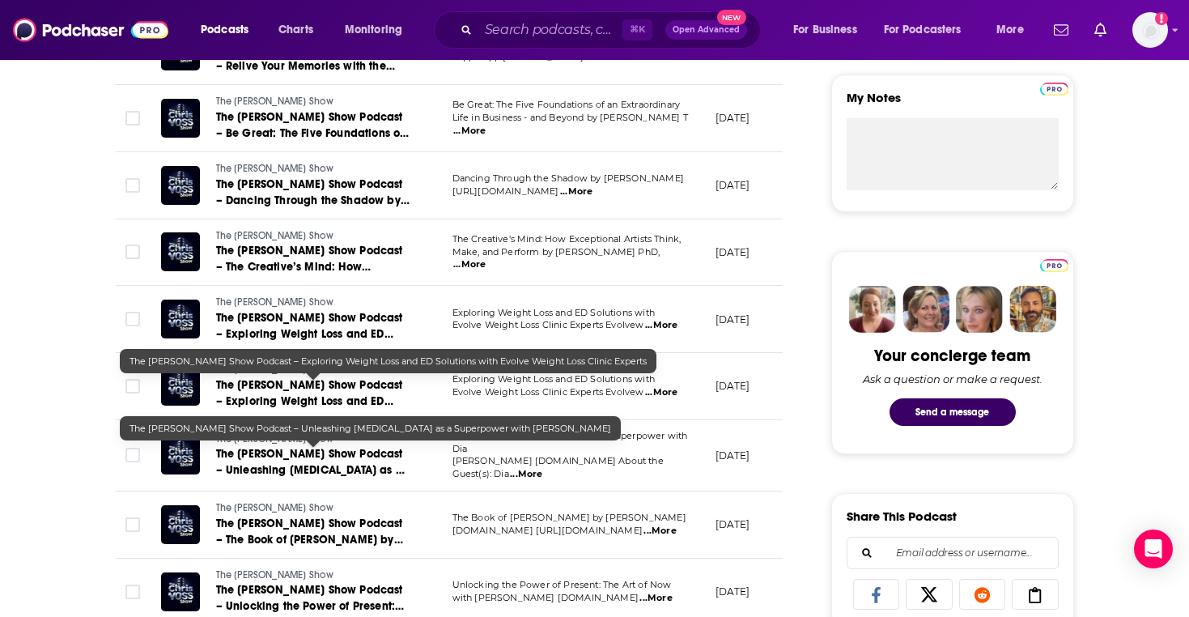
scroll to position [36, 0]
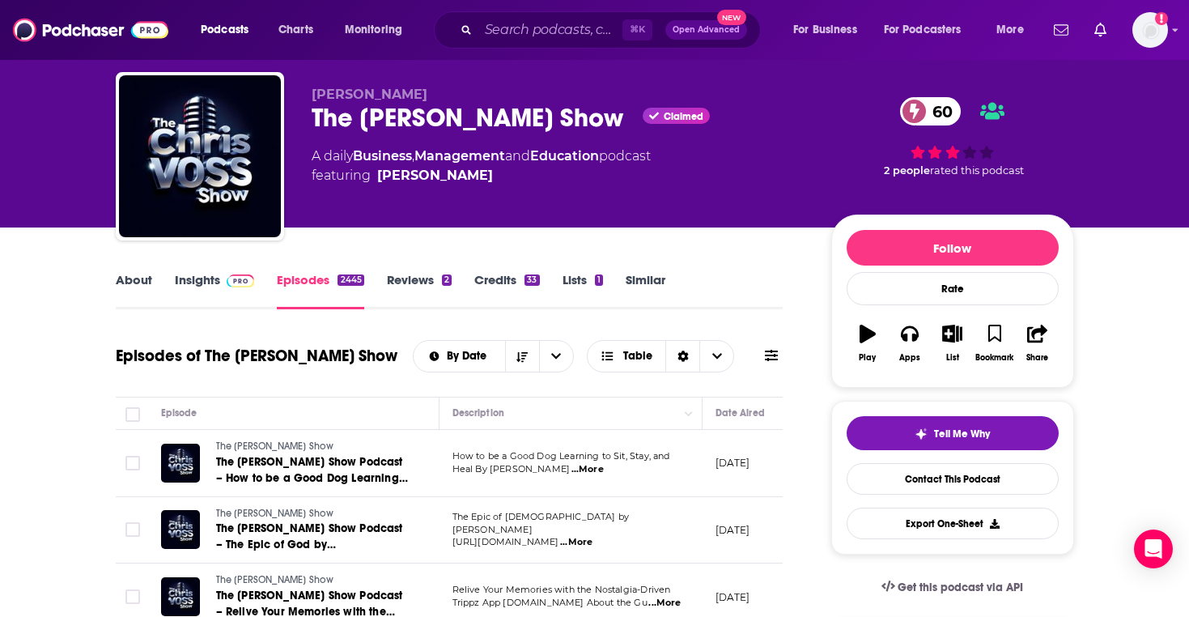
click at [204, 293] on link "Insights" at bounding box center [215, 290] width 80 height 37
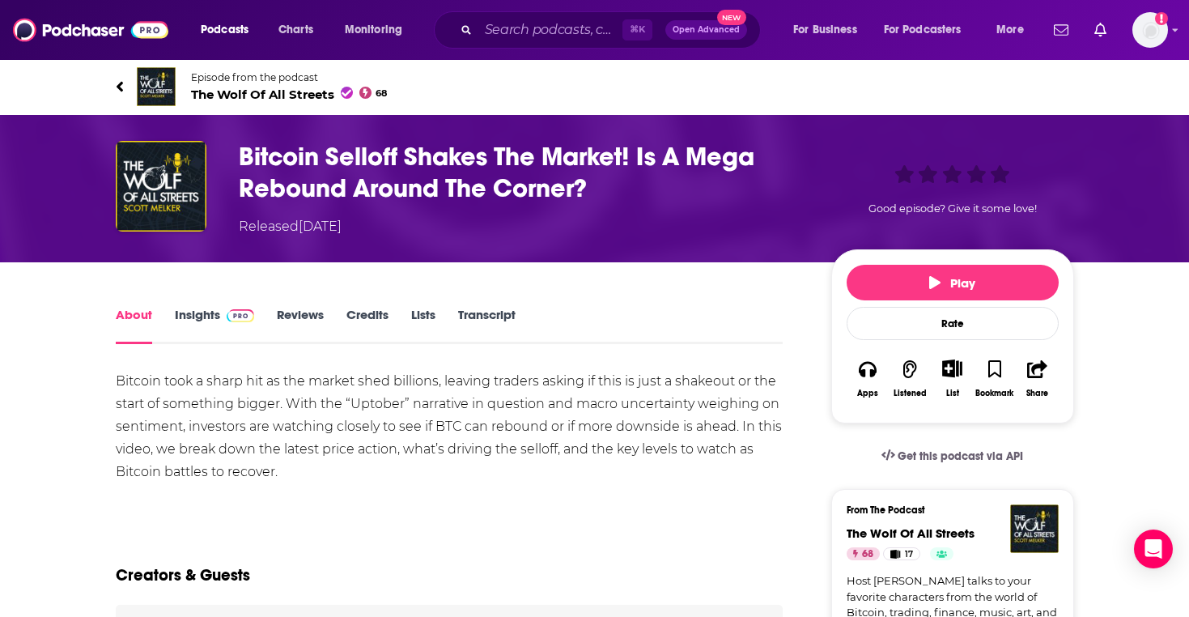
click at [265, 90] on span "The Wolf Of All Streets 68" at bounding box center [289, 94] width 197 height 15
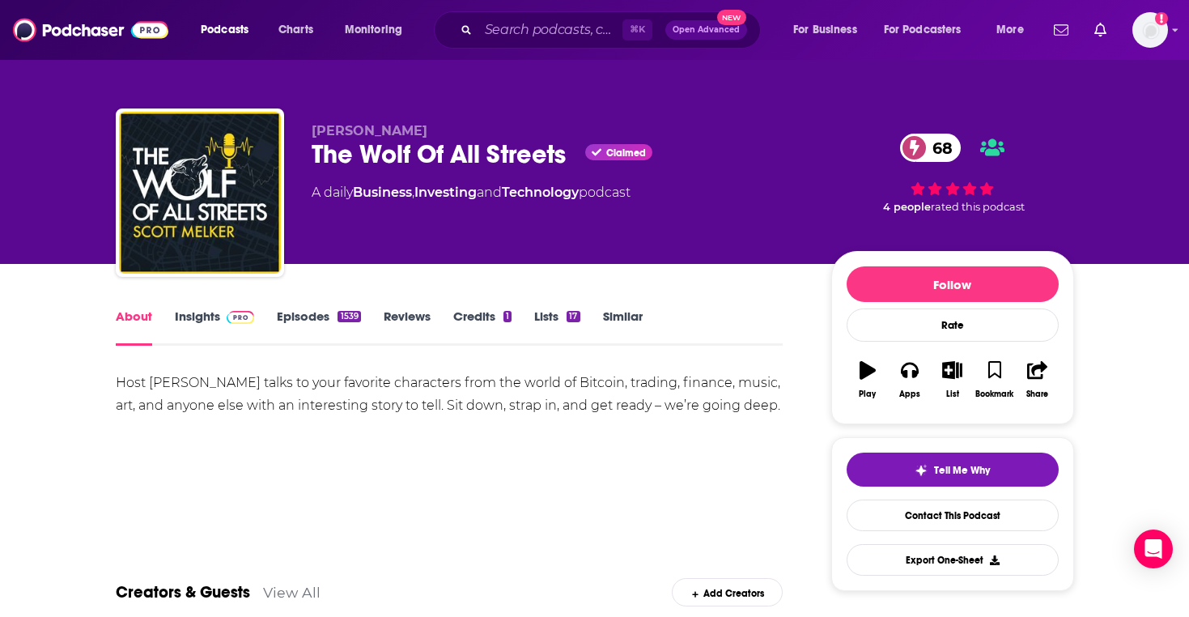
click at [618, 313] on link "Similar" at bounding box center [623, 326] width 40 height 37
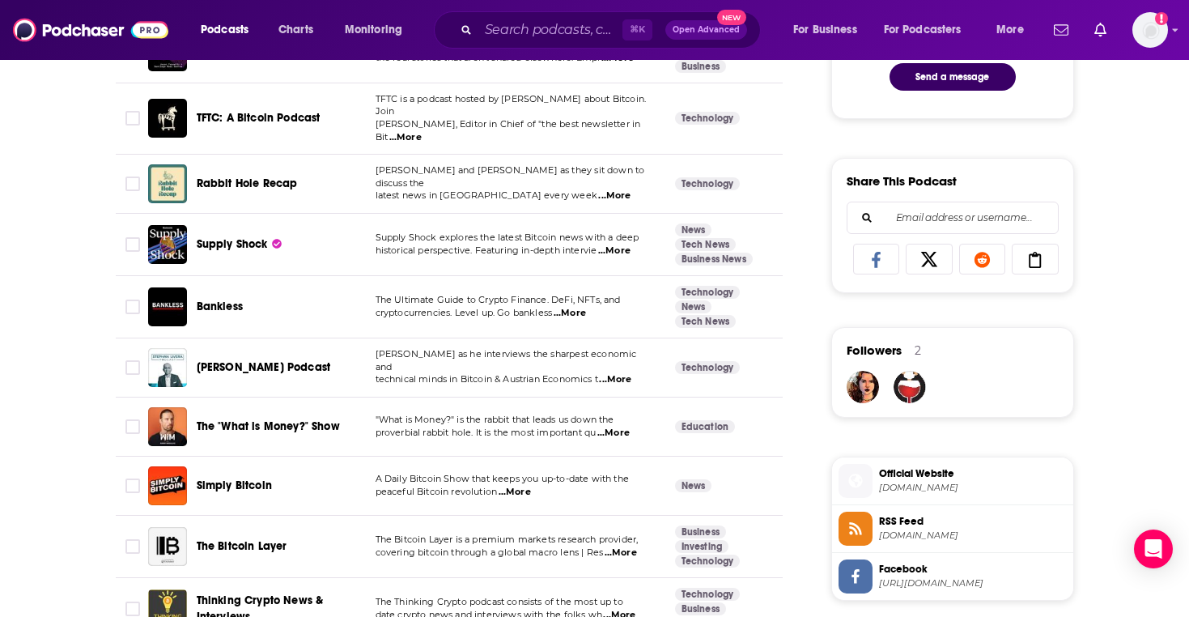
scroll to position [1010, 0]
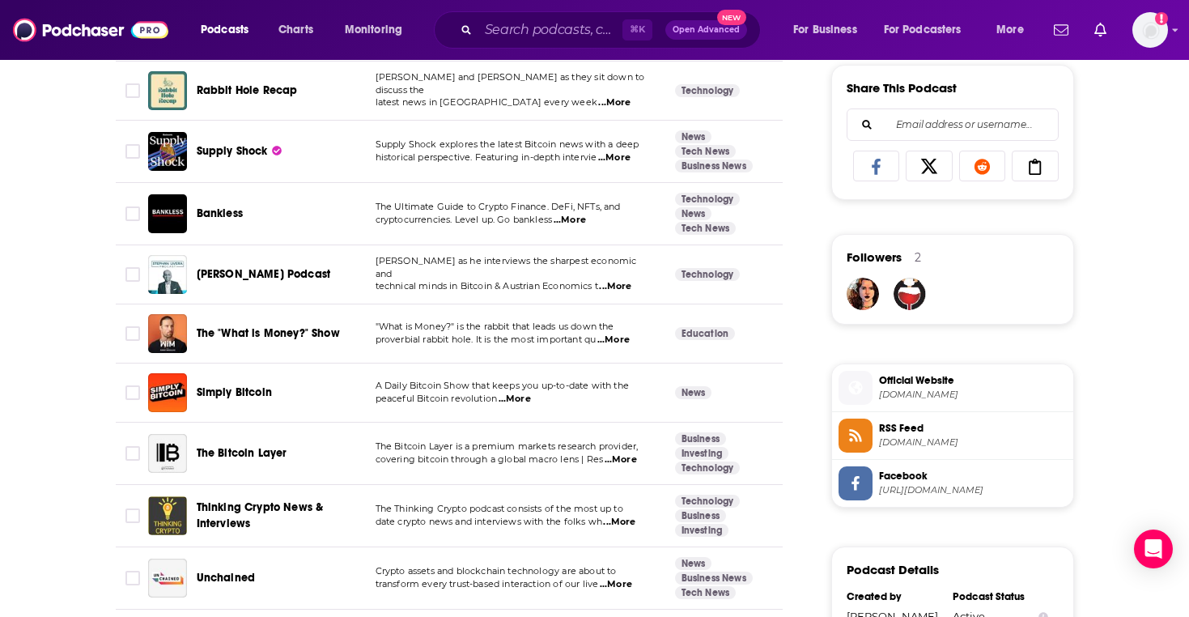
click at [621, 333] on span "...More" at bounding box center [613, 339] width 32 height 13
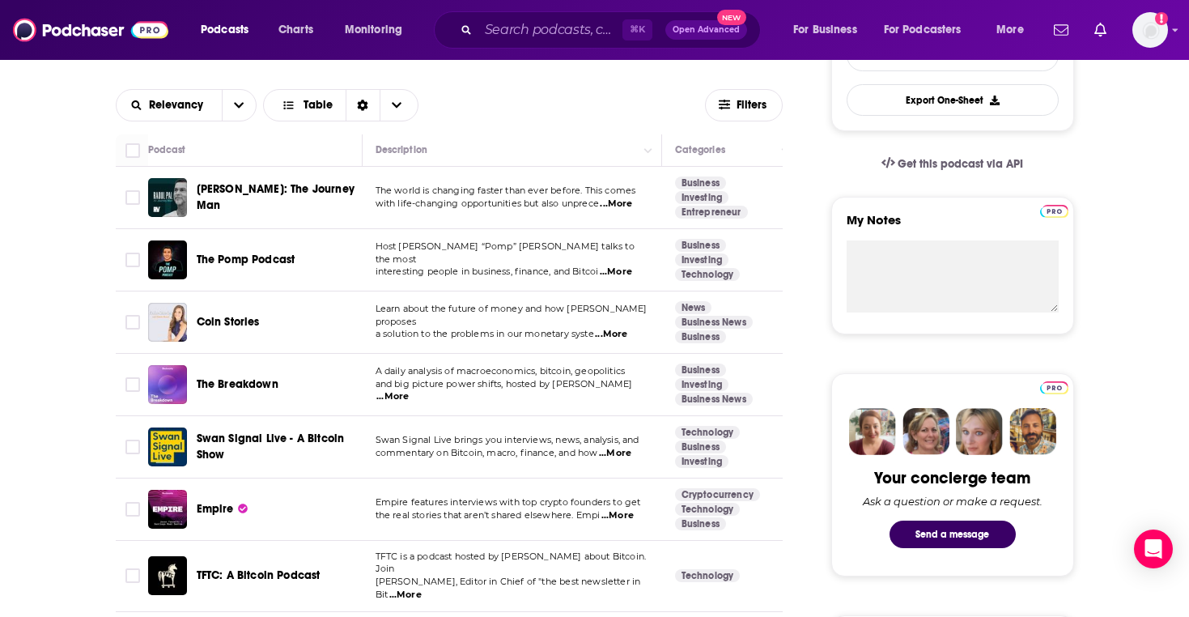
scroll to position [0, 0]
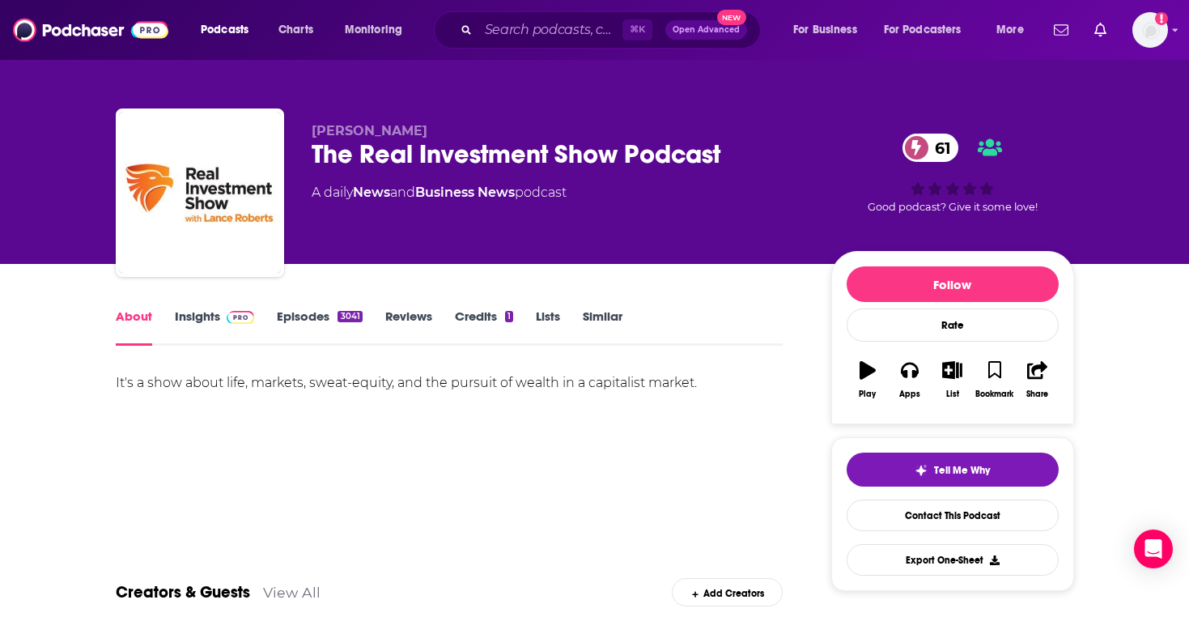
click at [303, 320] on link "Episodes 3041" at bounding box center [319, 326] width 85 height 37
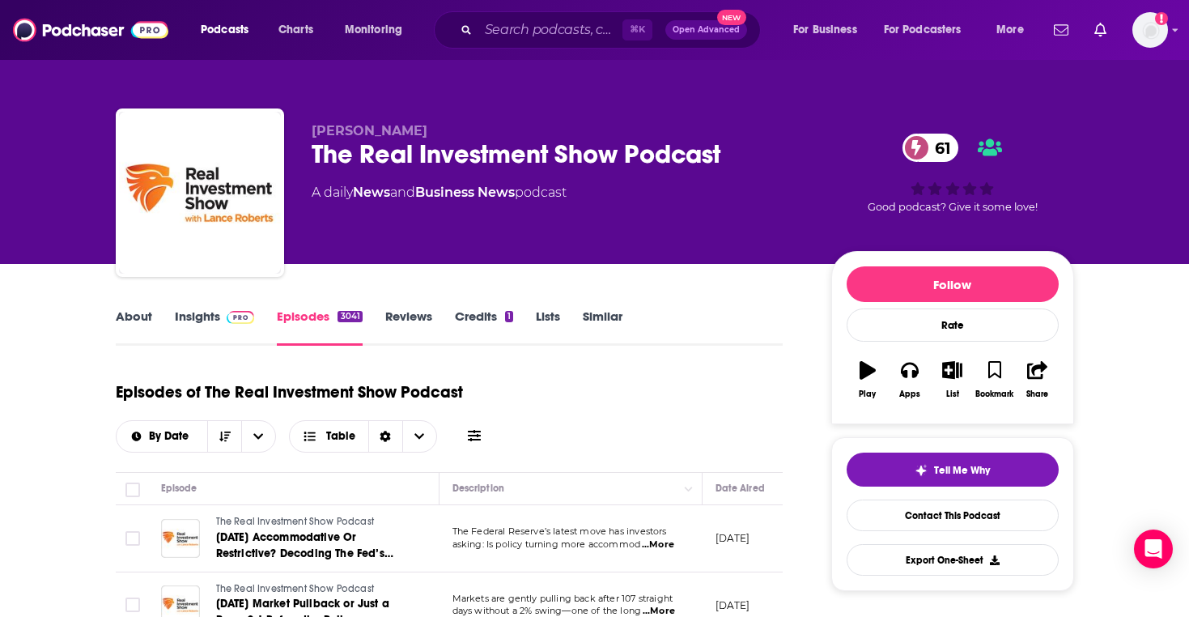
click at [195, 320] on link "Insights" at bounding box center [215, 326] width 80 height 37
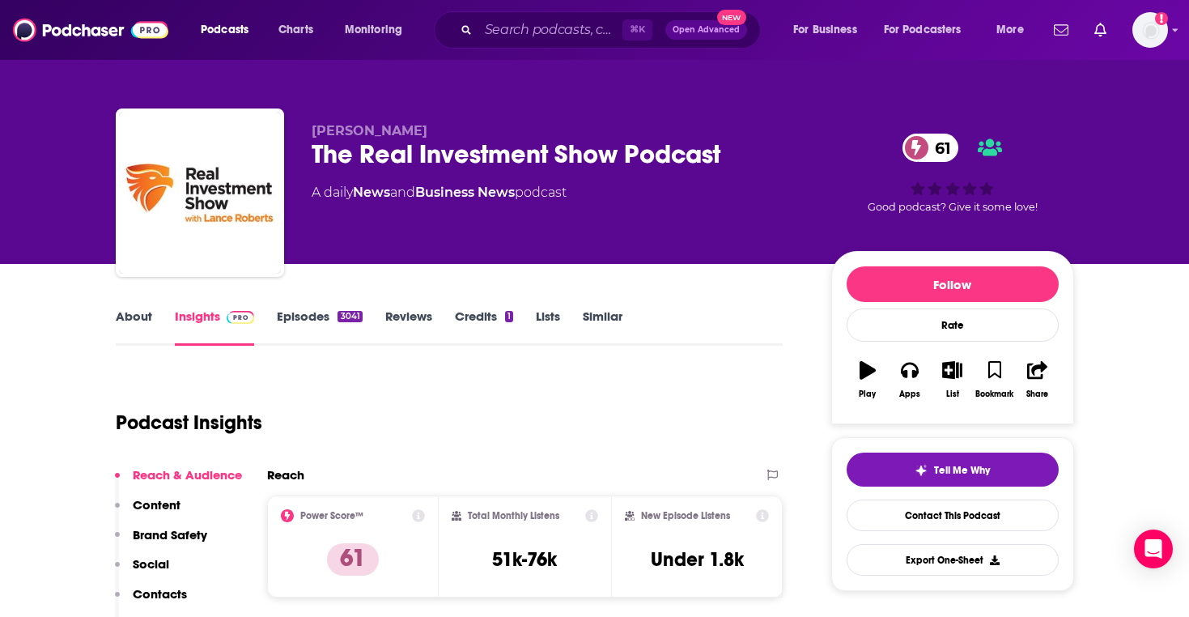
click at [139, 326] on link "About" at bounding box center [134, 326] width 36 height 37
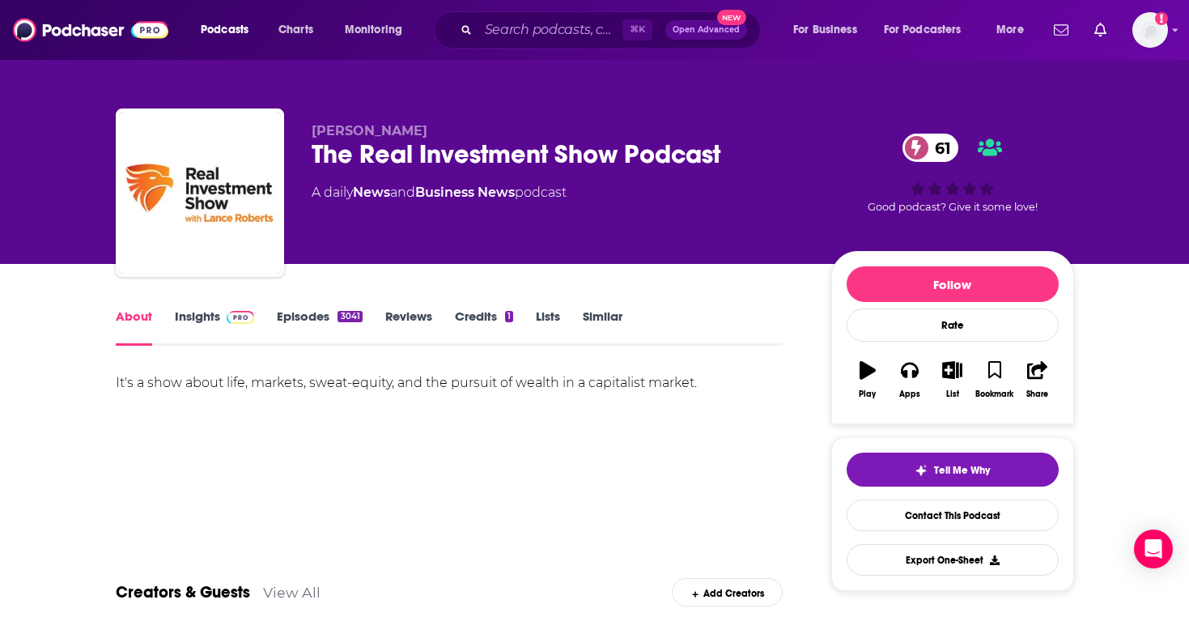
click at [485, 310] on link "Credits 1" at bounding box center [484, 326] width 58 height 37
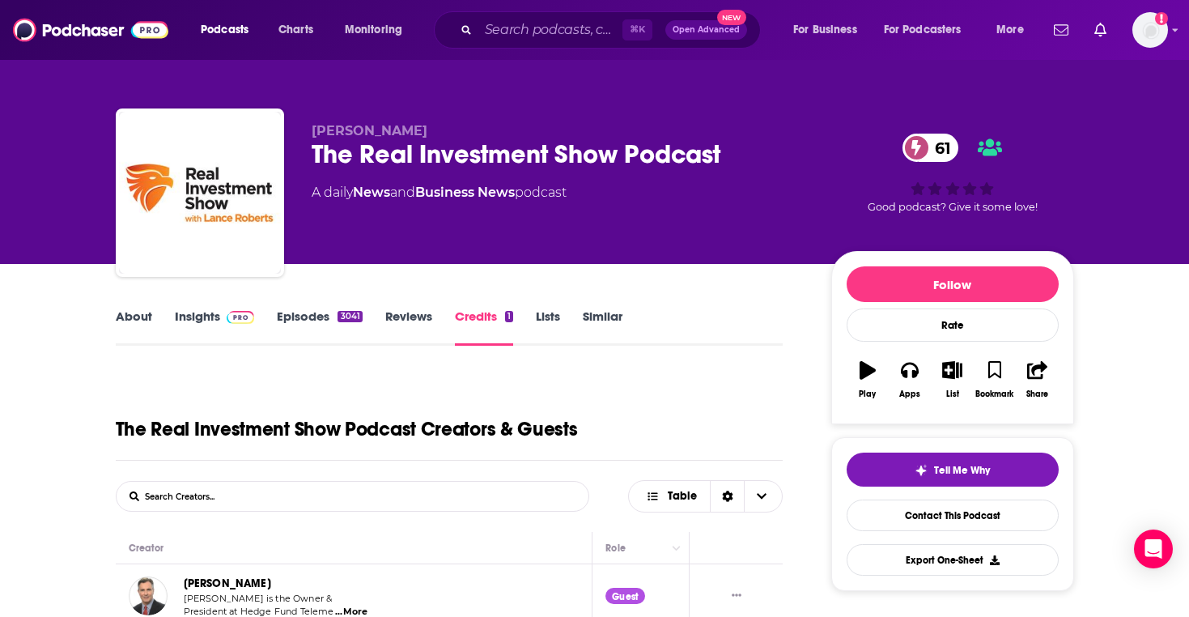
click at [317, 316] on link "Episodes 3041" at bounding box center [319, 326] width 85 height 37
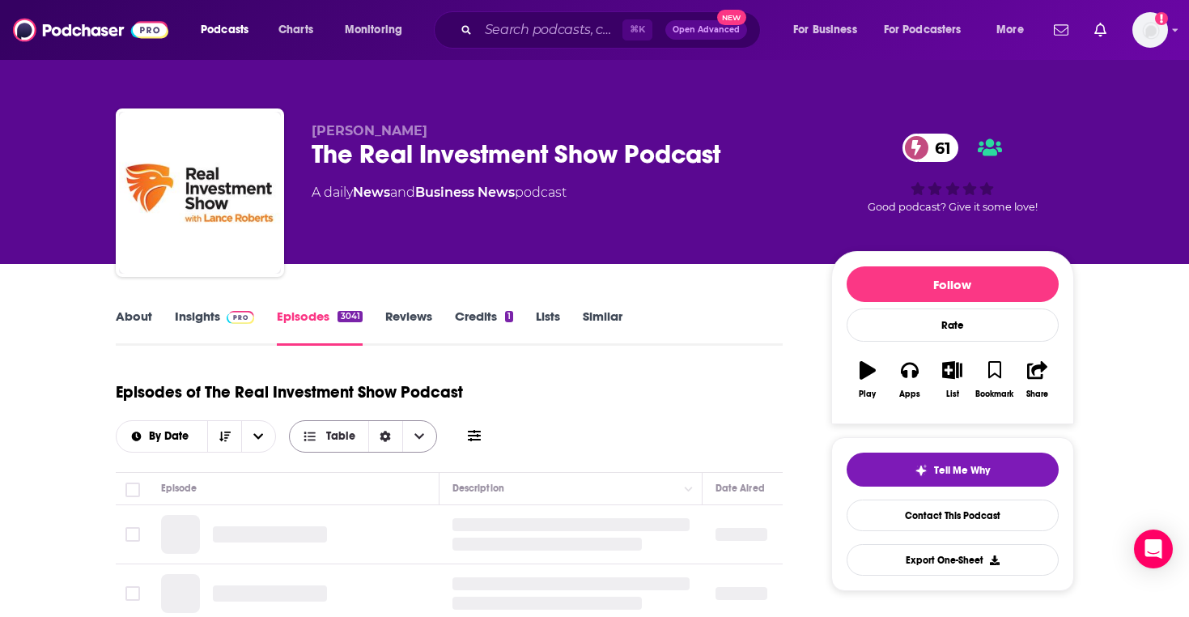
scroll to position [124, 0]
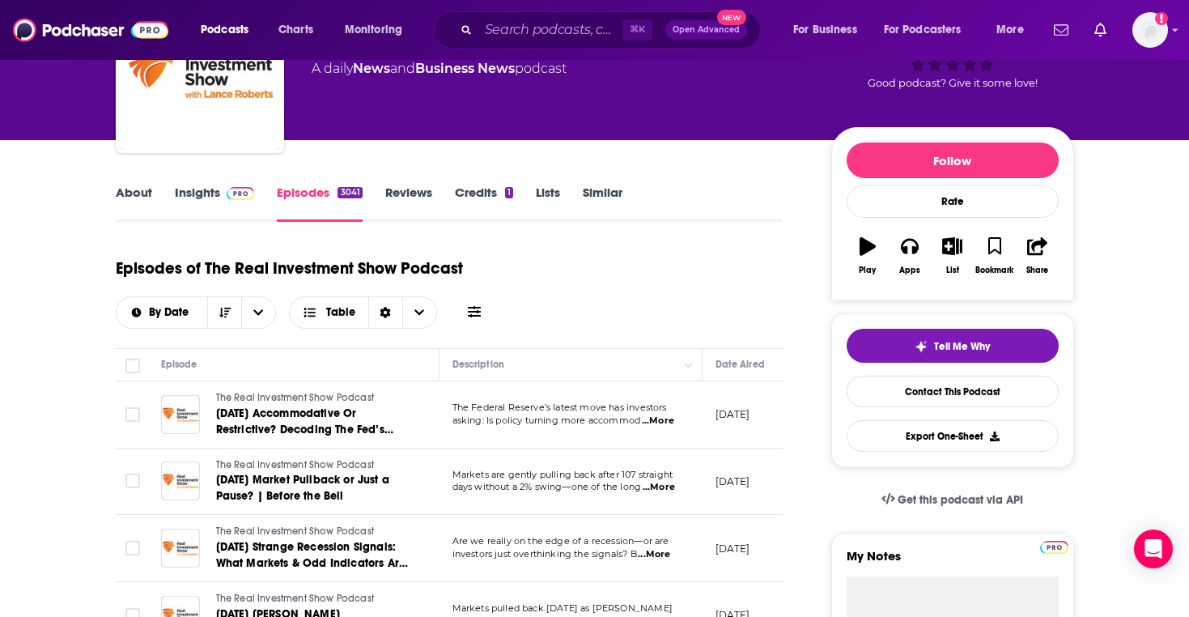
click at [652, 418] on span "...More" at bounding box center [658, 420] width 32 height 13
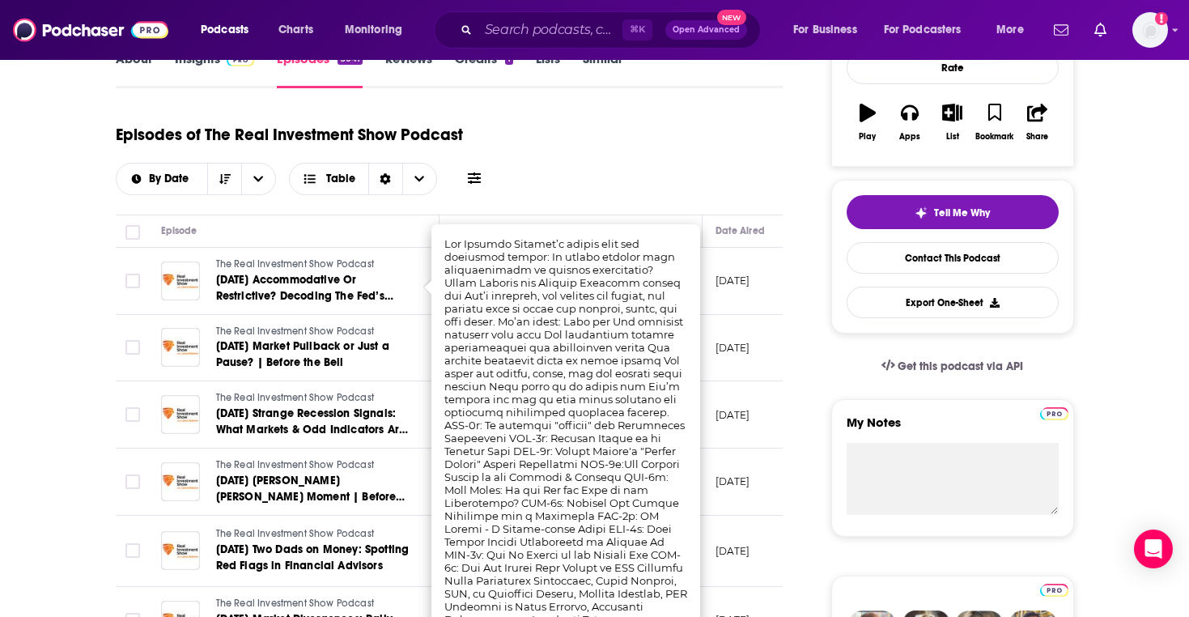
scroll to position [259, 0]
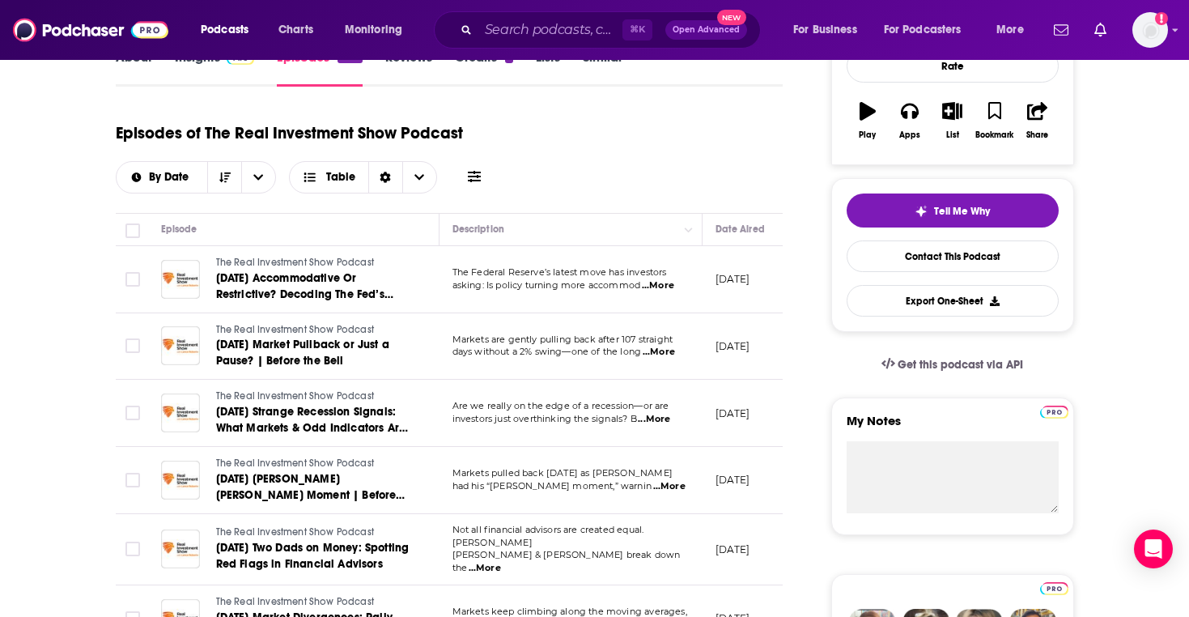
click at [683, 182] on div "Episodes of The Real Investment Show Podcast By Date Table" at bounding box center [450, 152] width 668 height 81
click at [658, 350] on span "...More" at bounding box center [658, 352] width 32 height 13
click at [686, 129] on div "Episodes of The Real Investment Show Podcast By Date Table" at bounding box center [450, 152] width 668 height 81
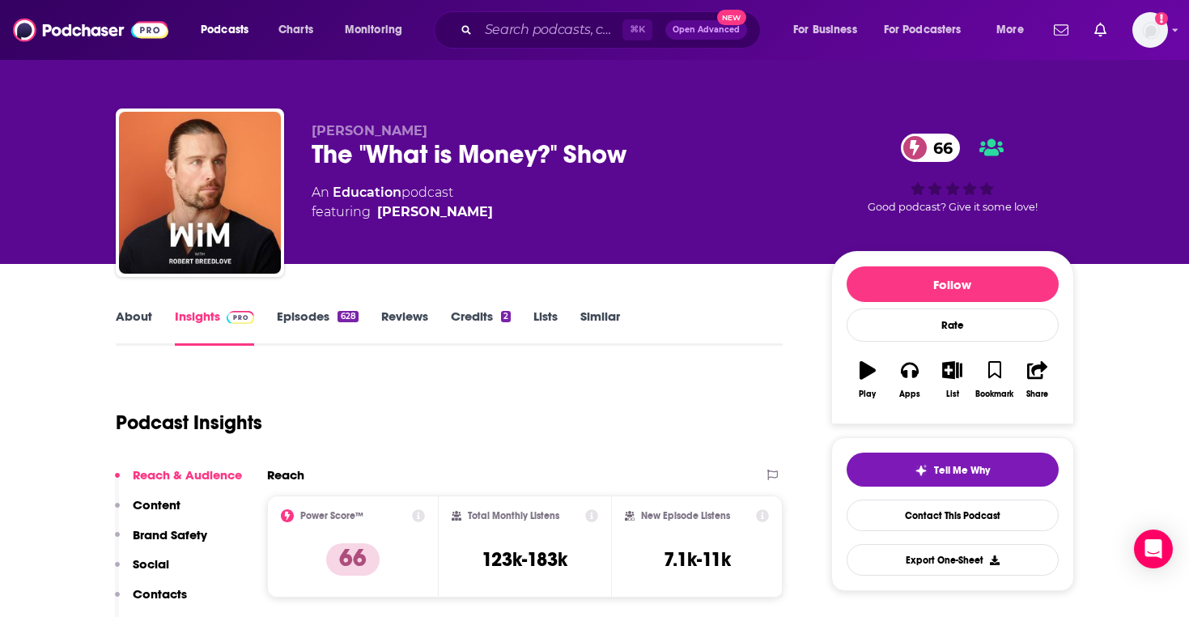
click at [309, 316] on link "Episodes 628" at bounding box center [317, 326] width 81 height 37
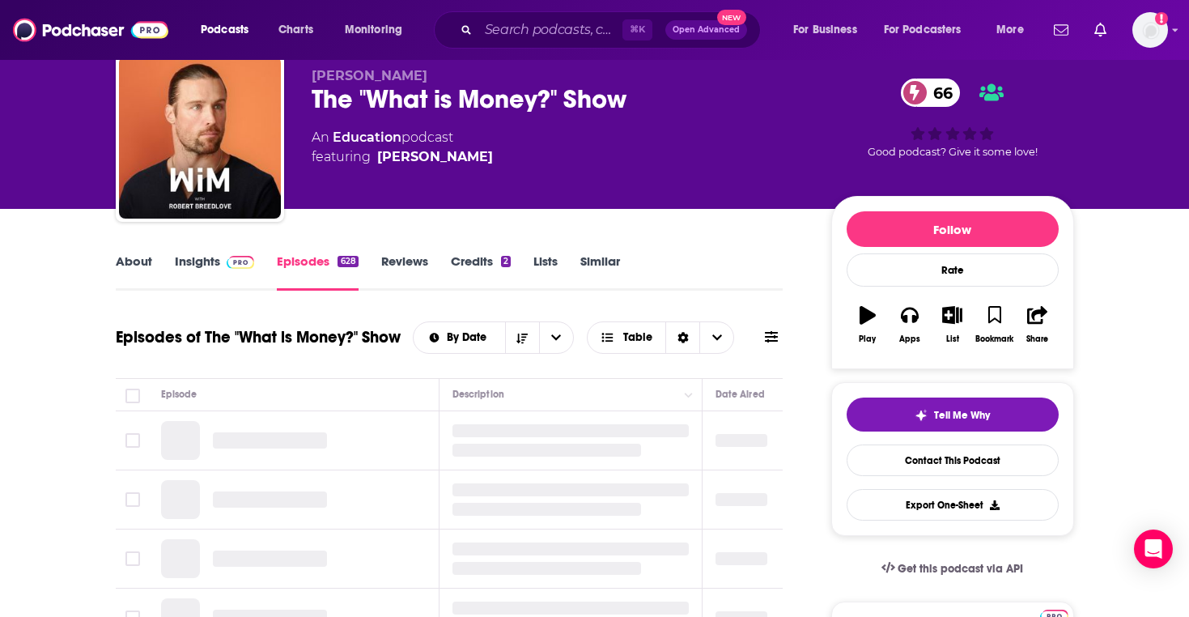
scroll to position [113, 0]
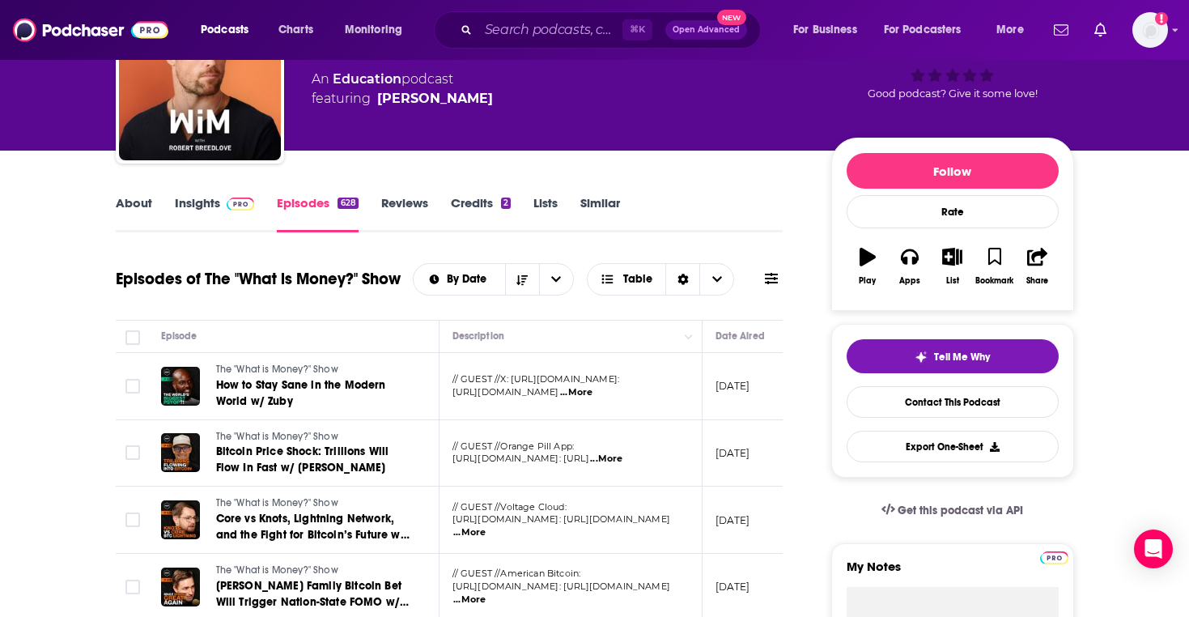
click at [248, 212] on link "Insights" at bounding box center [215, 213] width 80 height 37
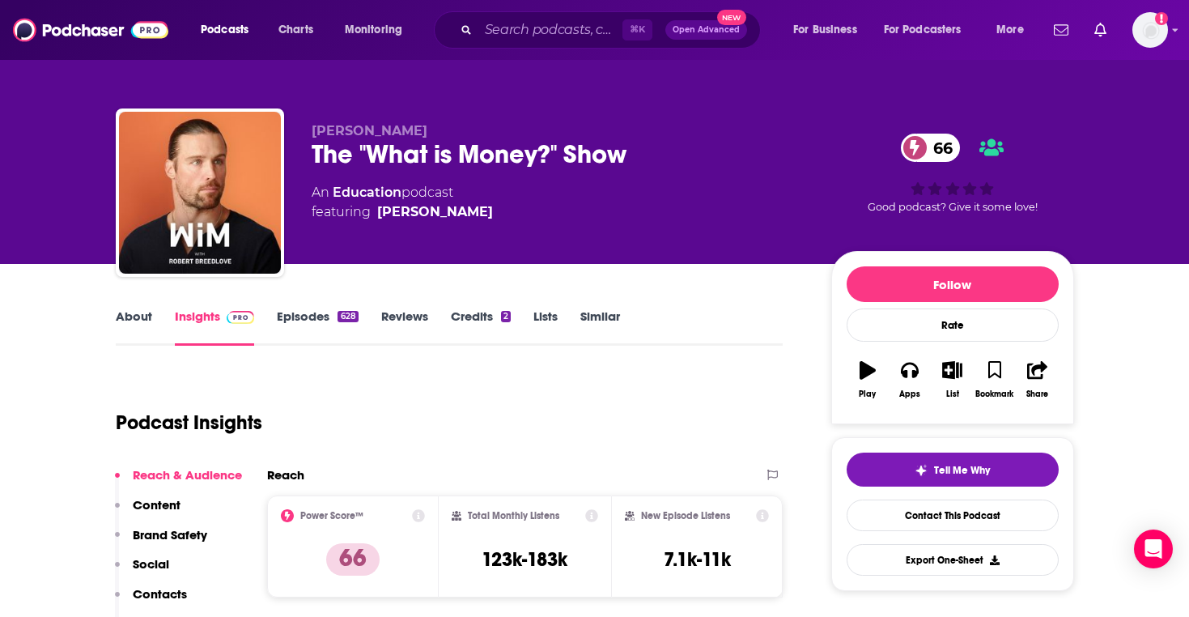
click at [316, 324] on link "Episodes 628" at bounding box center [317, 326] width 81 height 37
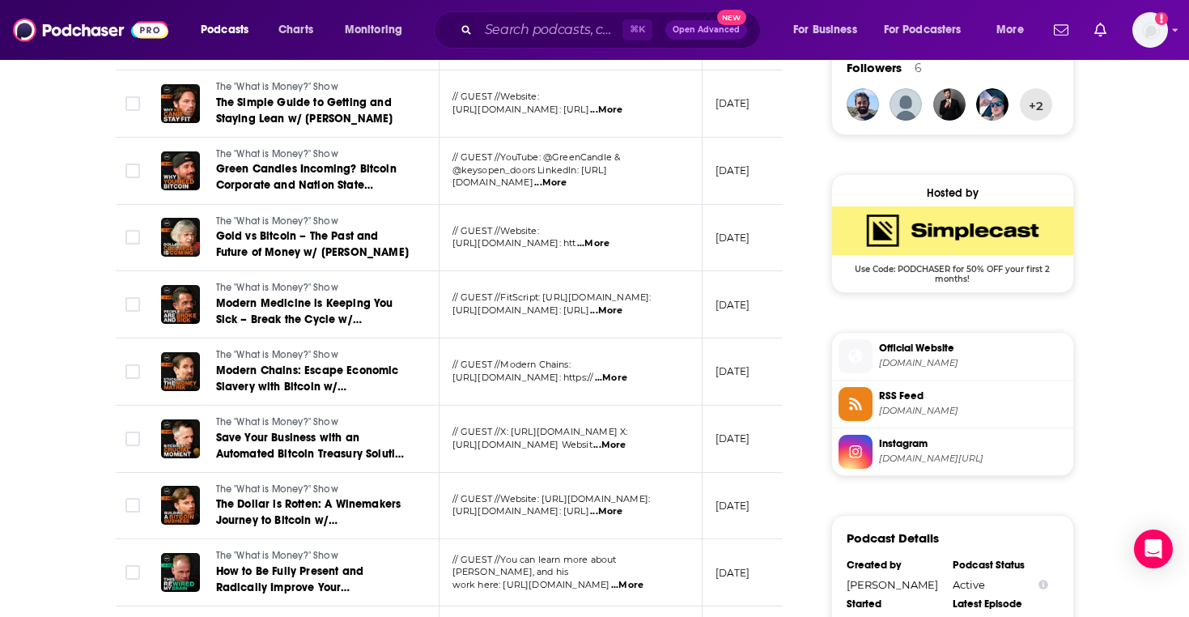
scroll to position [1454, 0]
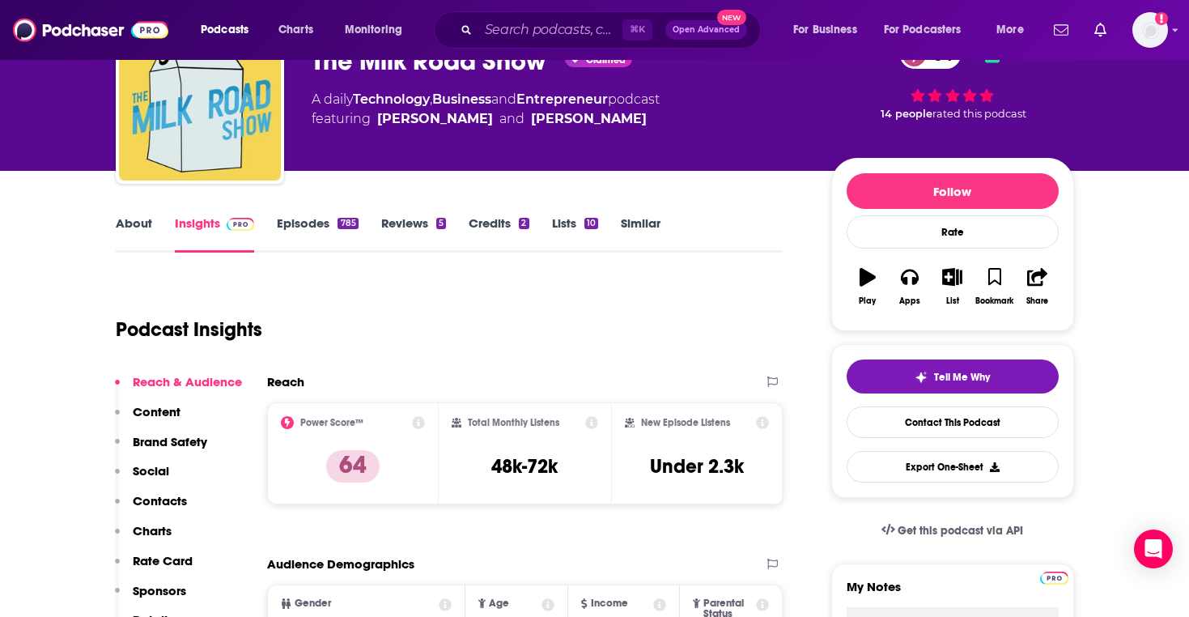
scroll to position [78, 0]
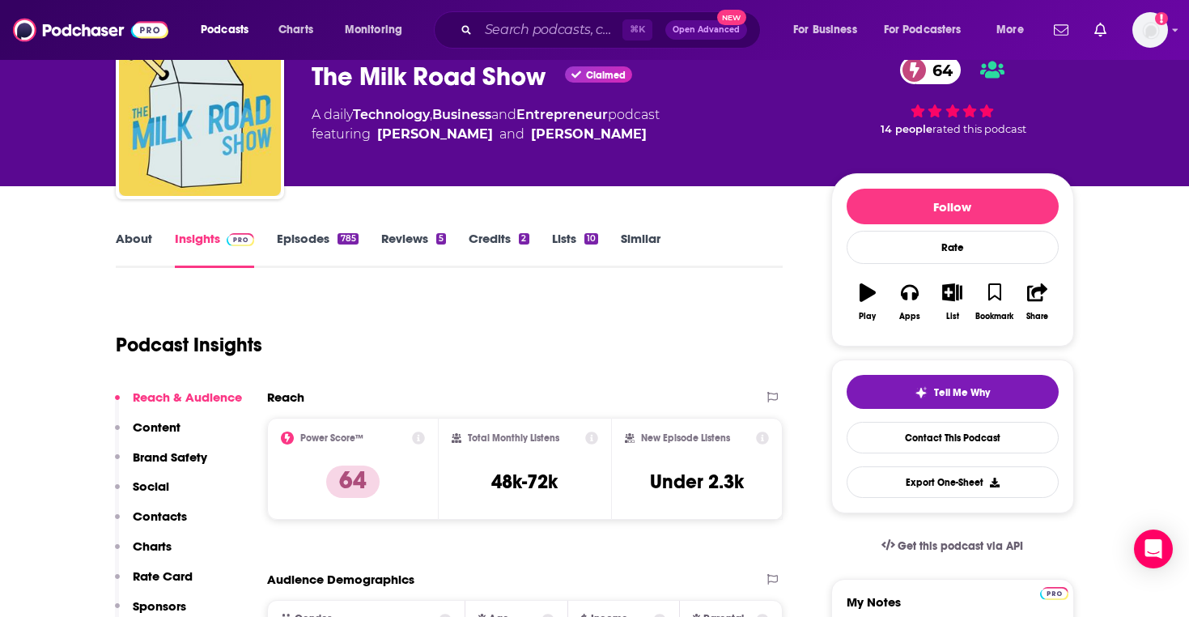
click at [645, 242] on link "Similar" at bounding box center [641, 249] width 40 height 37
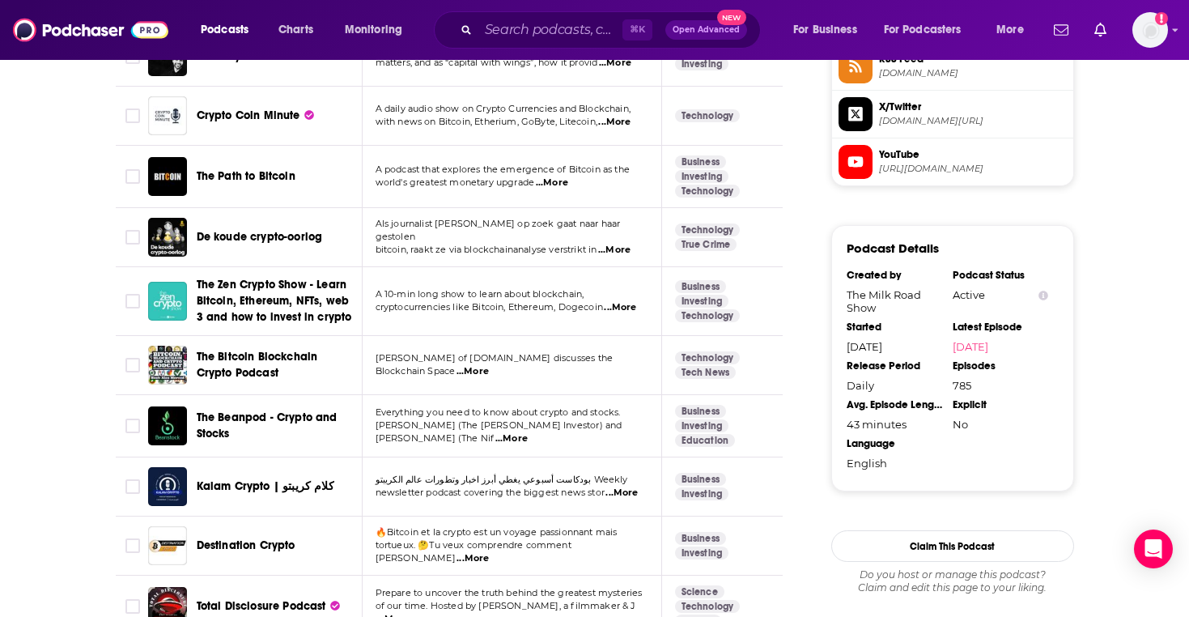
scroll to position [586, 0]
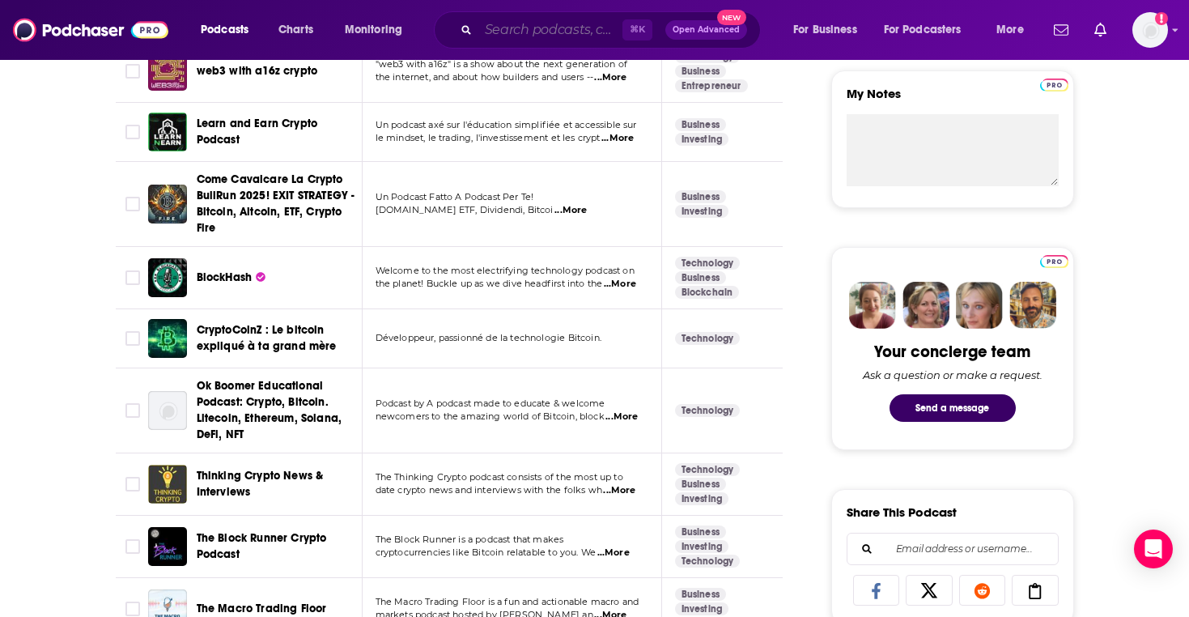
click at [562, 41] on input "Search podcasts, credits, & more..." at bounding box center [550, 30] width 144 height 26
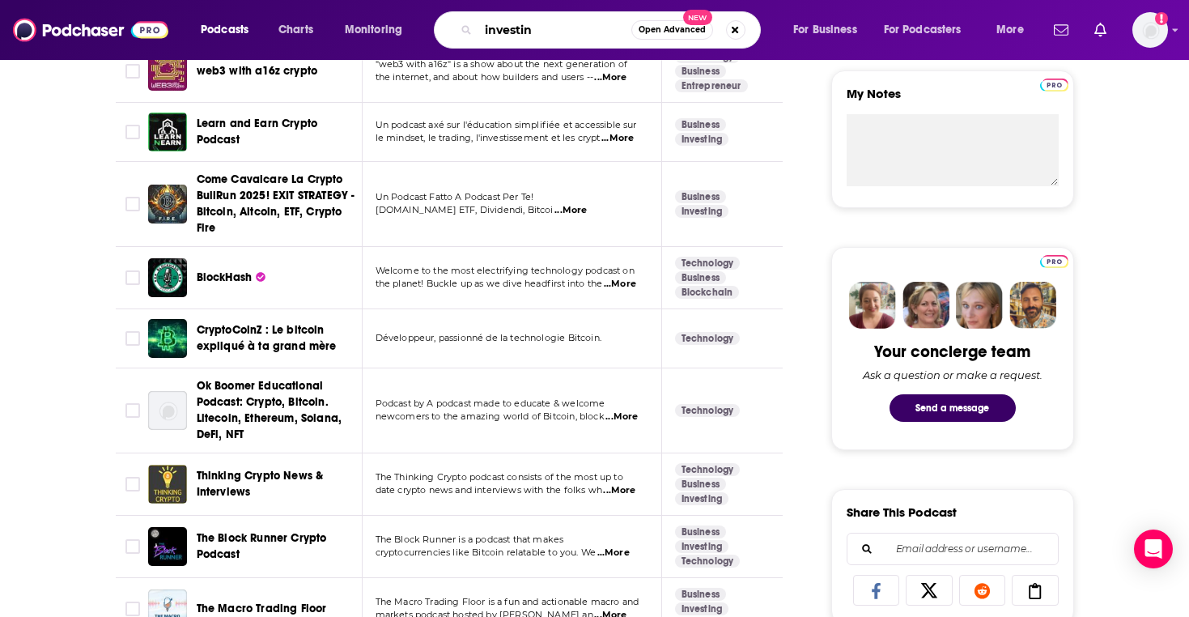
type input "investing"
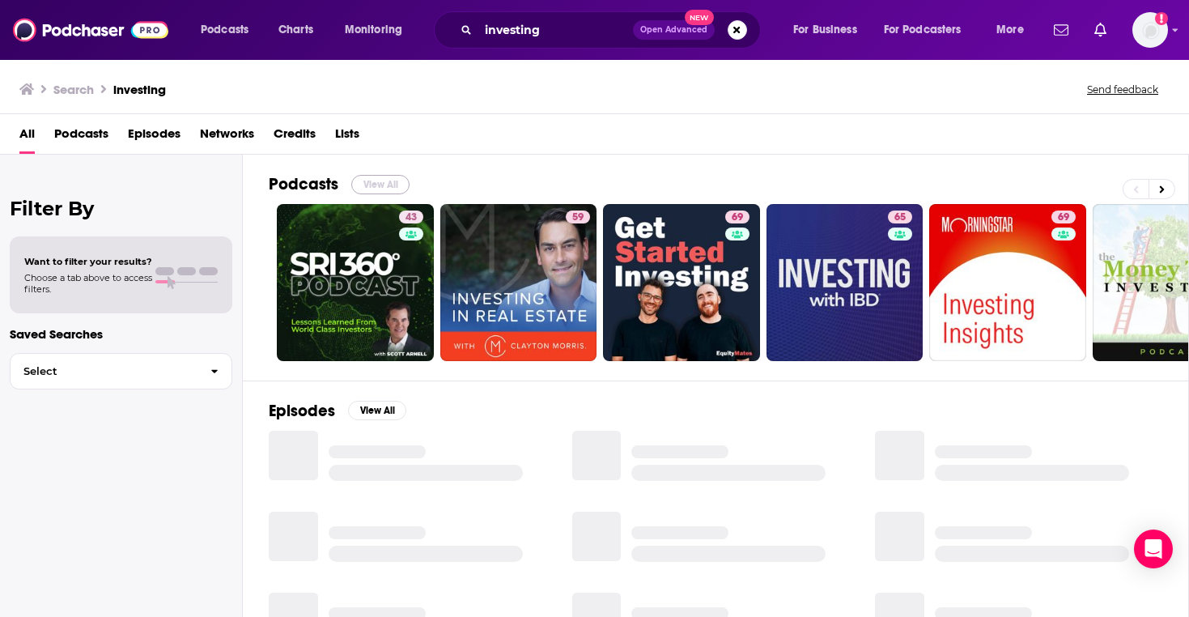
click at [381, 184] on button "View All" at bounding box center [380, 184] width 58 height 19
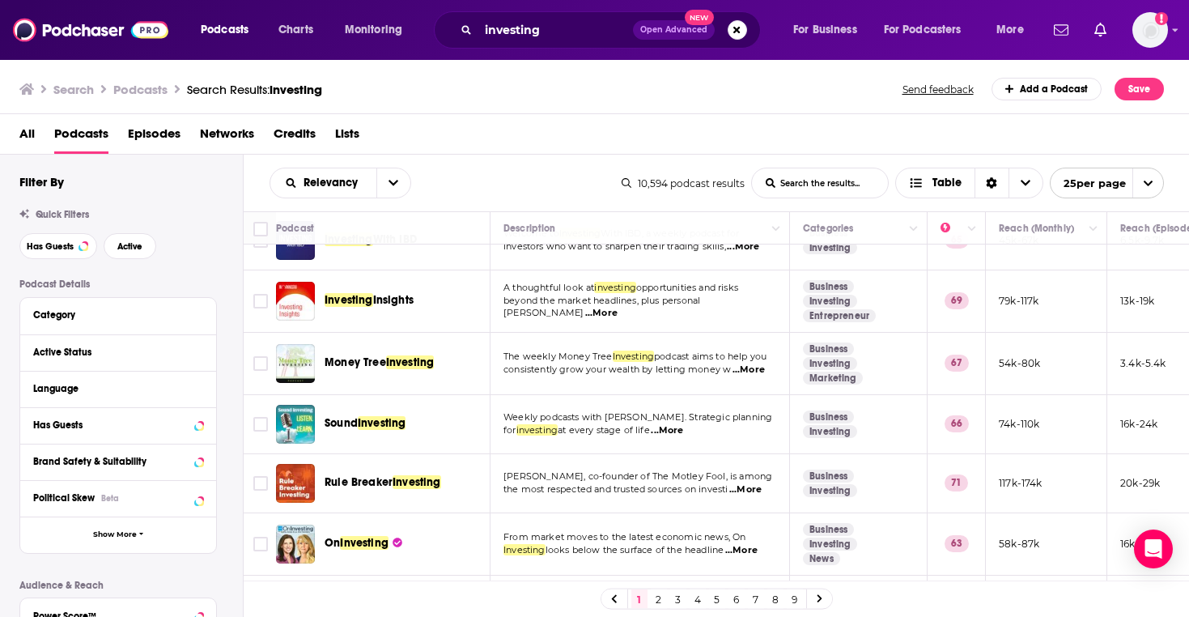
scroll to position [251, 0]
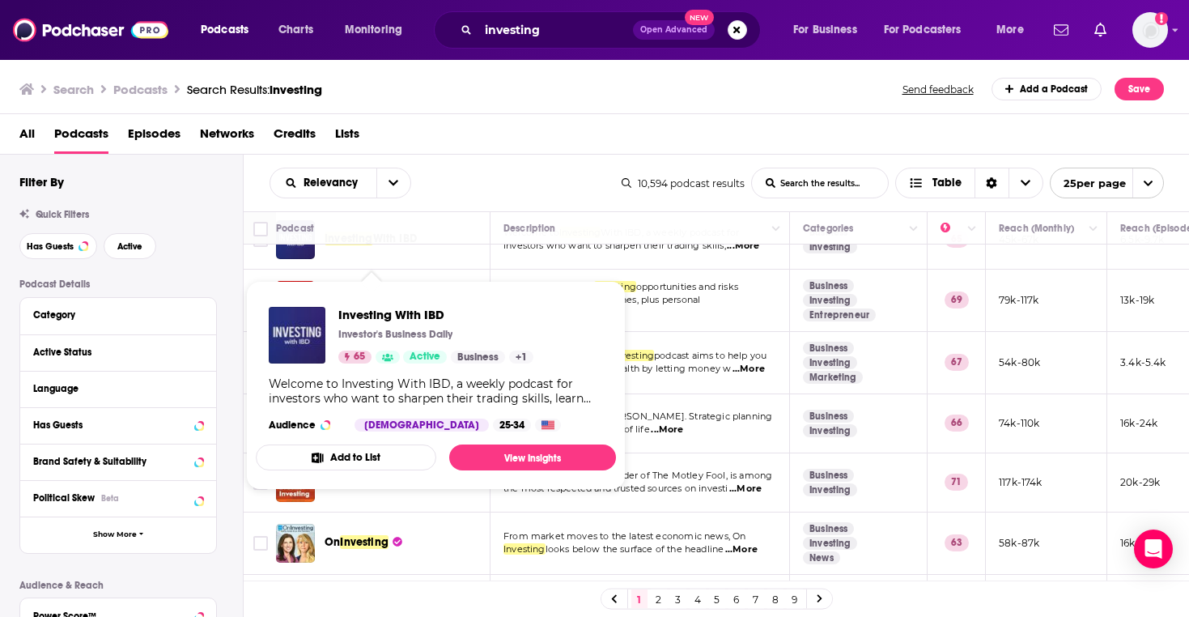
click at [466, 180] on div "Relevancy List Search Input Search the results... Table" at bounding box center [445, 182] width 352 height 31
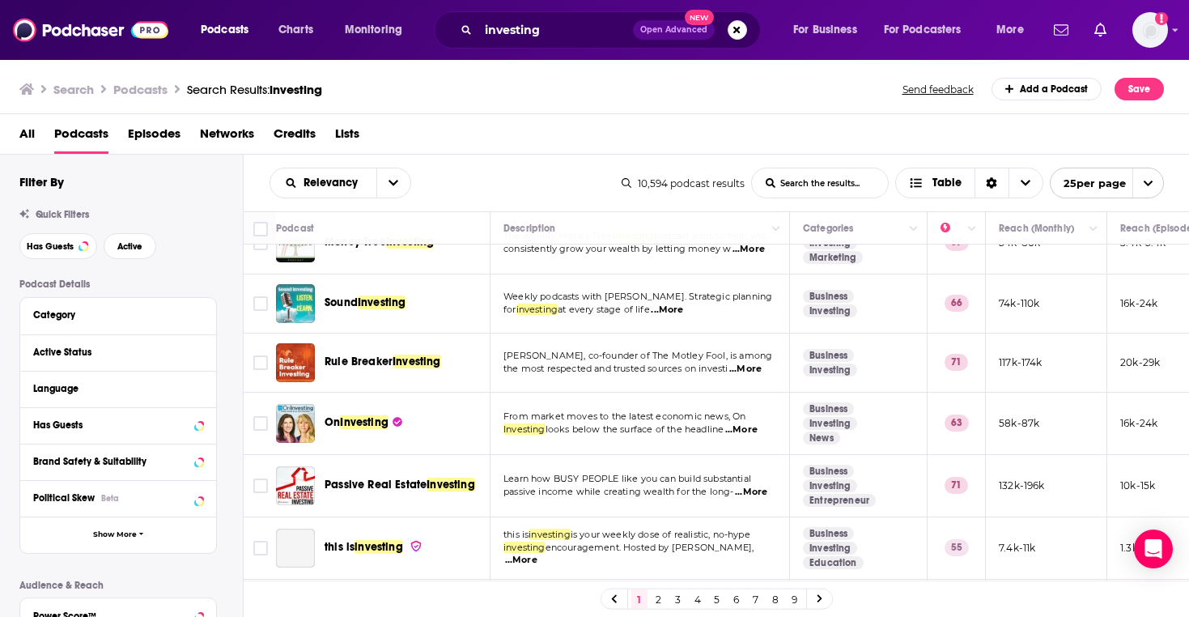
scroll to position [565, 0]
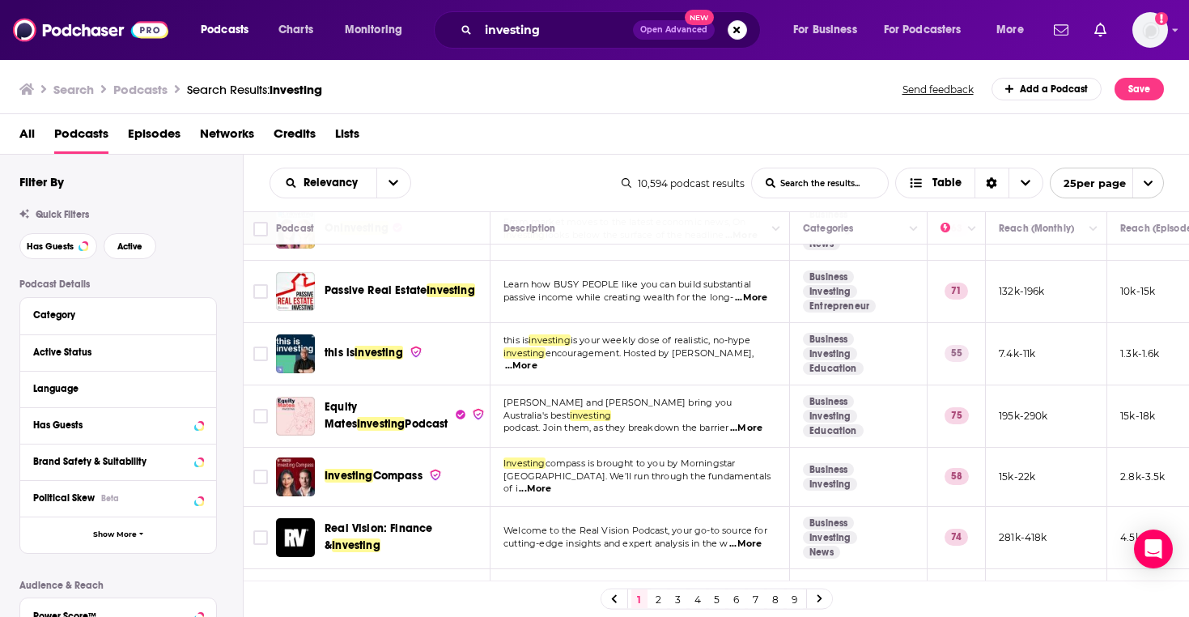
click at [520, 168] on div "Relevancy List Search Input Search the results... Table" at bounding box center [445, 182] width 352 height 31
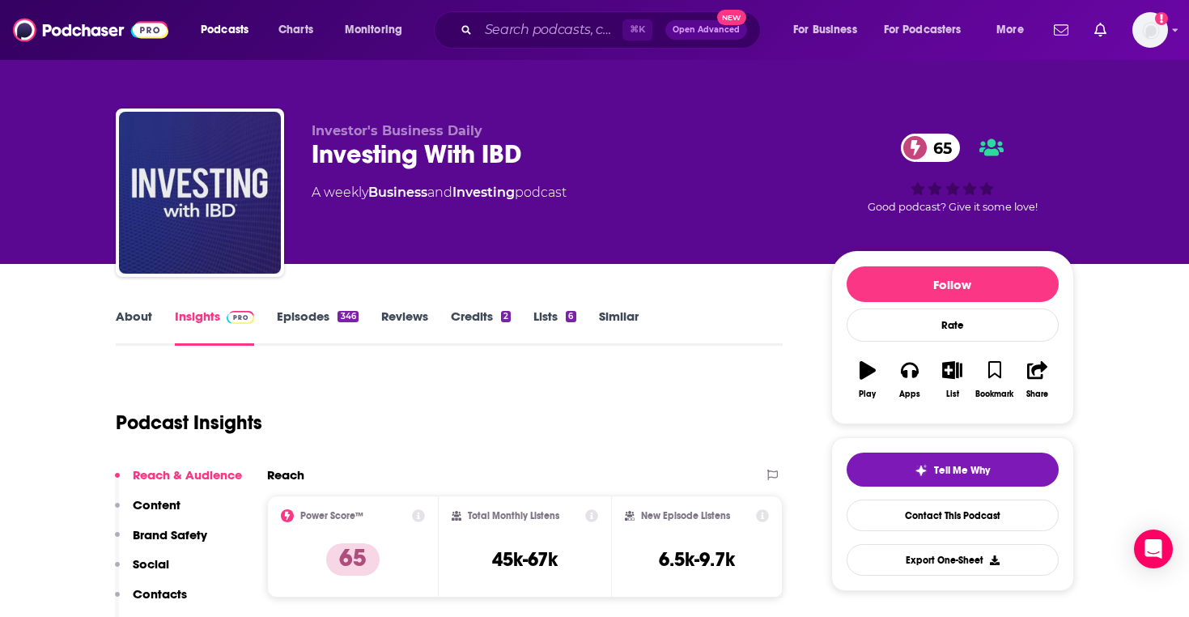
click at [617, 311] on link "Similar" at bounding box center [619, 326] width 40 height 37
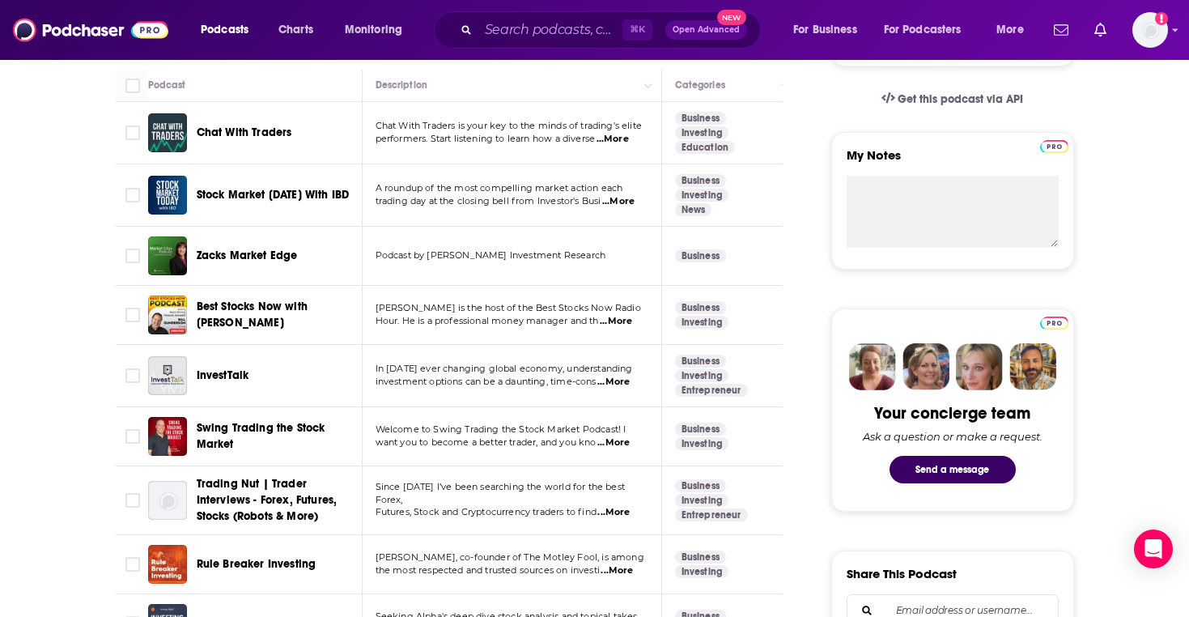
scroll to position [556, 0]
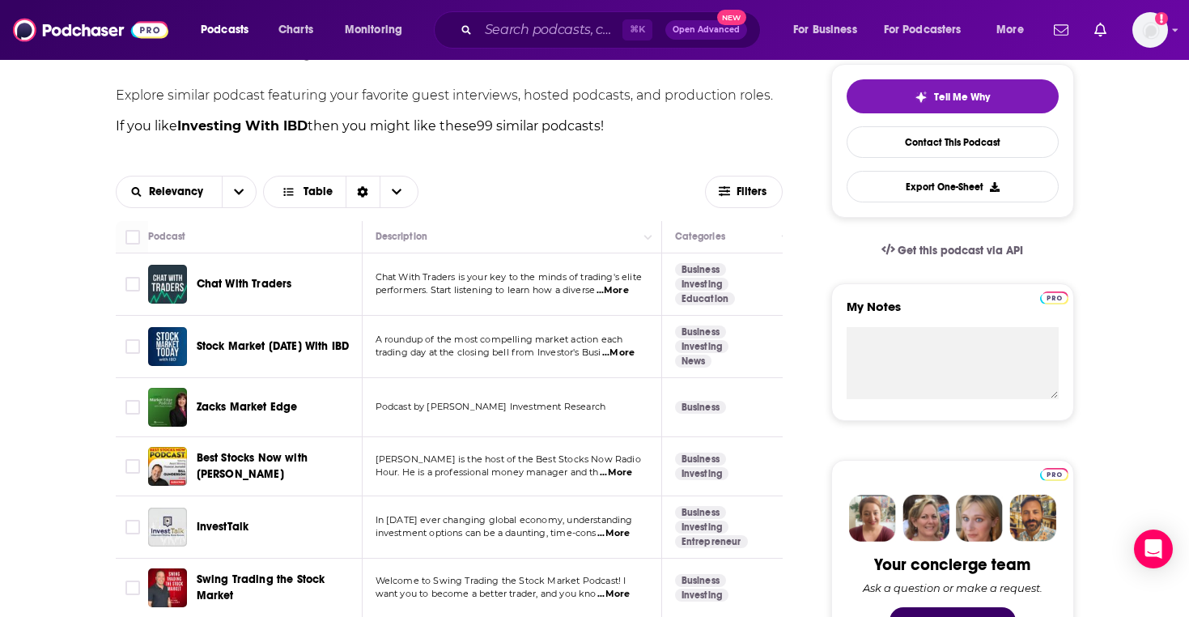
scroll to position [0, 0]
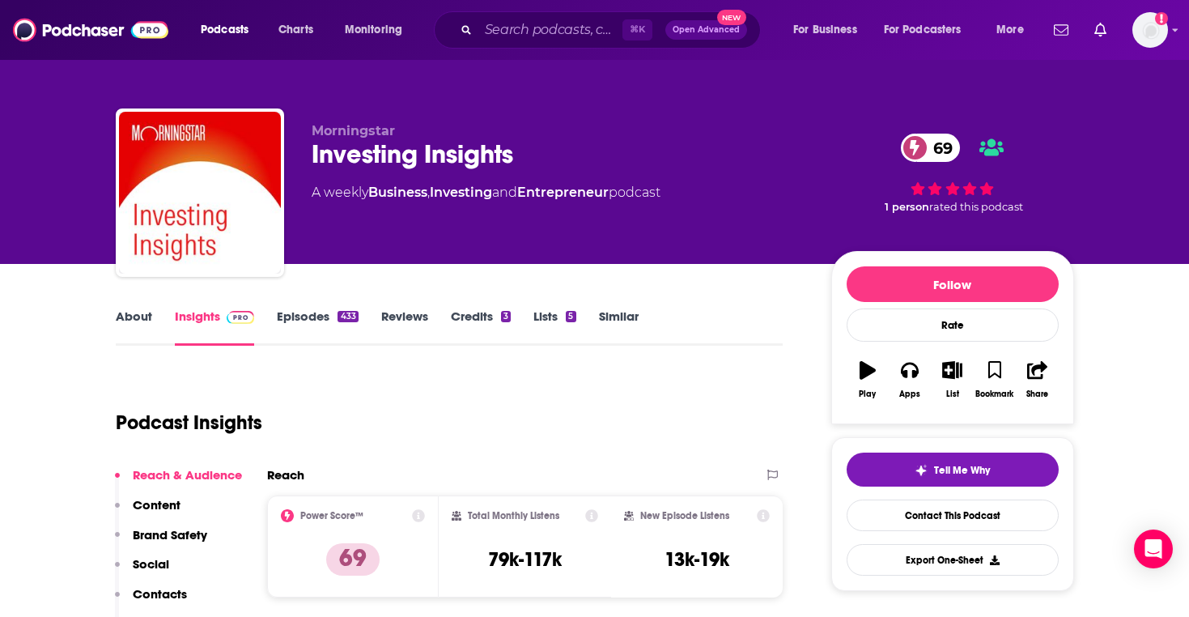
click at [611, 316] on link "Similar" at bounding box center [619, 326] width 40 height 37
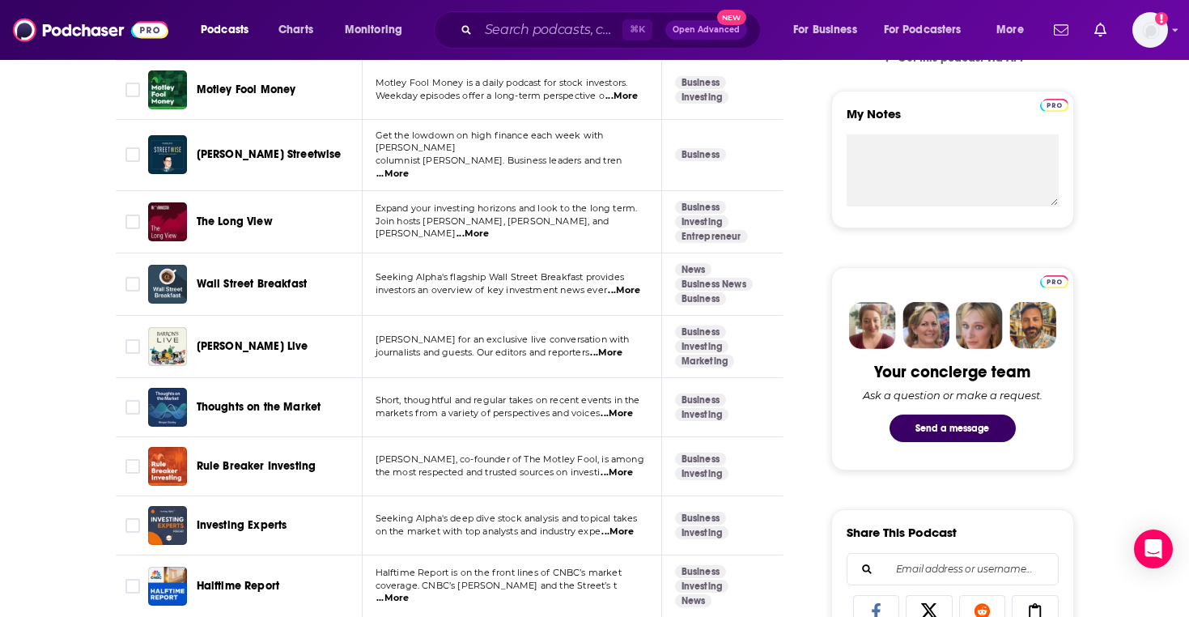
scroll to position [613, 0]
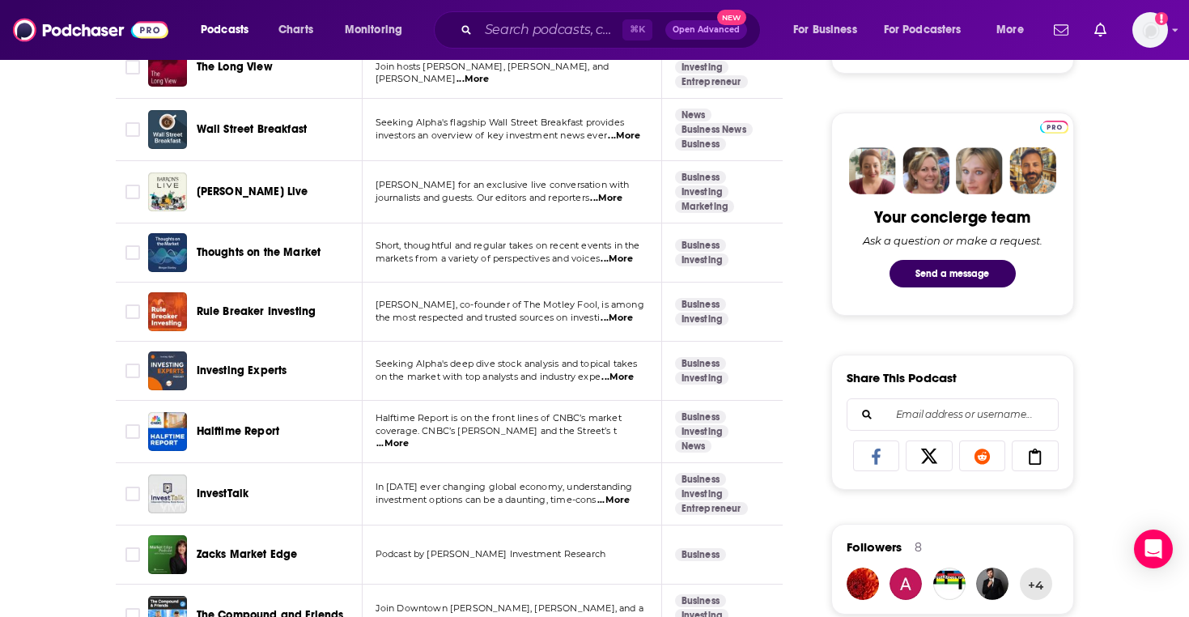
scroll to position [739, 0]
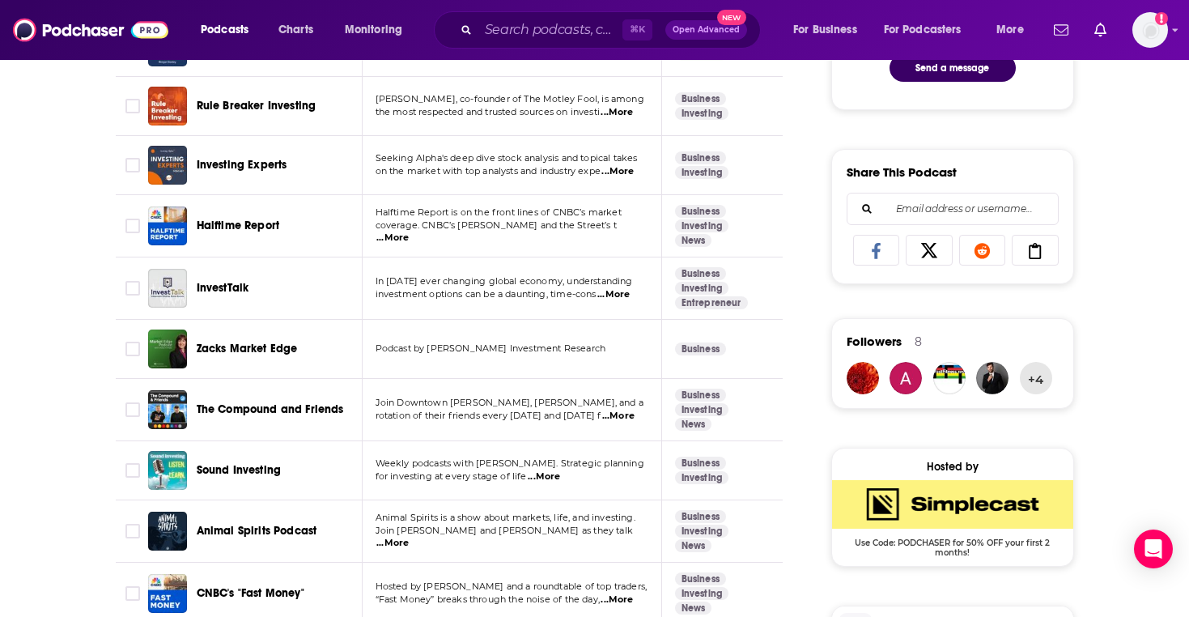
scroll to position [931, 0]
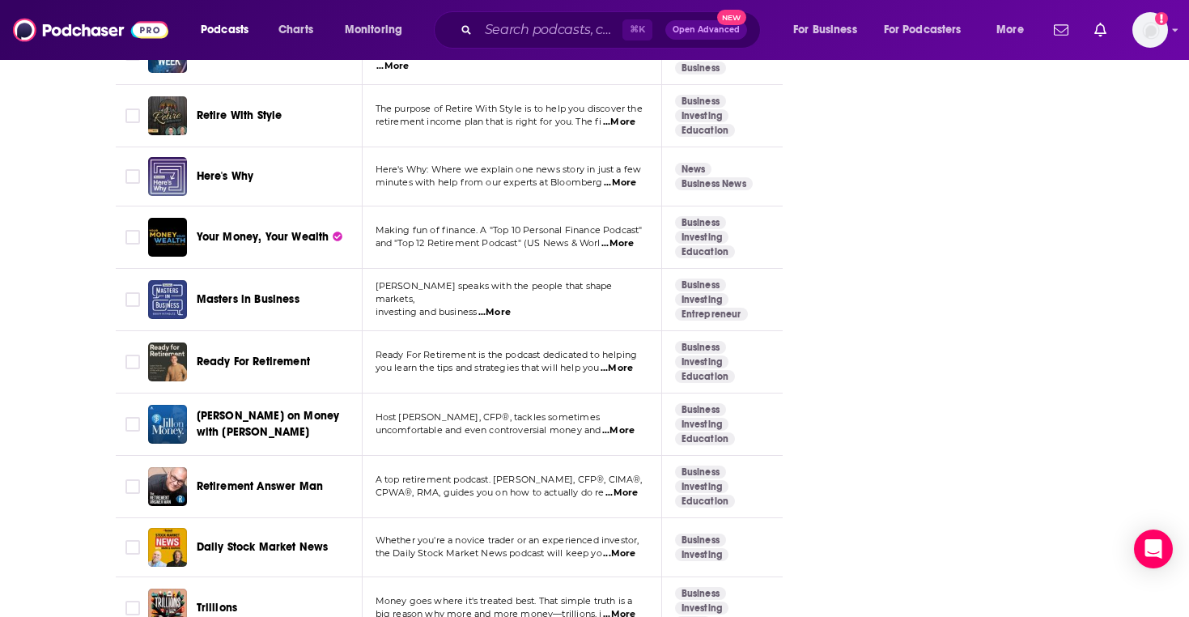
scroll to position [2722, 0]
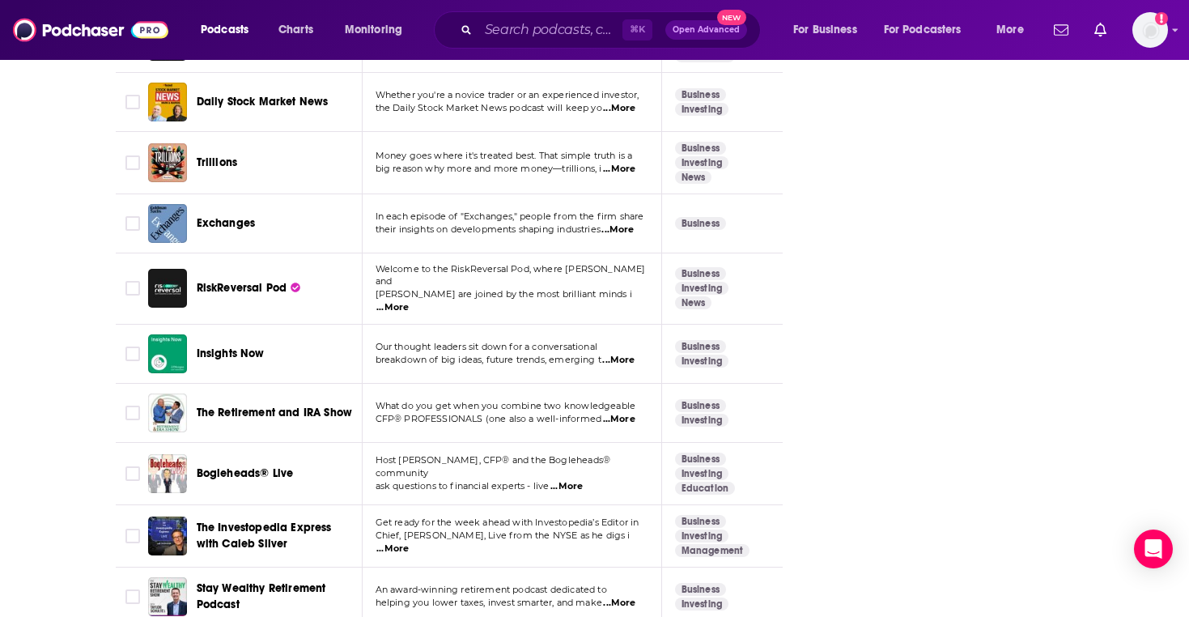
scroll to position [3148, 0]
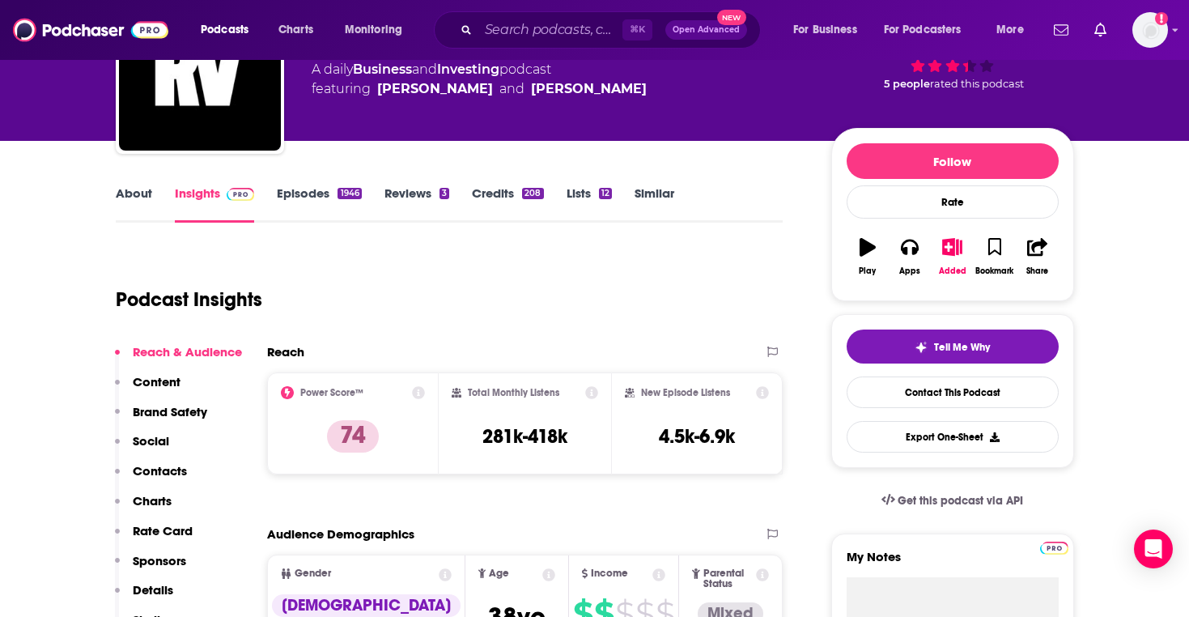
scroll to position [138, 0]
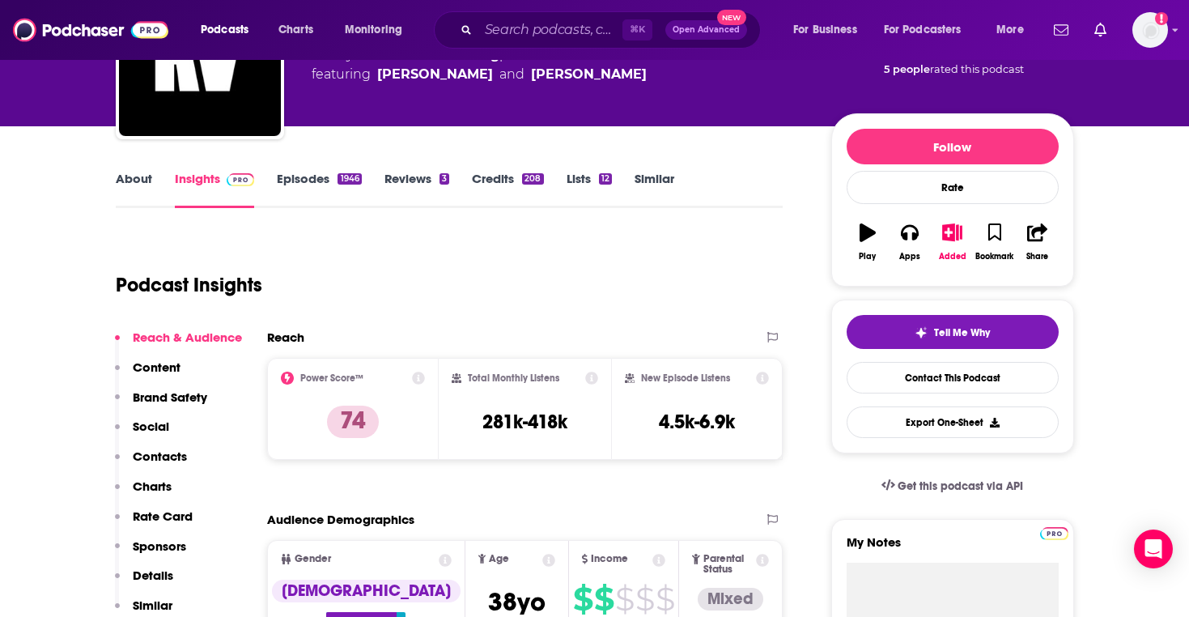
click at [644, 172] on link "Similar" at bounding box center [654, 189] width 40 height 37
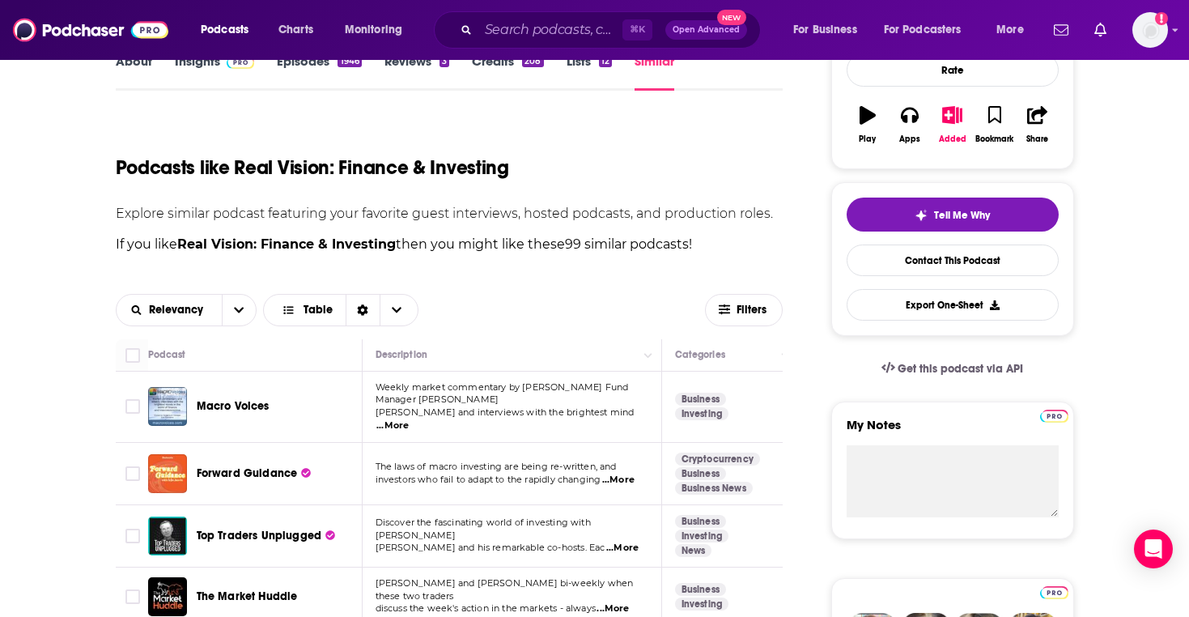
scroll to position [481, 0]
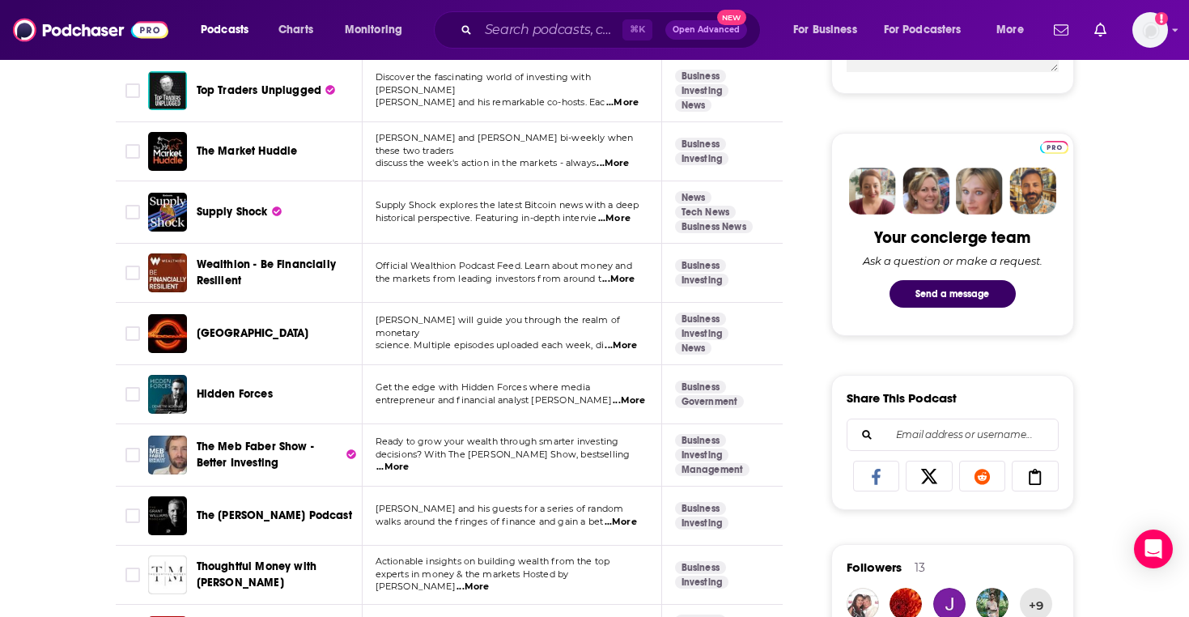
scroll to position [699, 0]
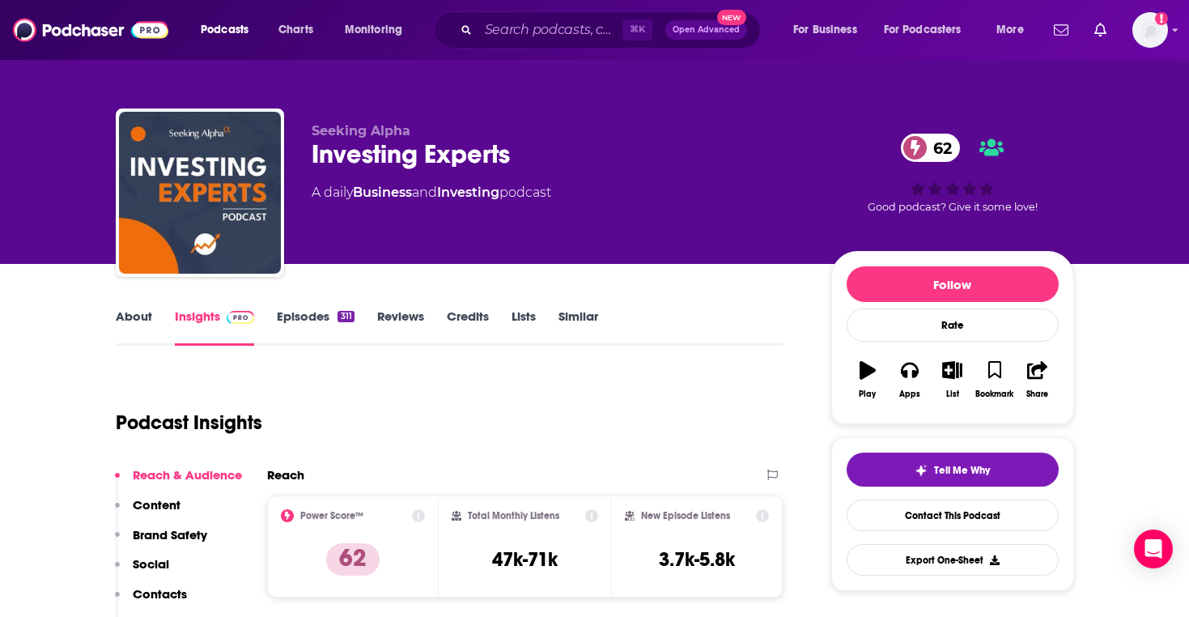
click at [304, 329] on link "Episodes 311" at bounding box center [315, 326] width 77 height 37
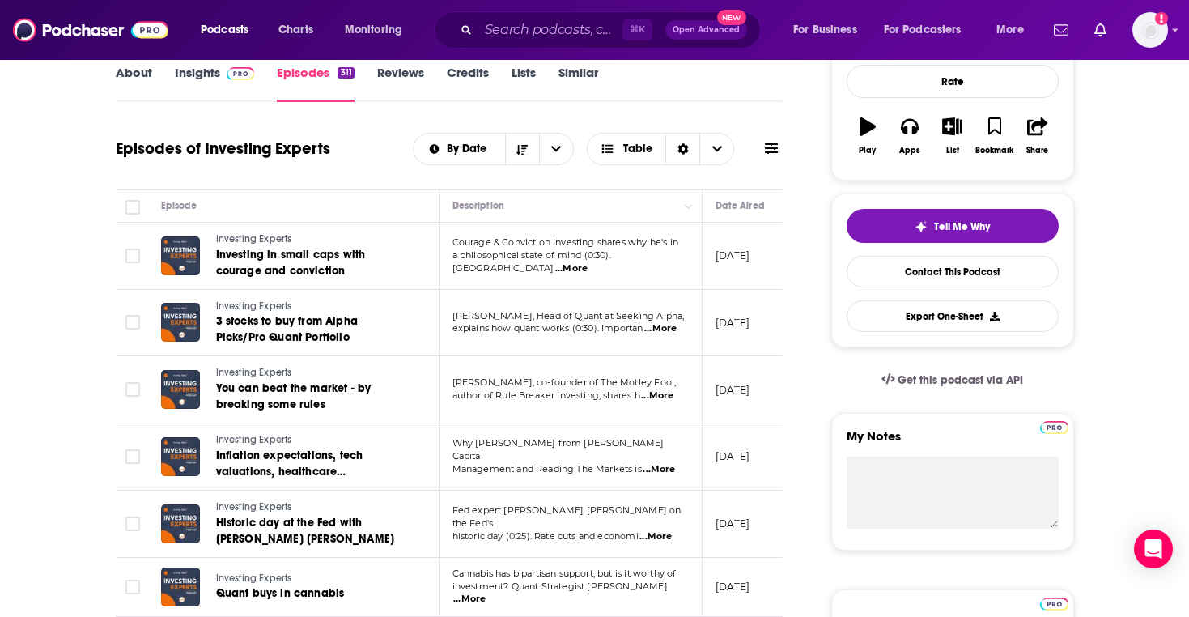
scroll to position [279, 0]
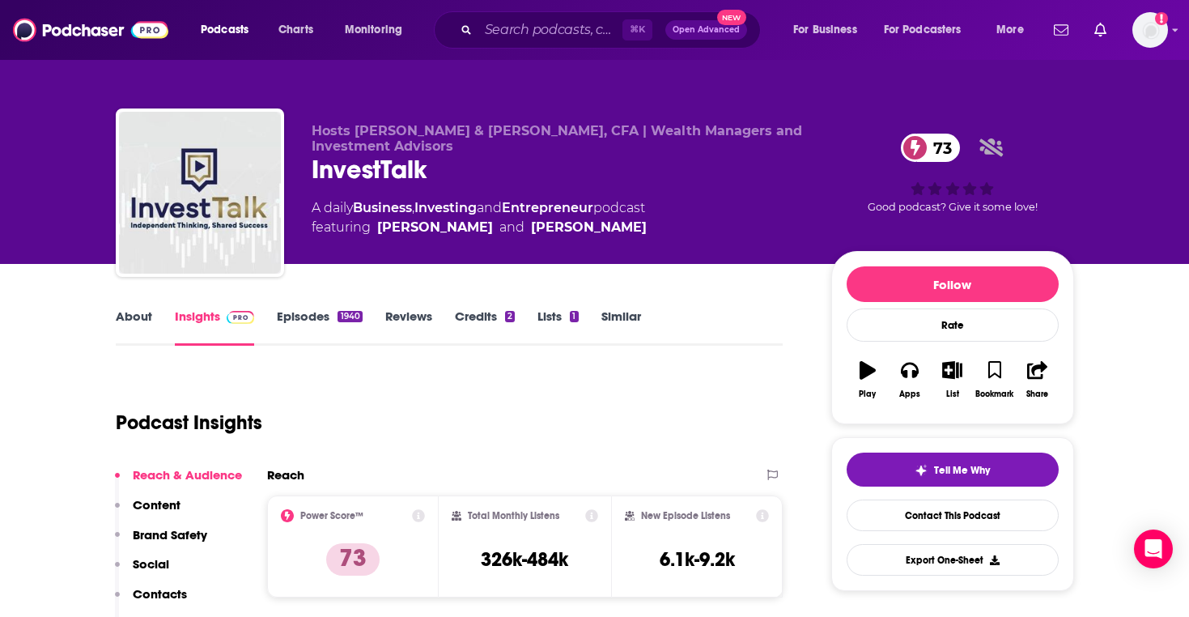
click at [299, 316] on link "Episodes 1940" at bounding box center [319, 326] width 85 height 37
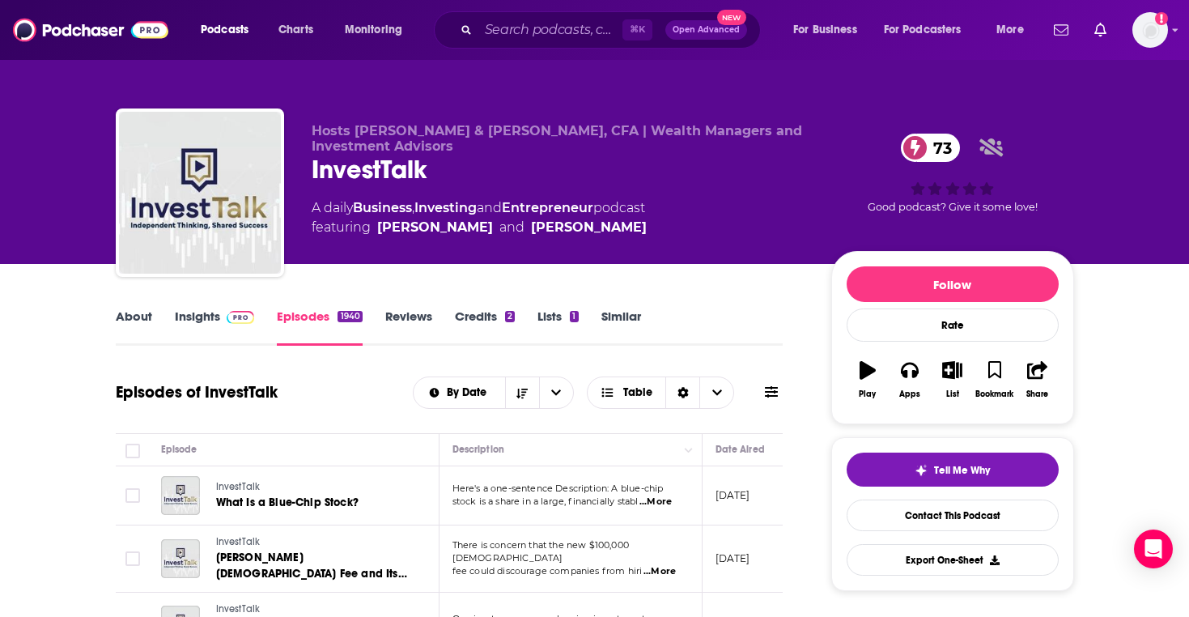
click at [490, 308] on link "Credits 2" at bounding box center [485, 326] width 60 height 37
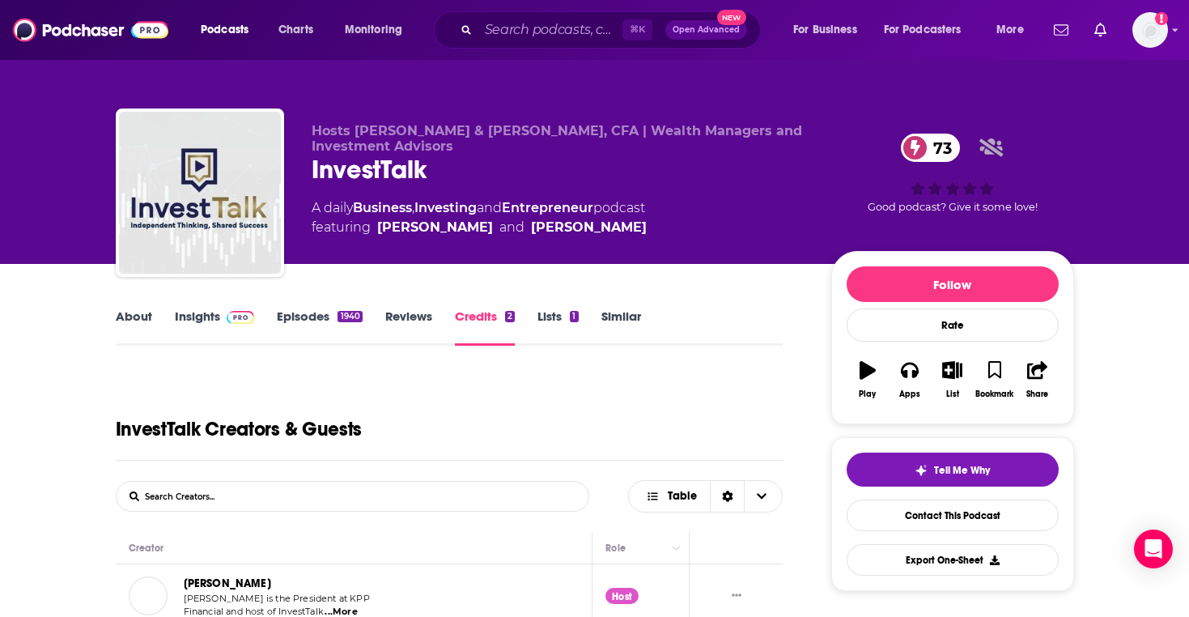
click at [290, 328] on link "Episodes 1940" at bounding box center [319, 326] width 85 height 37
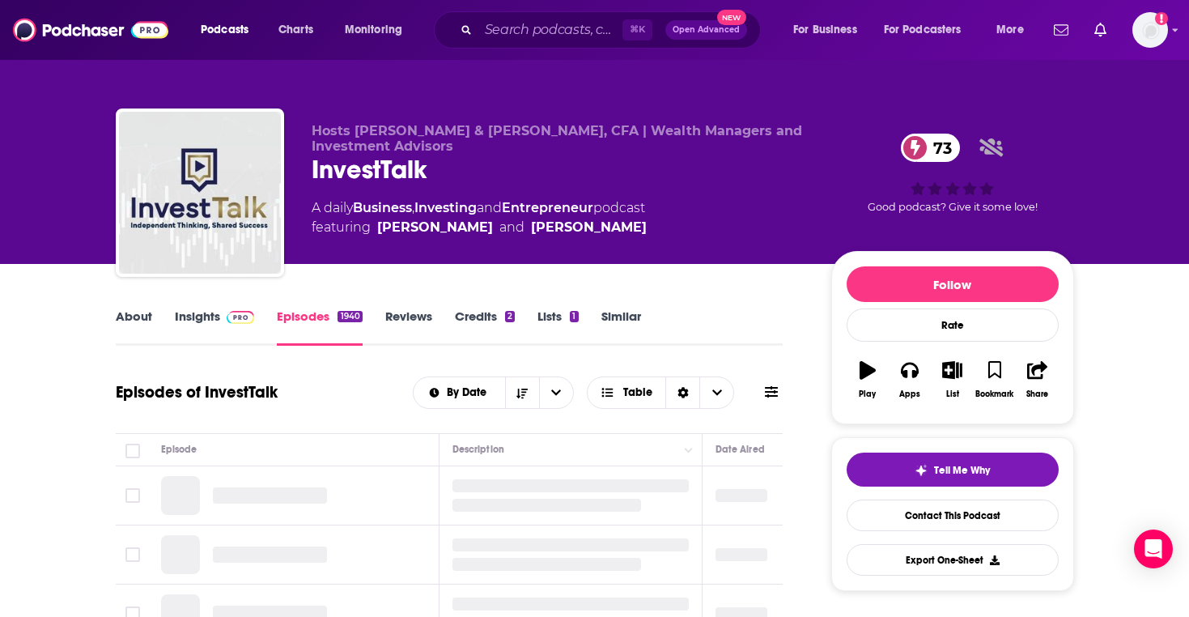
click at [299, 388] on div "Episodes of InvestTalk By Date Table" at bounding box center [450, 392] width 668 height 42
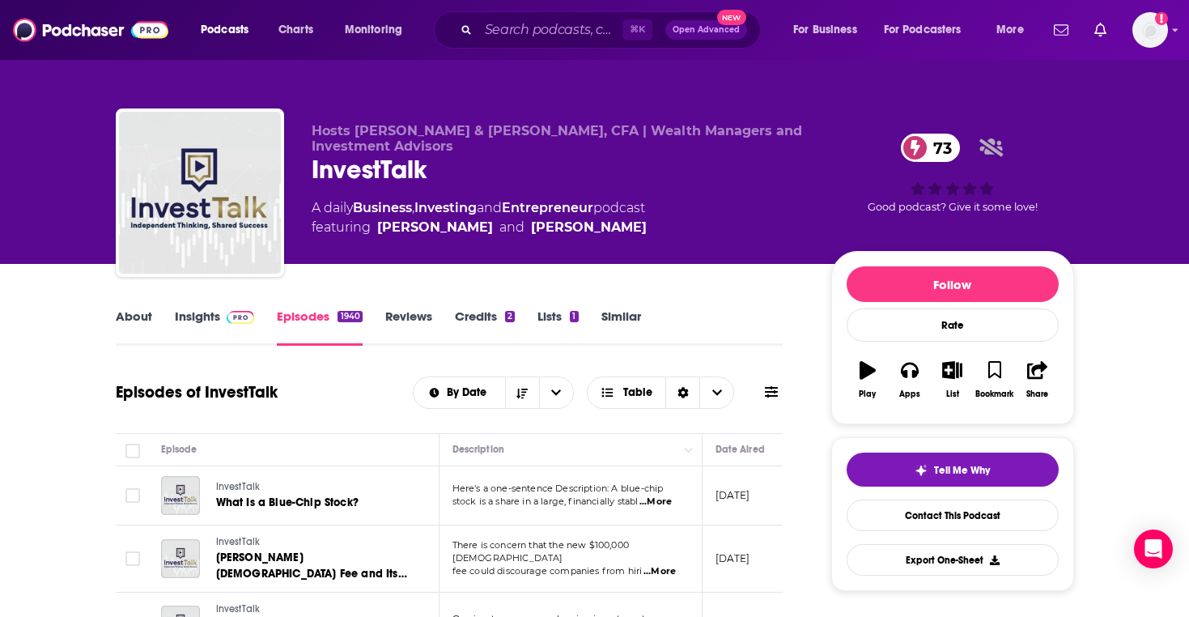
click at [197, 325] on link "Insights" at bounding box center [215, 326] width 80 height 37
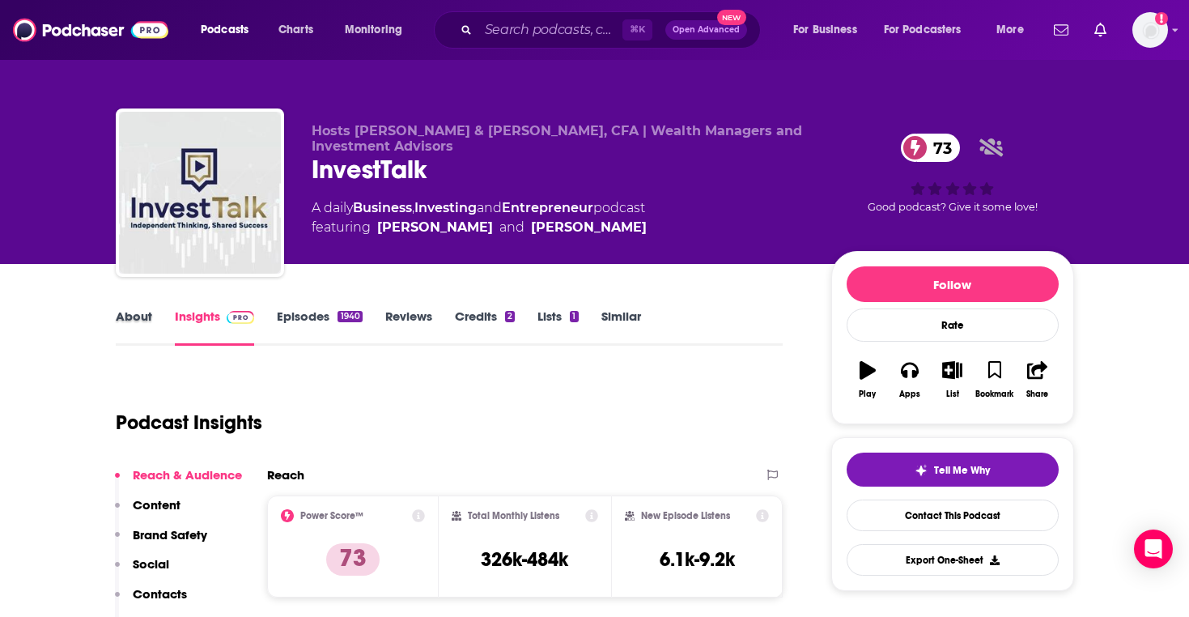
click at [157, 315] on div "About" at bounding box center [145, 326] width 59 height 37
click at [297, 311] on link "Episodes 1940" at bounding box center [319, 326] width 85 height 37
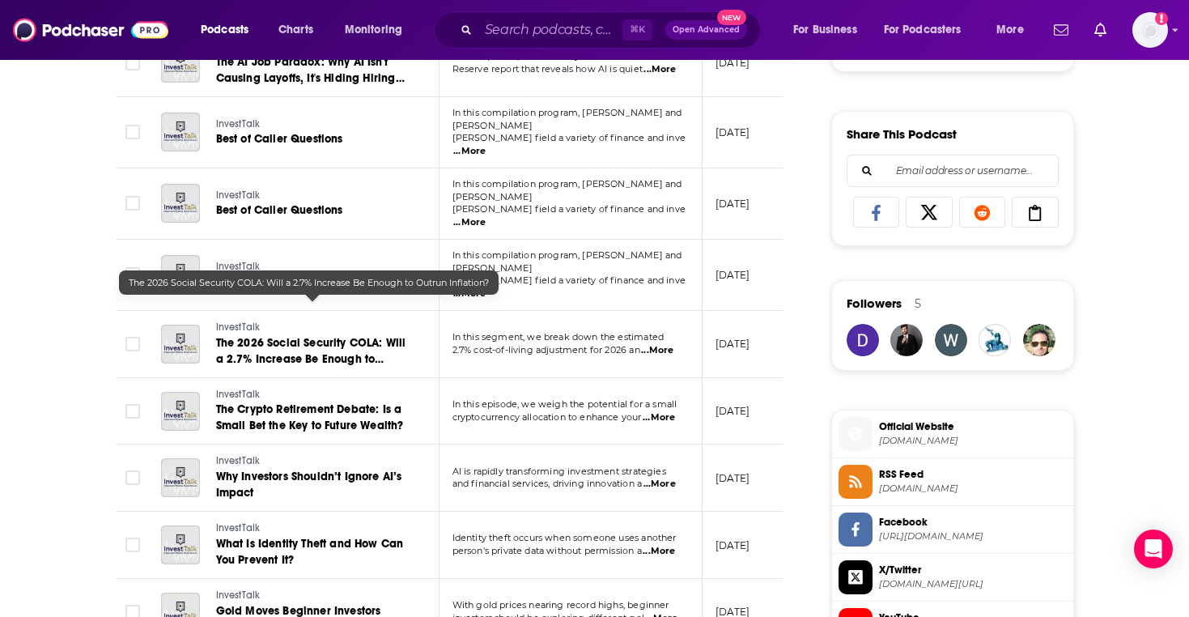
scroll to position [1191, 0]
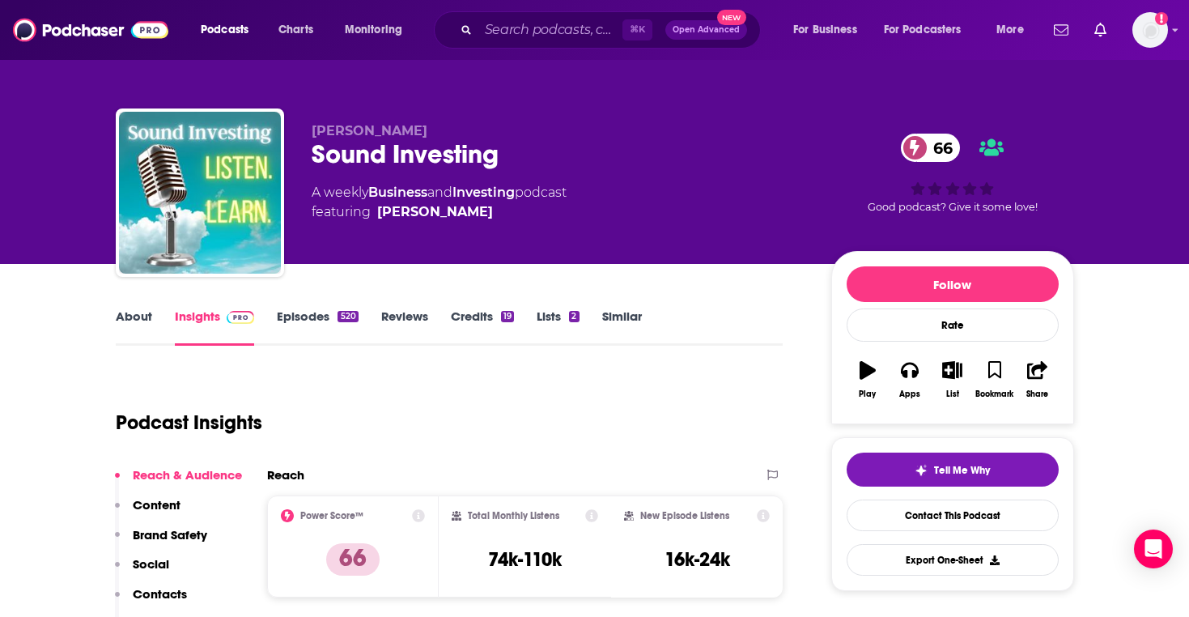
click at [320, 320] on link "Episodes 520" at bounding box center [317, 326] width 81 height 37
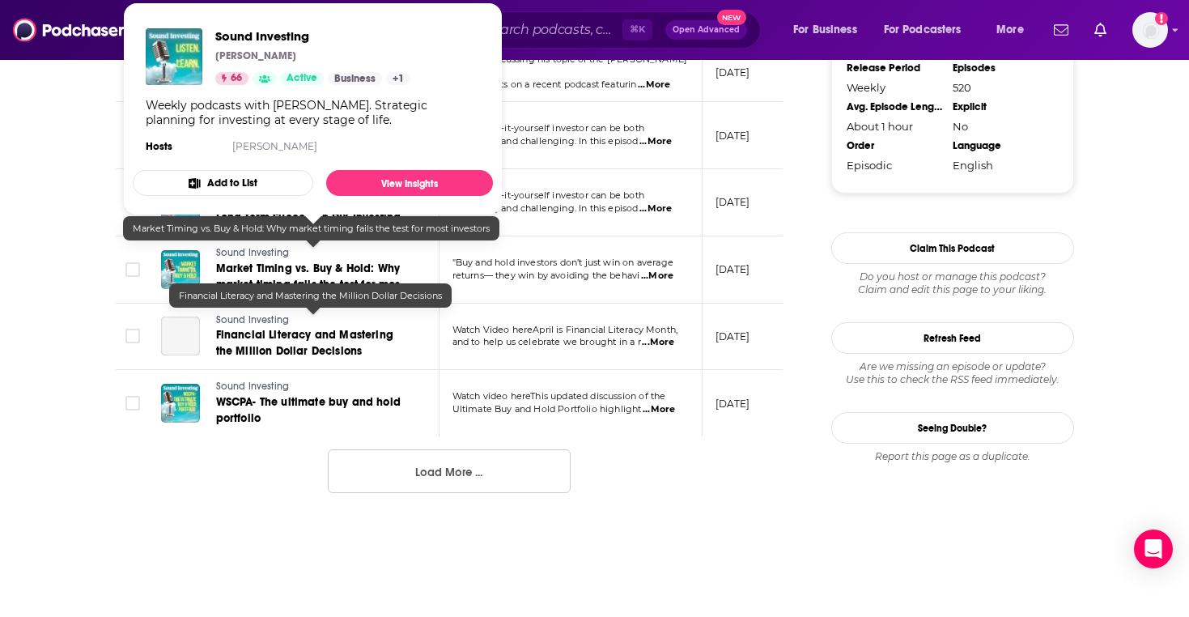
scroll to position [1695, 0]
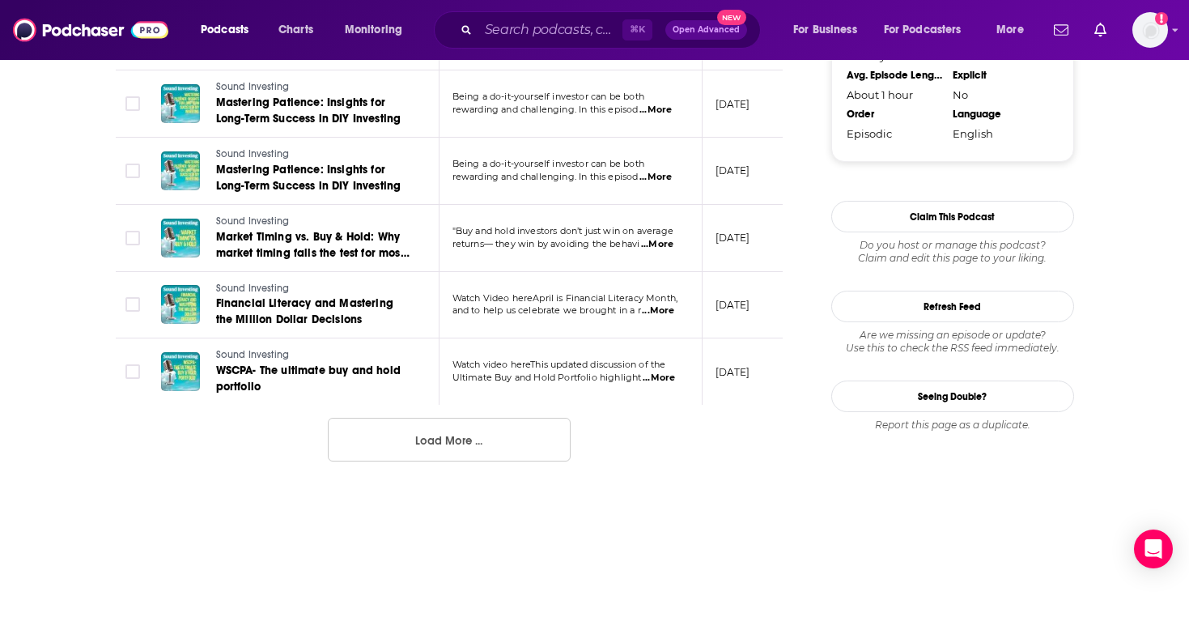
click at [367, 418] on button "Load More ..." at bounding box center [449, 440] width 243 height 44
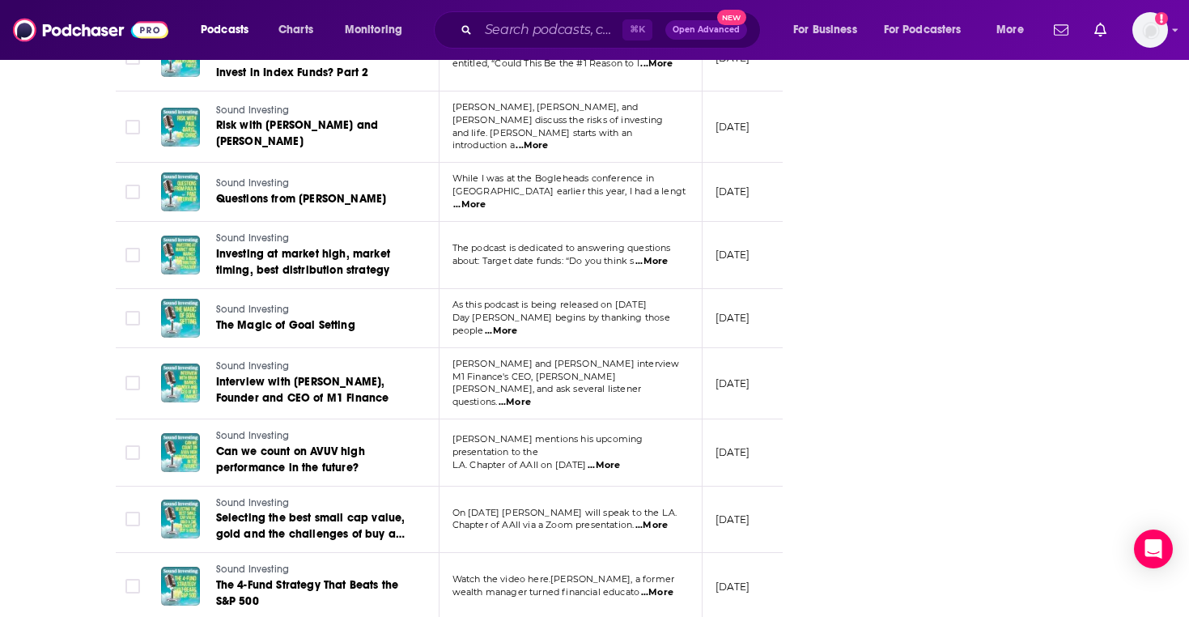
scroll to position [3186, 0]
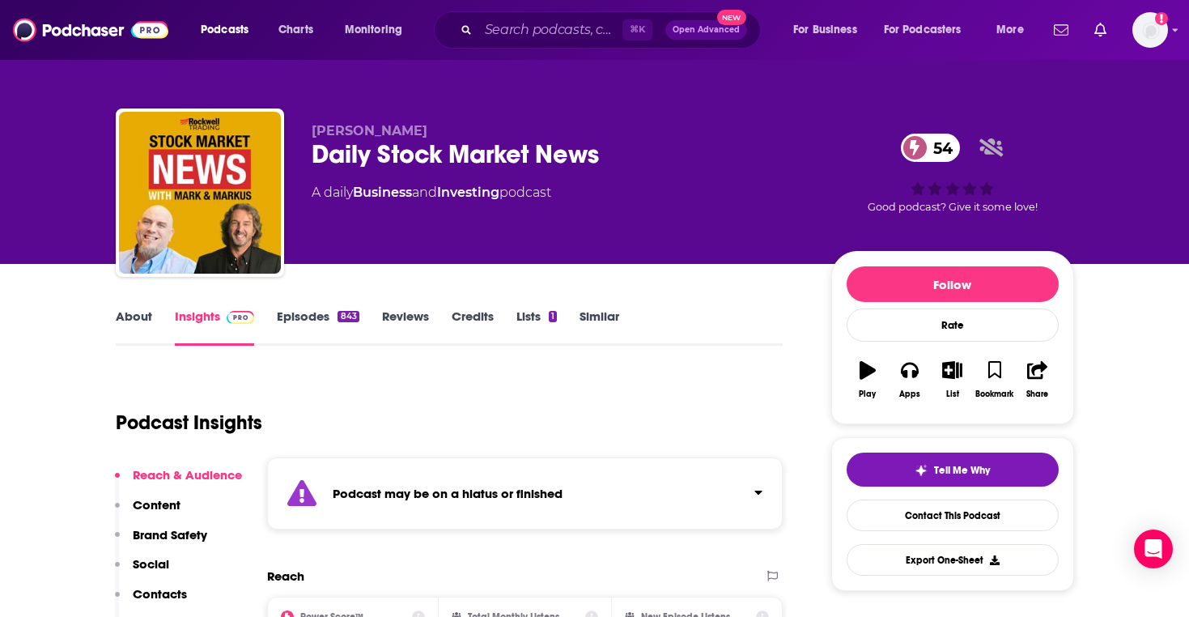
click at [329, 335] on link "Episodes 843" at bounding box center [318, 326] width 82 height 37
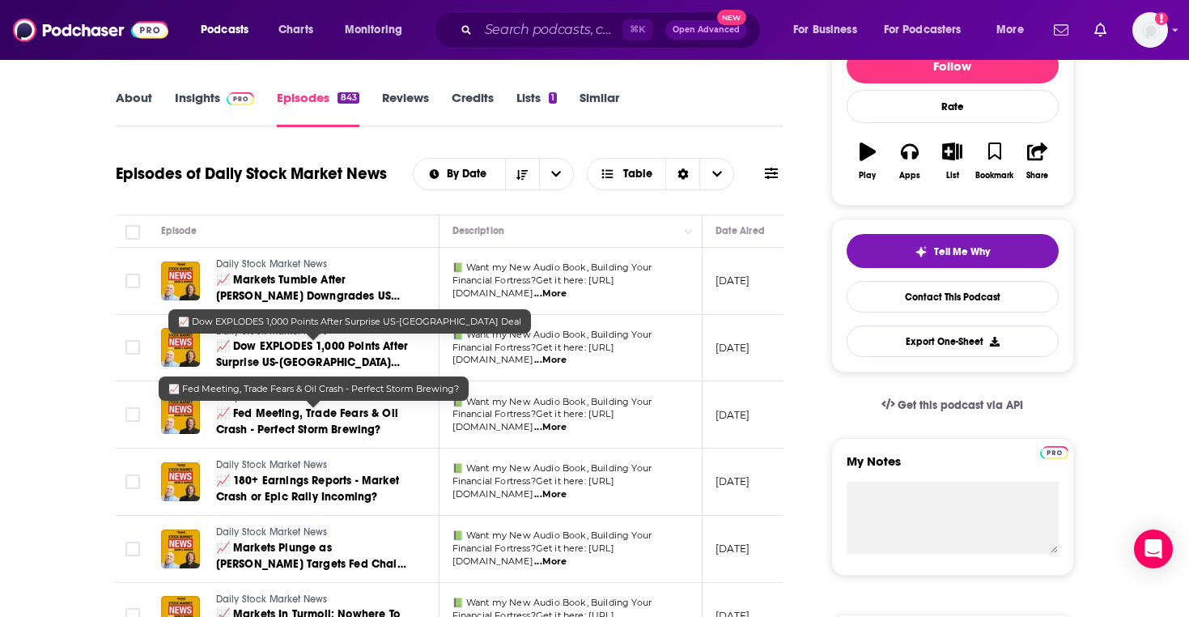
scroll to position [265, 0]
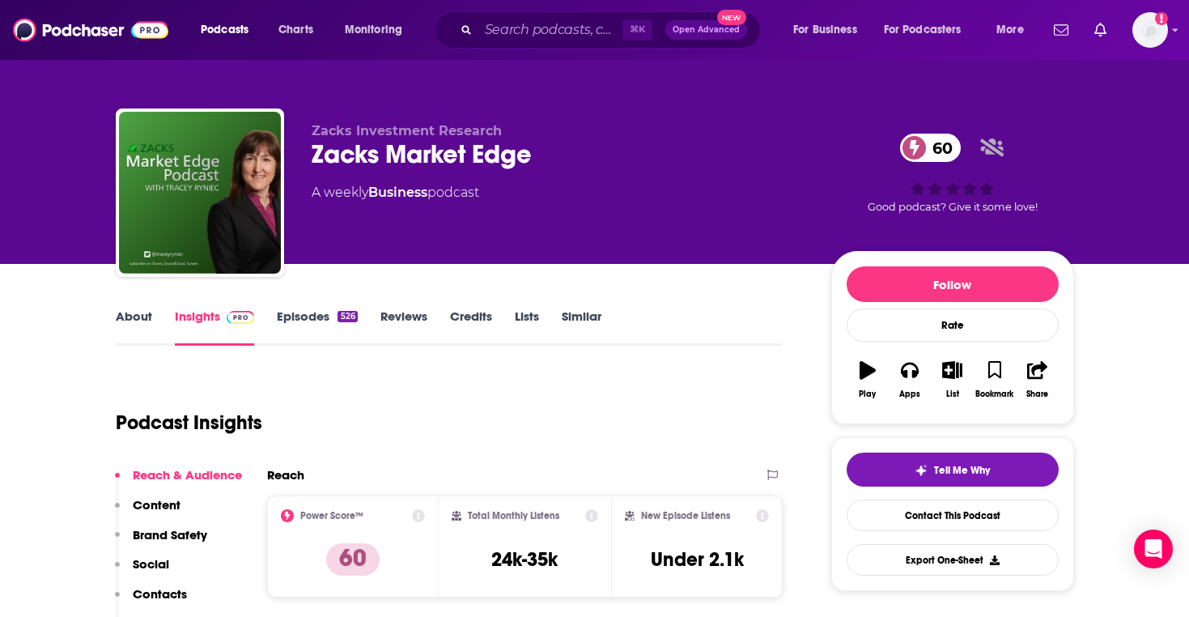
click at [322, 325] on link "Episodes 526" at bounding box center [317, 326] width 80 height 37
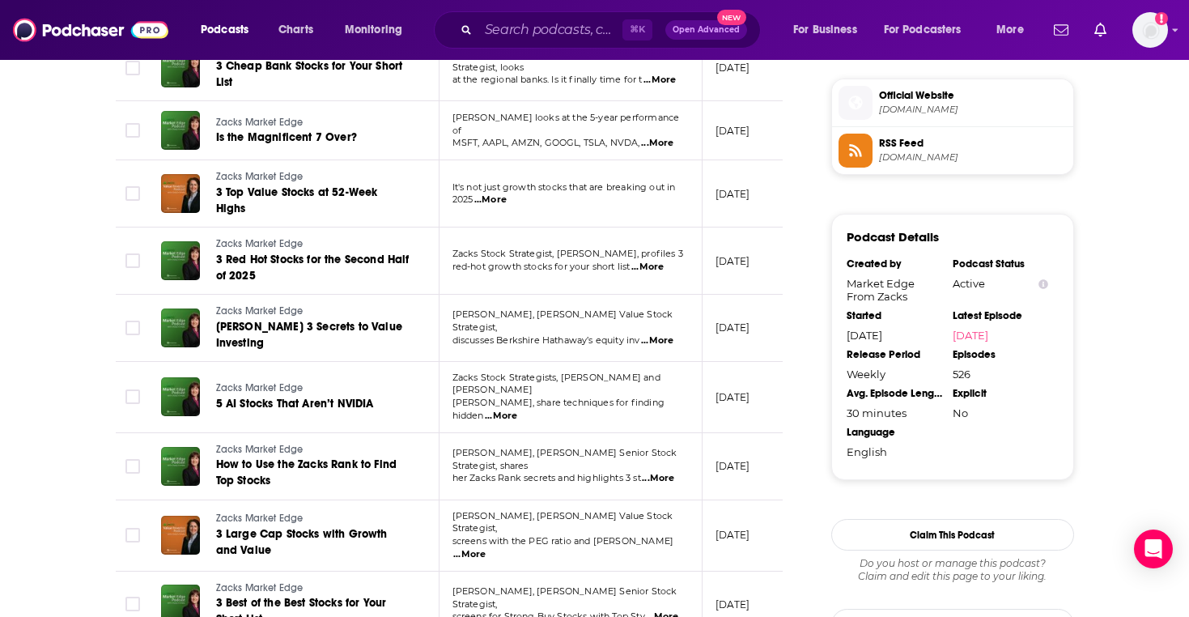
scroll to position [1488, 0]
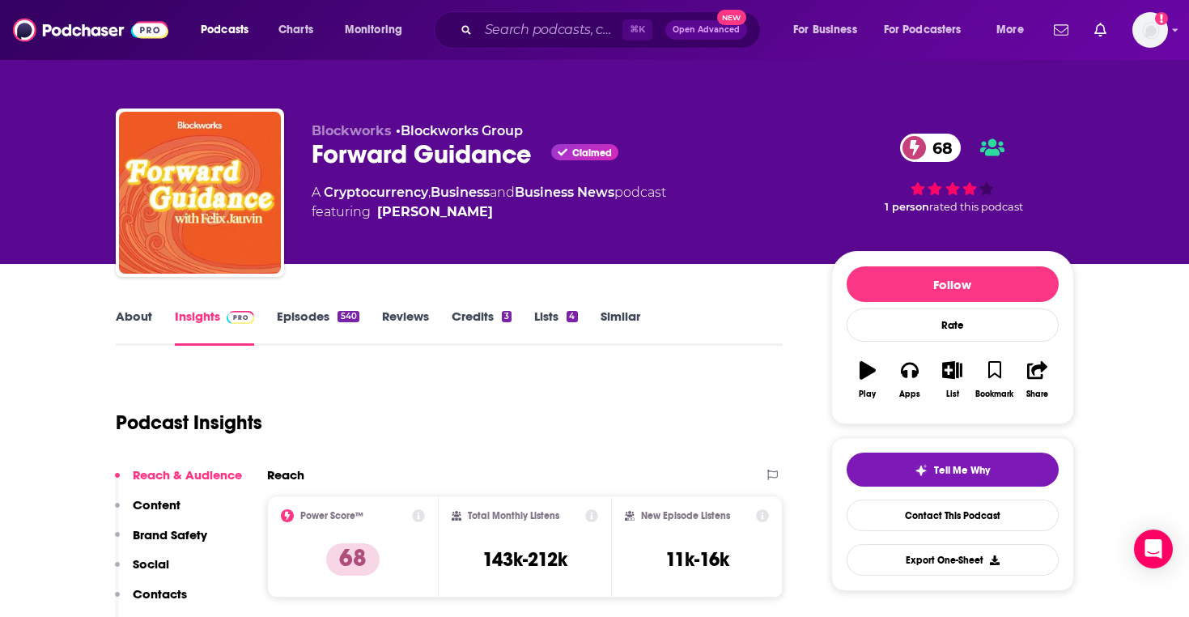
click at [312, 312] on link "Episodes 540" at bounding box center [318, 326] width 82 height 37
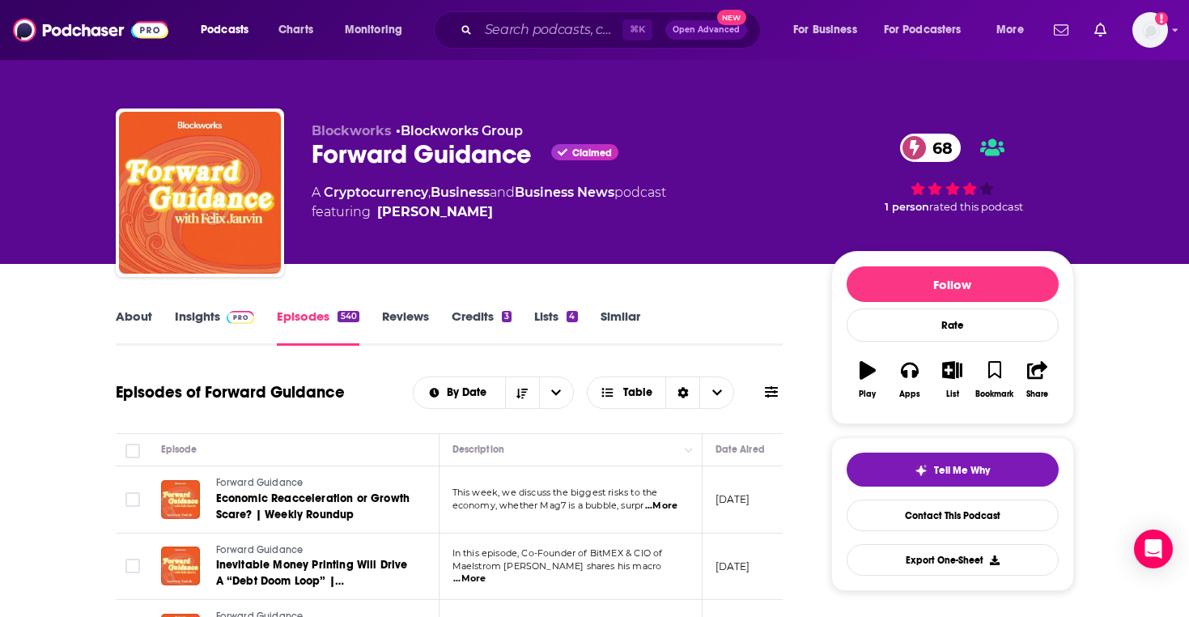
click at [202, 330] on link "Insights" at bounding box center [215, 326] width 80 height 37
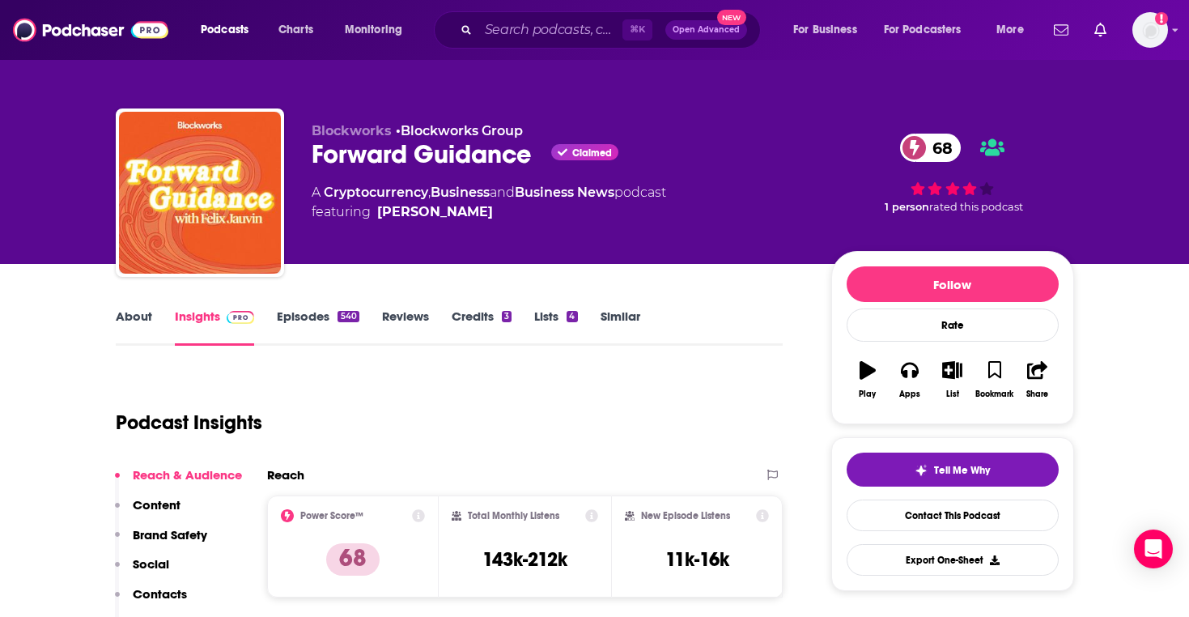
scroll to position [128, 0]
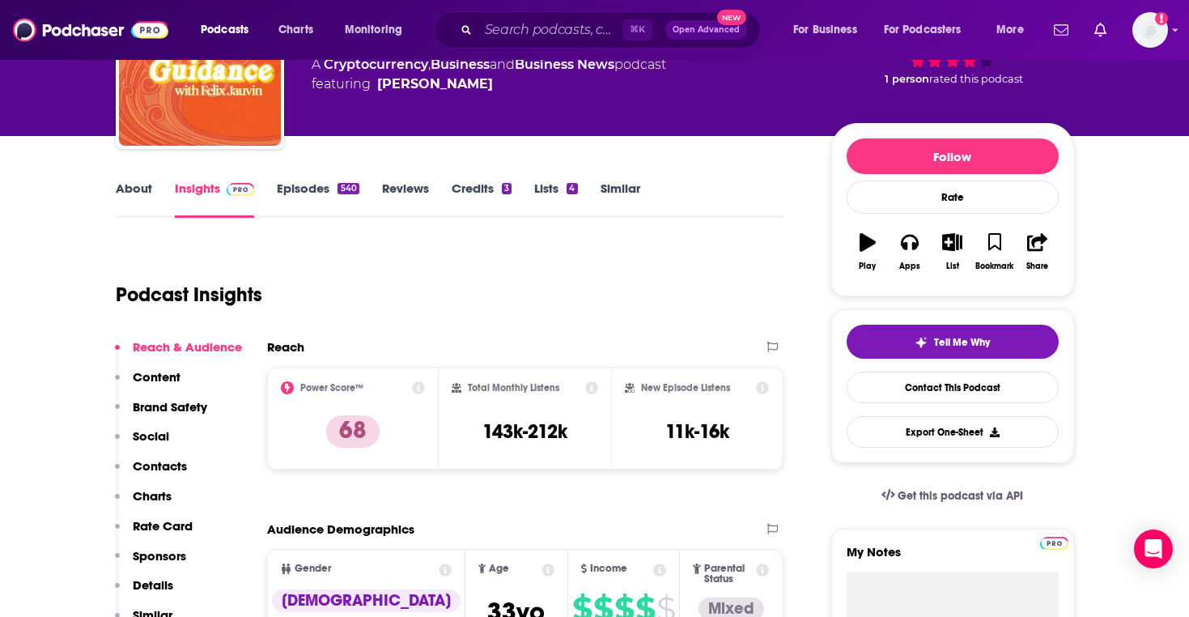
click at [316, 181] on link "Episodes 540" at bounding box center [318, 198] width 82 height 37
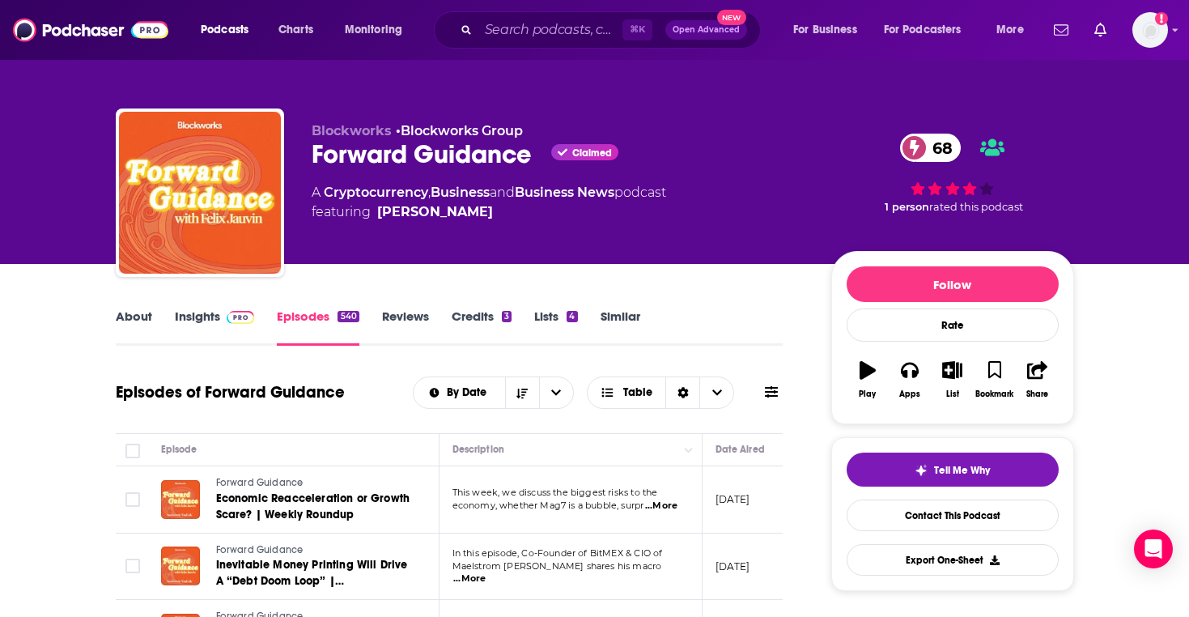
click at [617, 314] on link "Similar" at bounding box center [620, 326] width 40 height 37
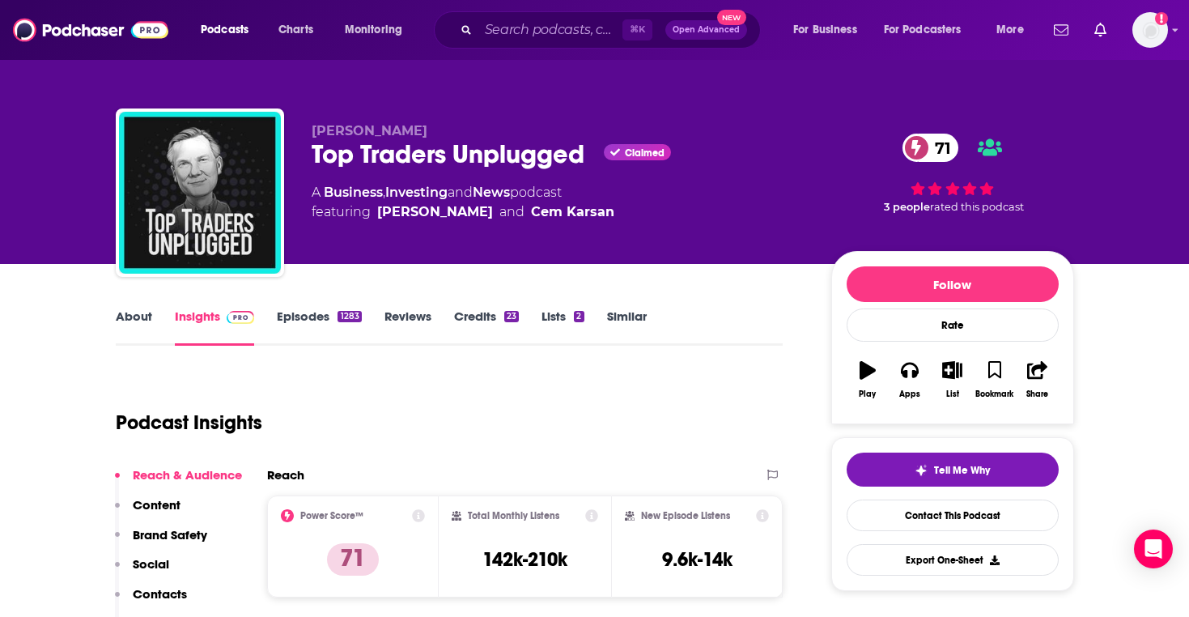
click at [295, 329] on link "Episodes 1283" at bounding box center [319, 326] width 84 height 37
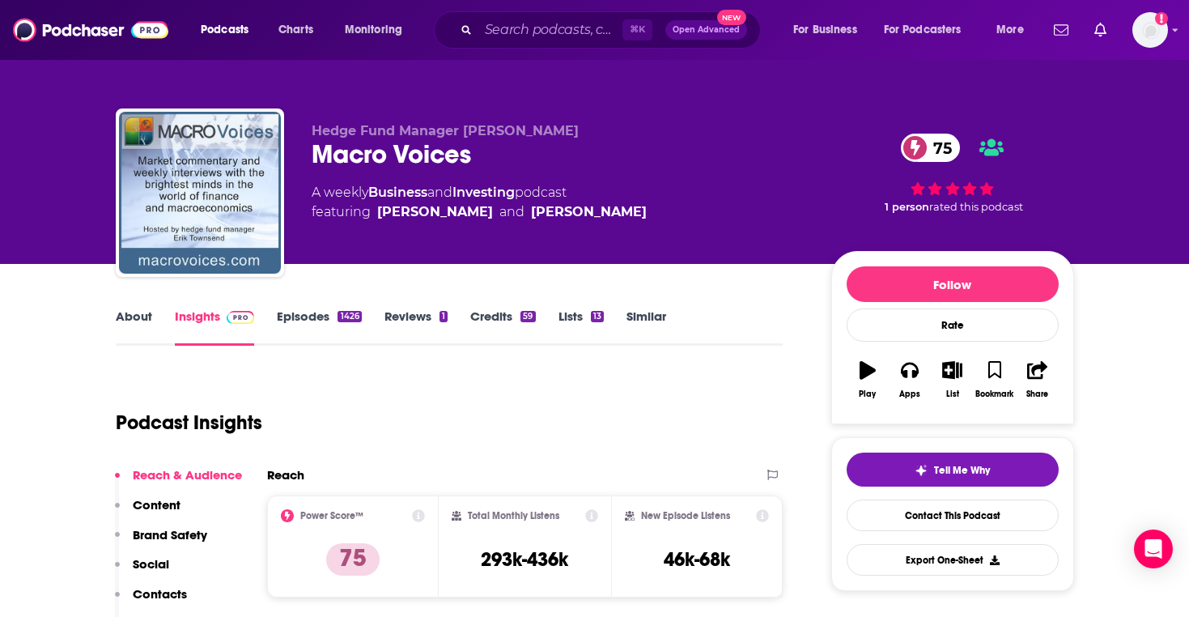
click at [303, 310] on link "Episodes 1426" at bounding box center [319, 326] width 84 height 37
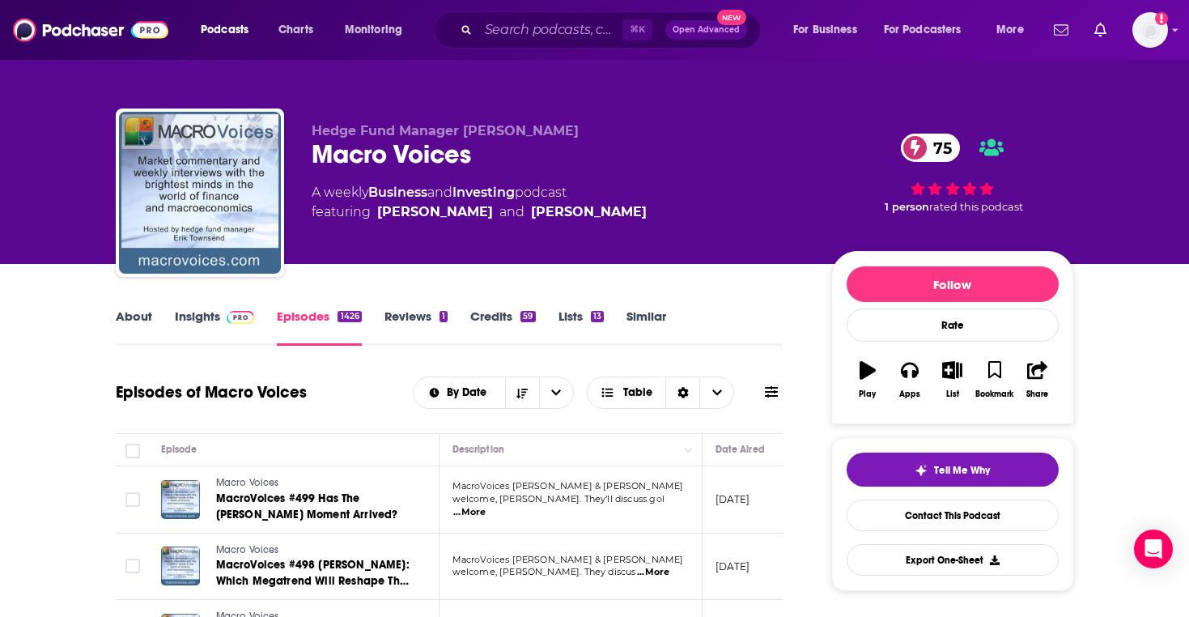
scroll to position [137, 0]
